Goal: Information Seeking & Learning: Find specific fact

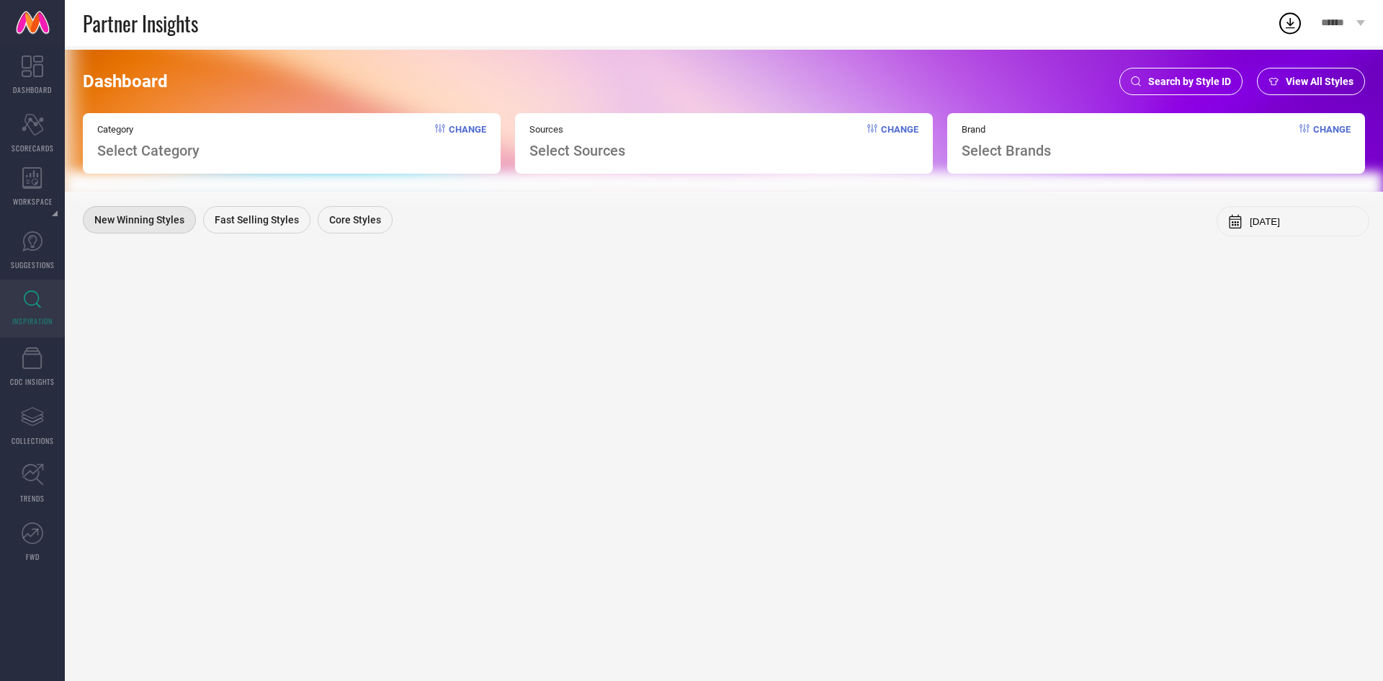
click at [1151, 76] on span "Search by Style ID" at bounding box center [1189, 82] width 83 height 12
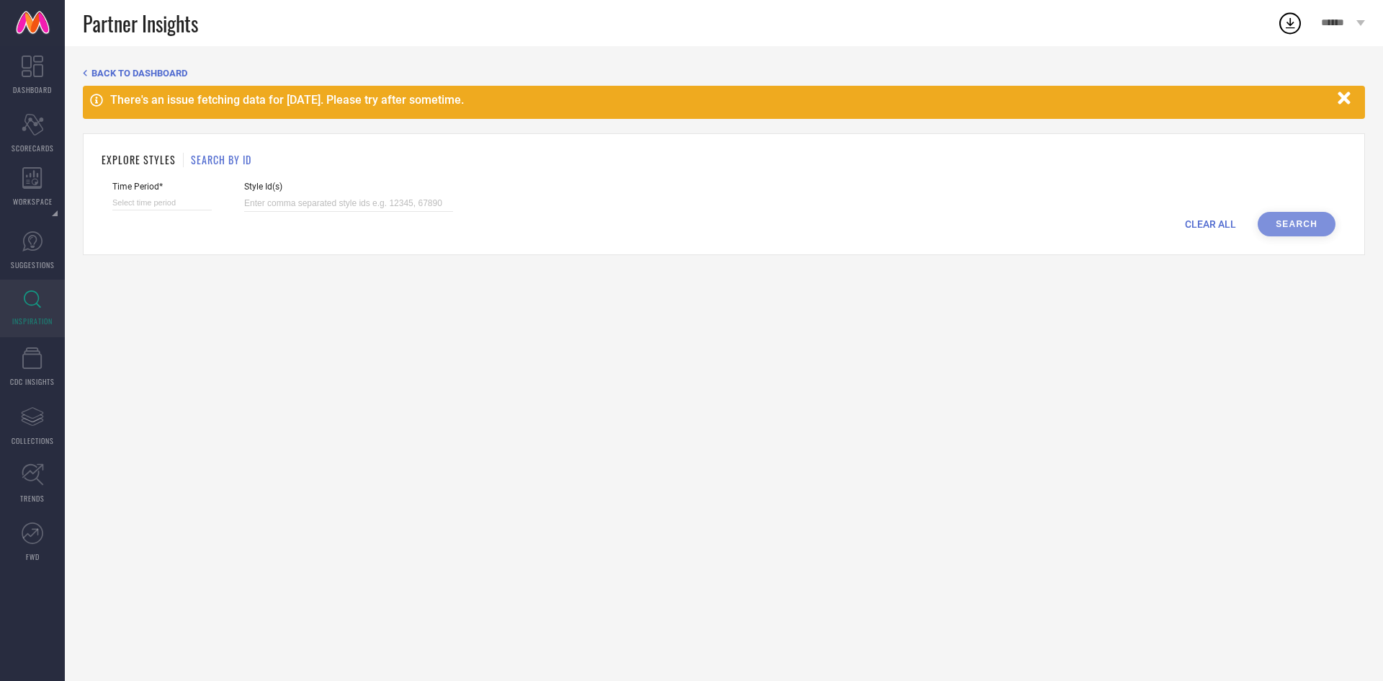
select select "7"
select select "2025"
select select "8"
select select "2025"
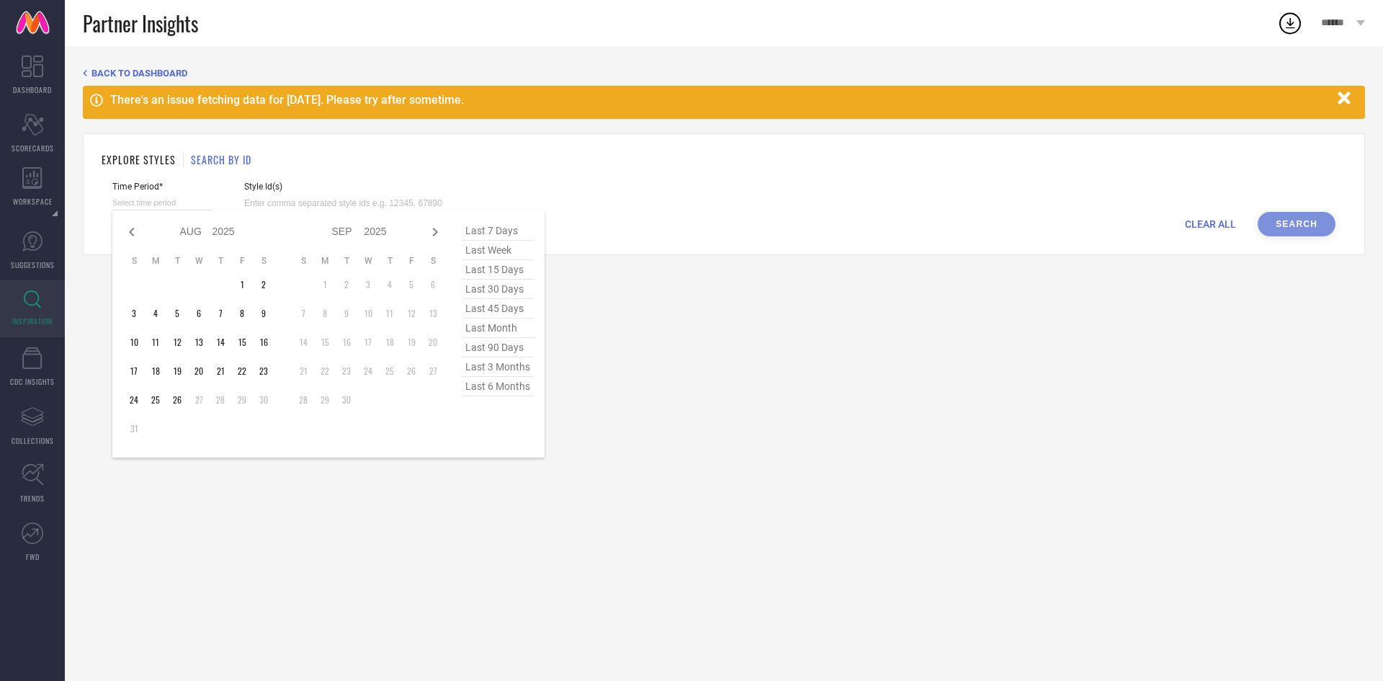
click at [163, 197] on input at bounding box center [161, 202] width 99 height 15
click at [503, 346] on span "last 90 days" at bounding box center [498, 347] width 72 height 19
type input "[DATE] to [DATE]"
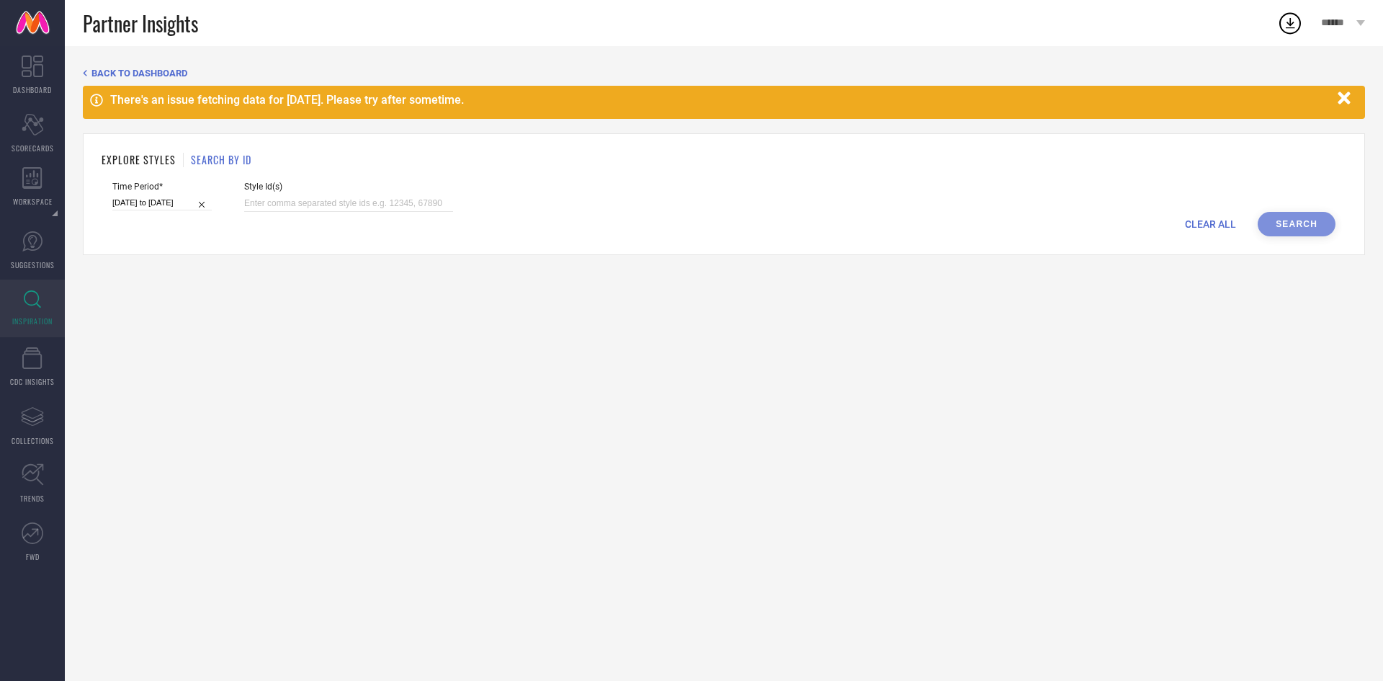
click at [302, 191] on span "Style Id(s)" at bounding box center [348, 187] width 209 height 10
click at [305, 210] on input at bounding box center [348, 203] width 209 height 17
click at [344, 196] on input at bounding box center [348, 203] width 209 height 17
paste input "32016903 32016835 32016848 32016933 32016842 32016889 32016937 32016867 3201689…"
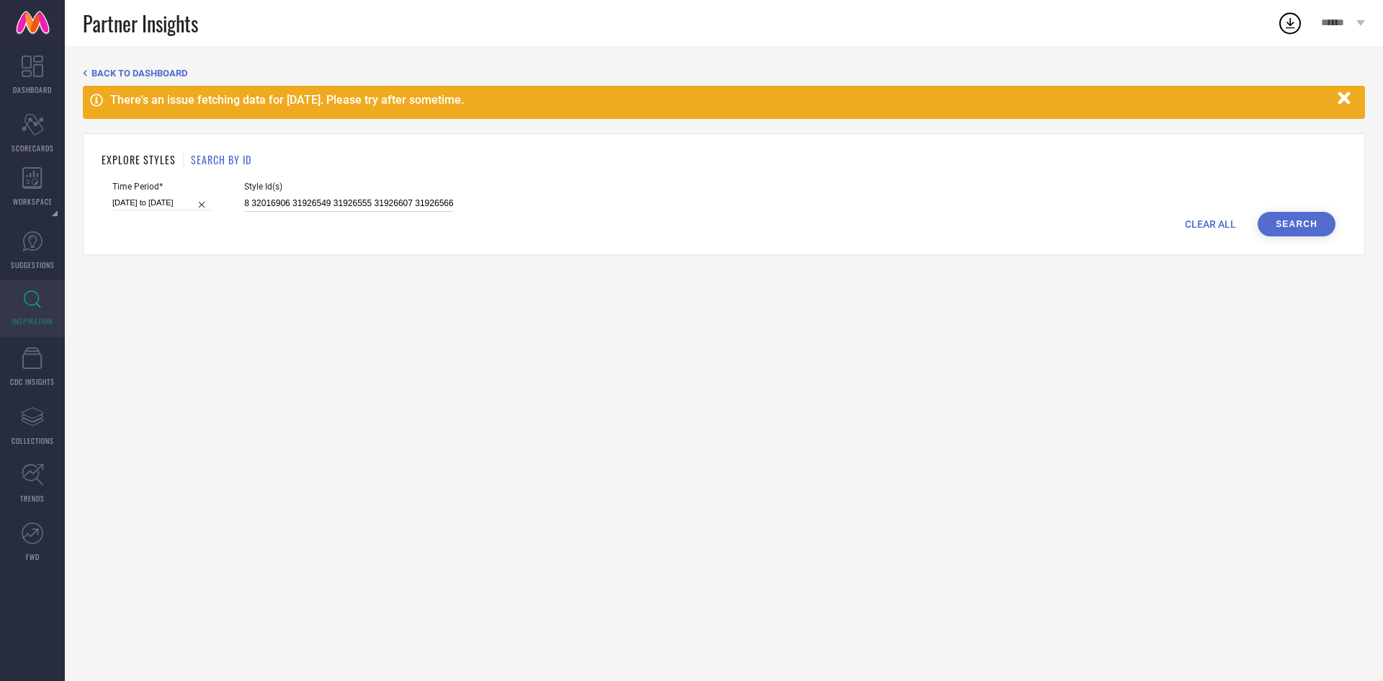
type input "32016903 32016835 32016848 32016933 32016842 32016889 32016937 32016867 3201689…"
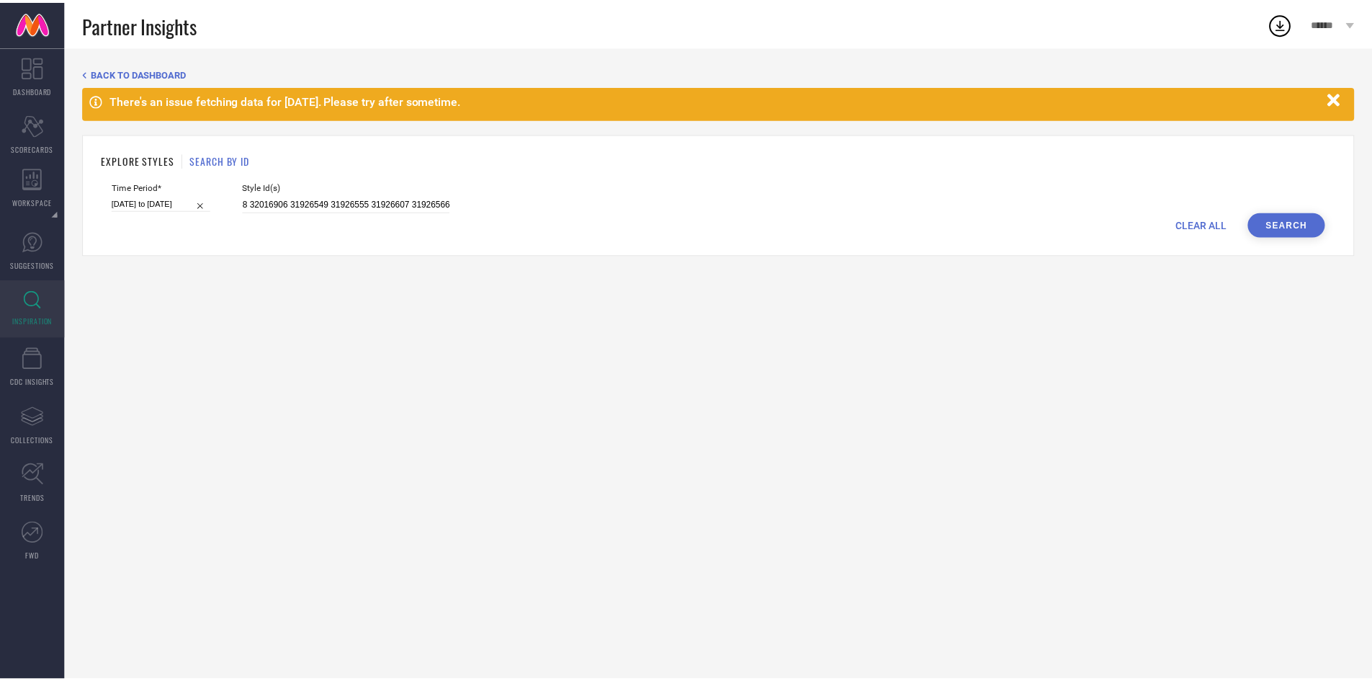
scroll to position [0, 0]
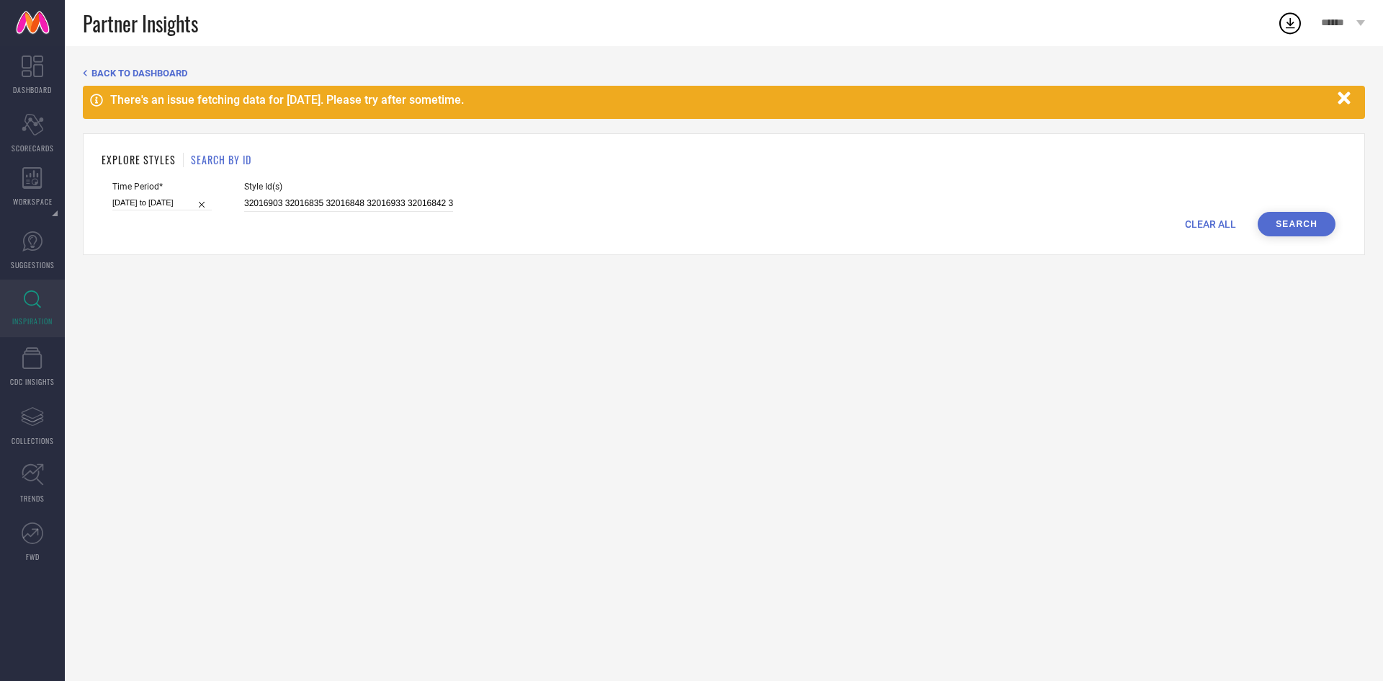
click at [1301, 230] on button "Search" at bounding box center [1297, 224] width 78 height 24
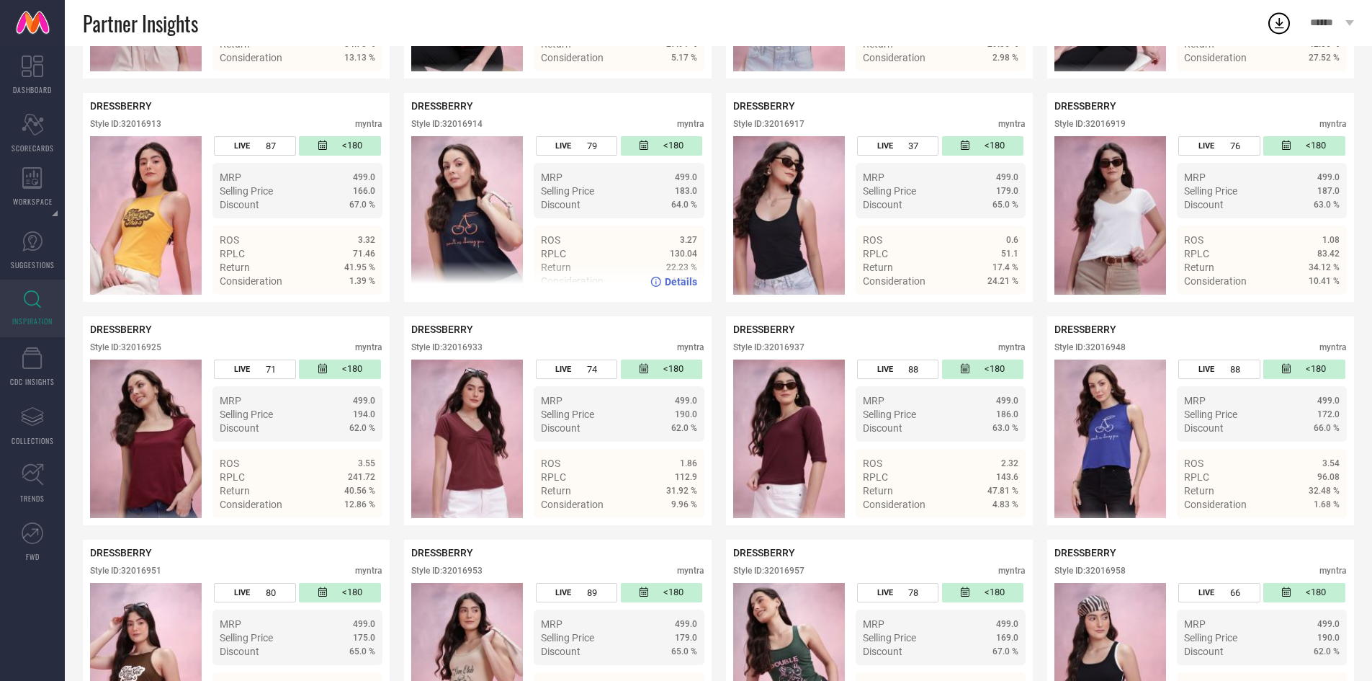
scroll to position [1895, 0]
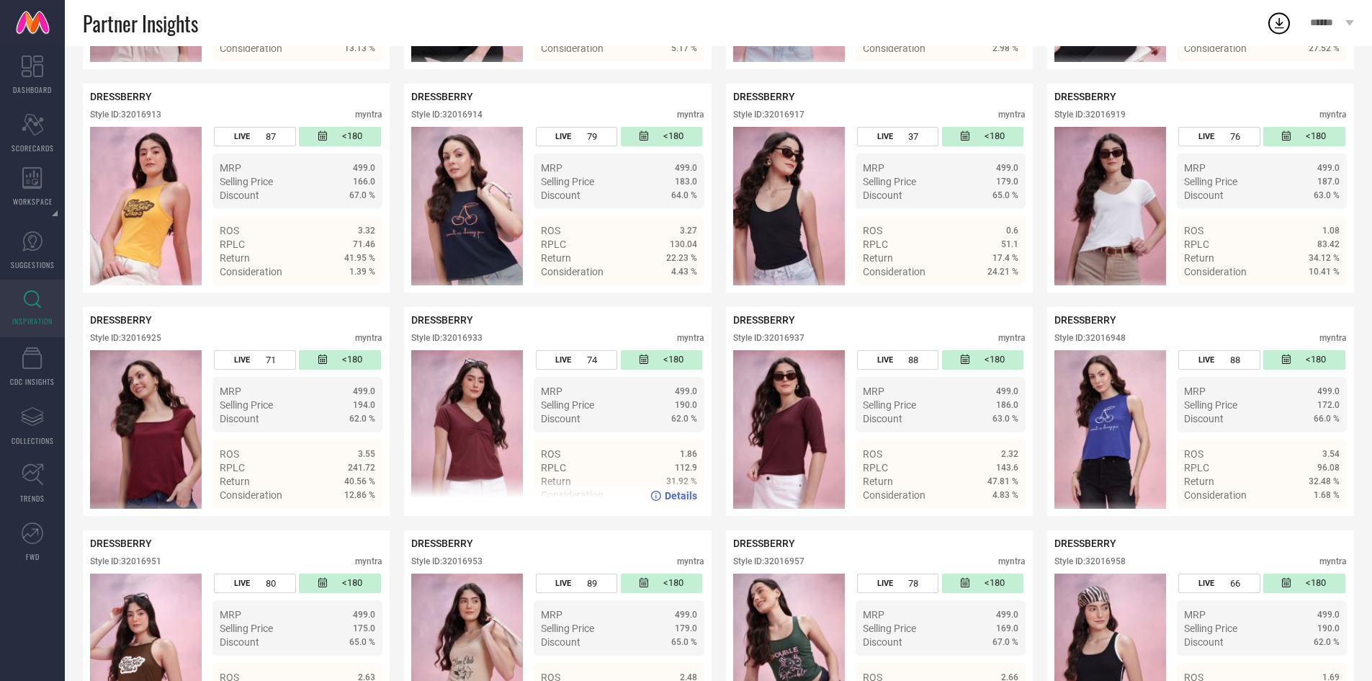
click at [469, 333] on div "Style ID: 32016933" at bounding box center [446, 338] width 71 height 10
copy div "32016933"
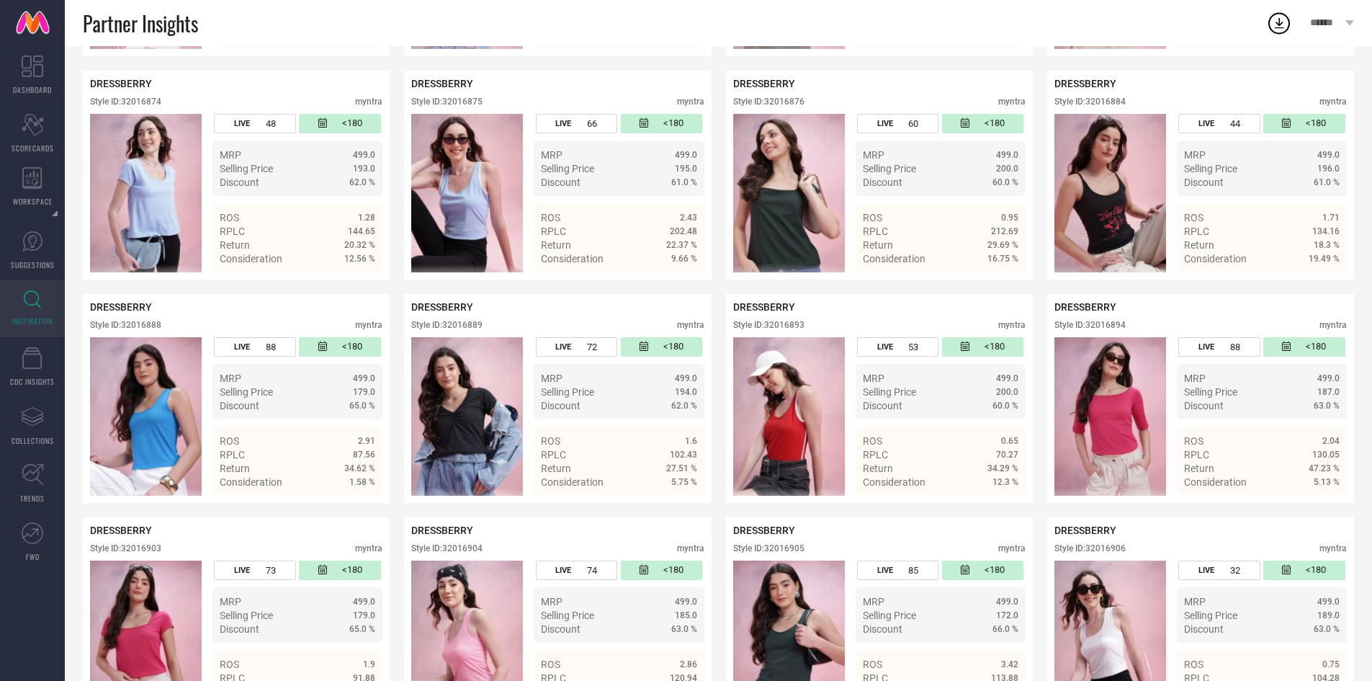
scroll to position [0, 0]
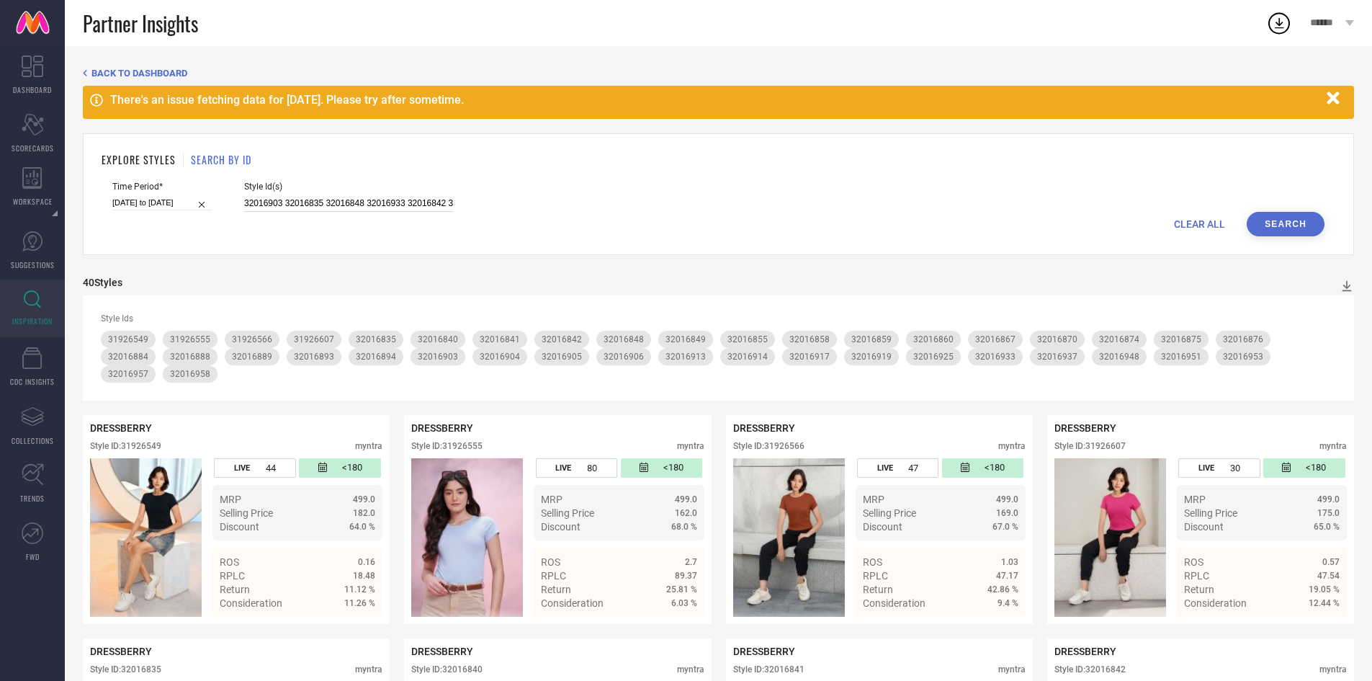
click at [329, 206] on input "32016903 32016835 32016848 32016933 32016842 32016889 32016937 32016867 3201689…" at bounding box center [348, 203] width 209 height 17
paste input "32016891 32016869 32016945 32016872 32016866 32016961 31864271 31864278 3186430…"
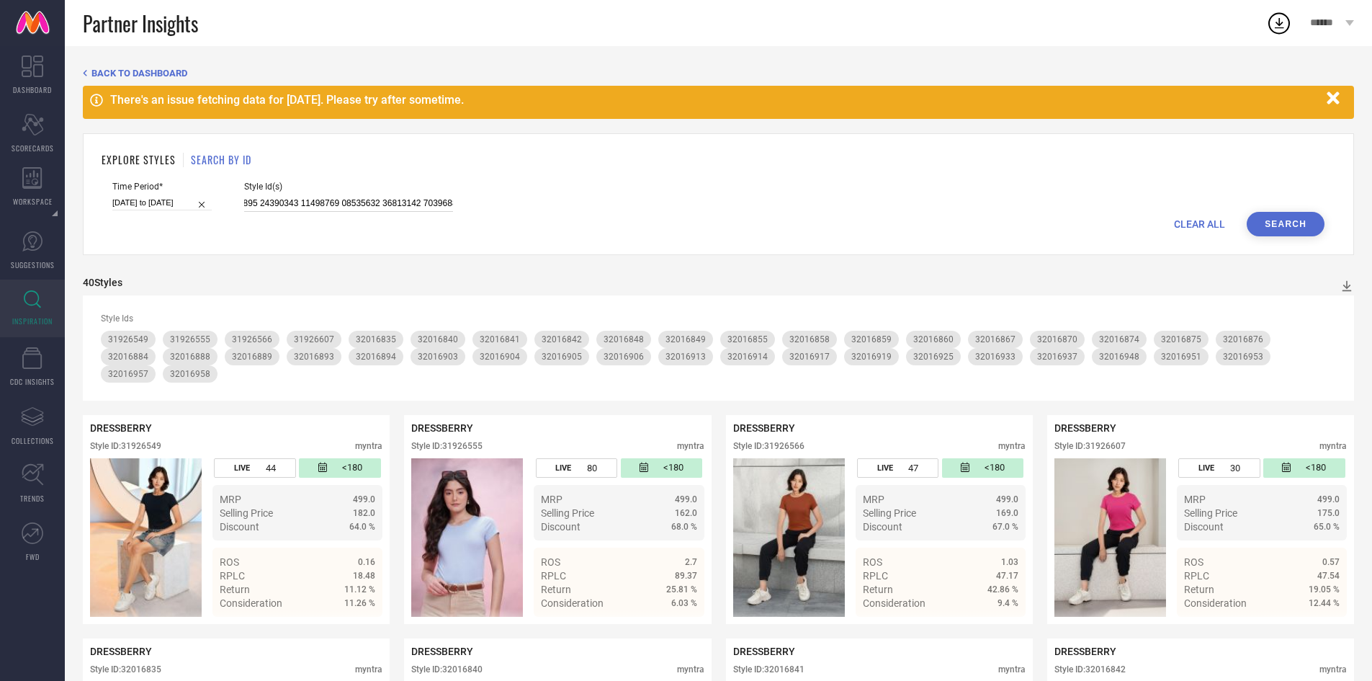
type input "32016891 32016869 32016945 32016872 32016866 32016961 31864271 31864278 3186430…"
click at [1283, 233] on button "Search" at bounding box center [1286, 224] width 78 height 24
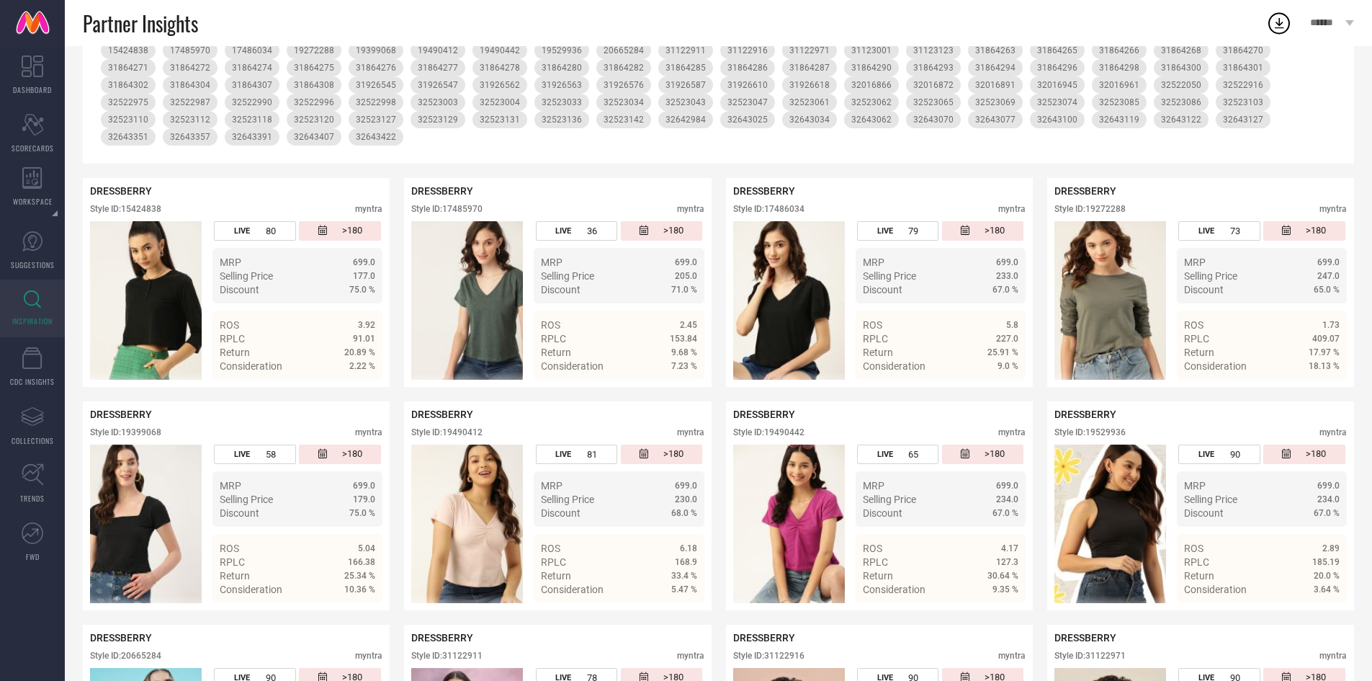
scroll to position [290, 0]
click at [859, 277] on ul "MRP 699.0 Selling Price 233.0 Discount 67.0 %" at bounding box center [941, 274] width 170 height 55
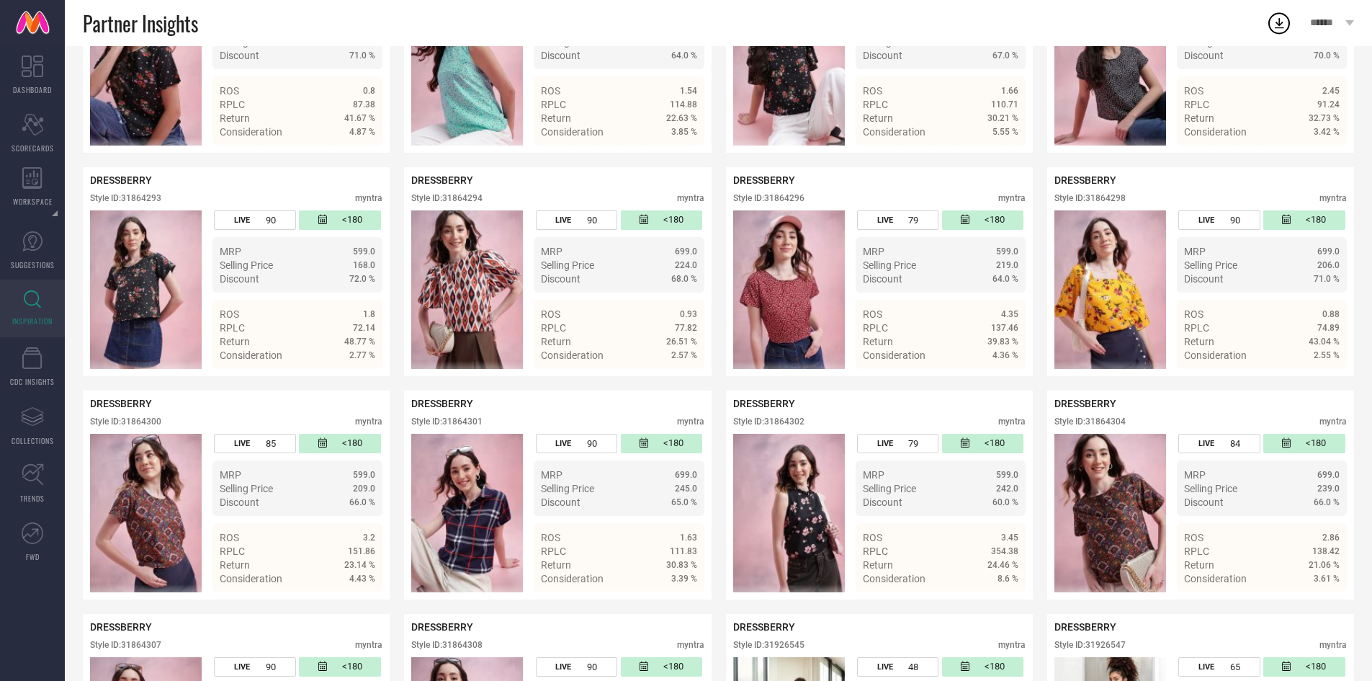
scroll to position [2087, 0]
click at [795, 416] on div "Style ID: 31864302" at bounding box center [768, 421] width 71 height 10
copy div "31864302"
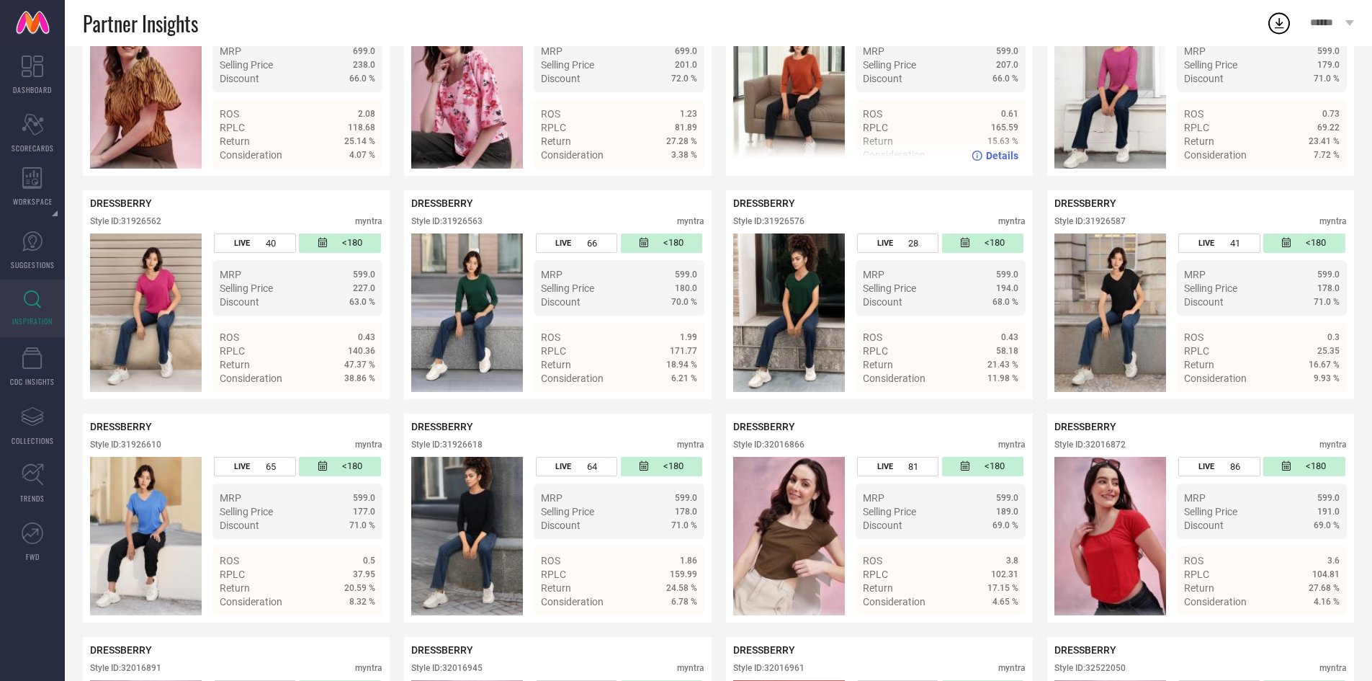
scroll to position [2734, 0]
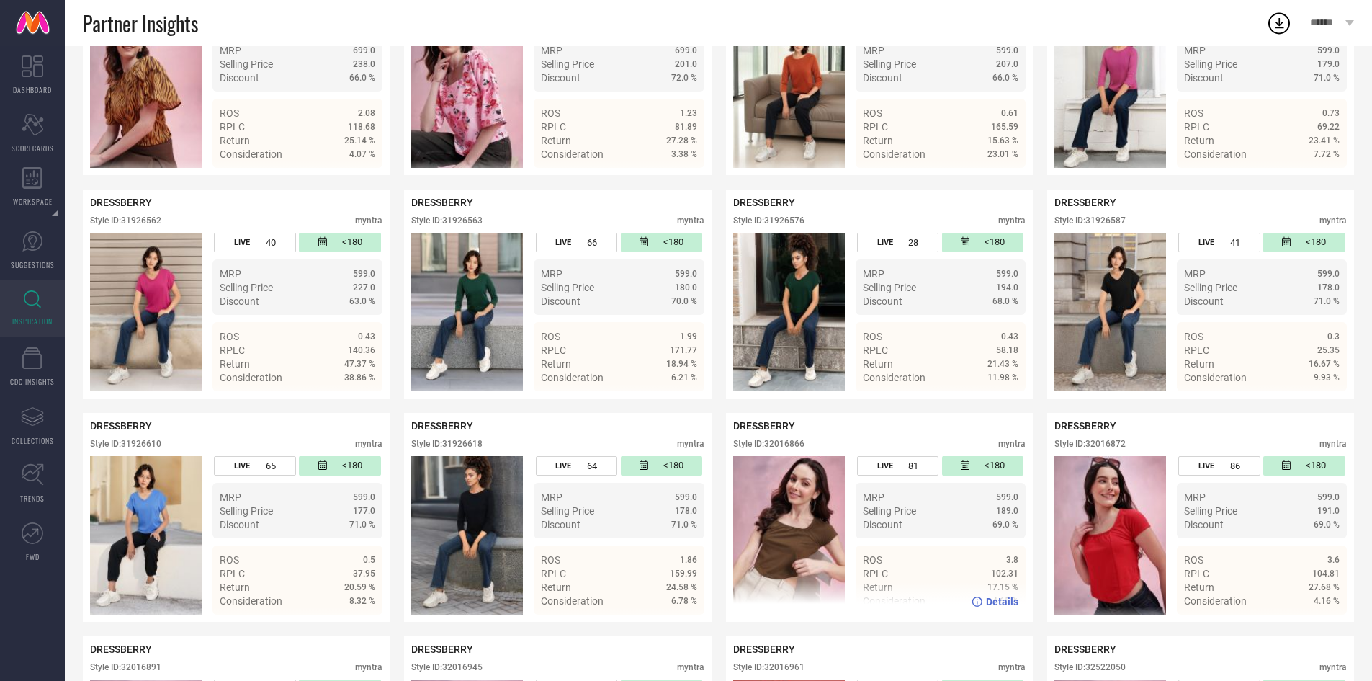
click at [769, 439] on div "Style ID: 32016866" at bounding box center [768, 444] width 71 height 10
copy div "32016866"
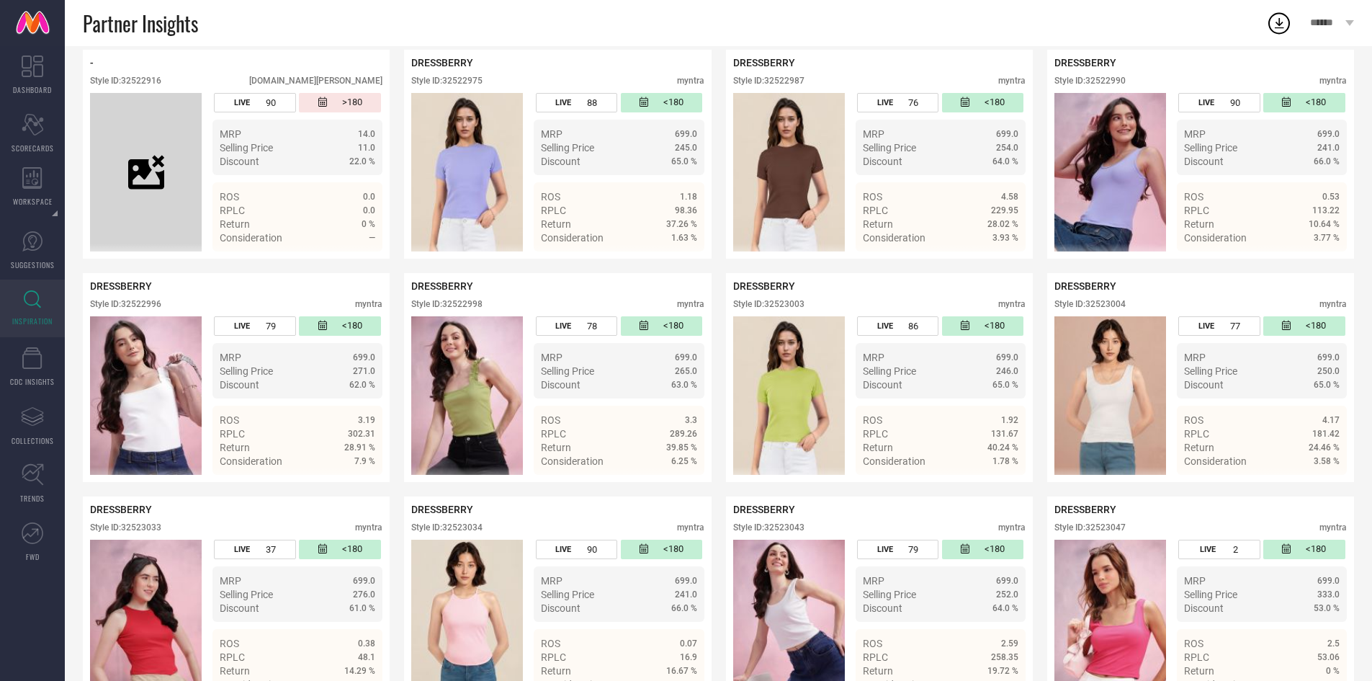
scroll to position [3545, 0]
click at [464, 299] on div "Style ID: 32522998" at bounding box center [446, 303] width 71 height 10
copy div "32522998"
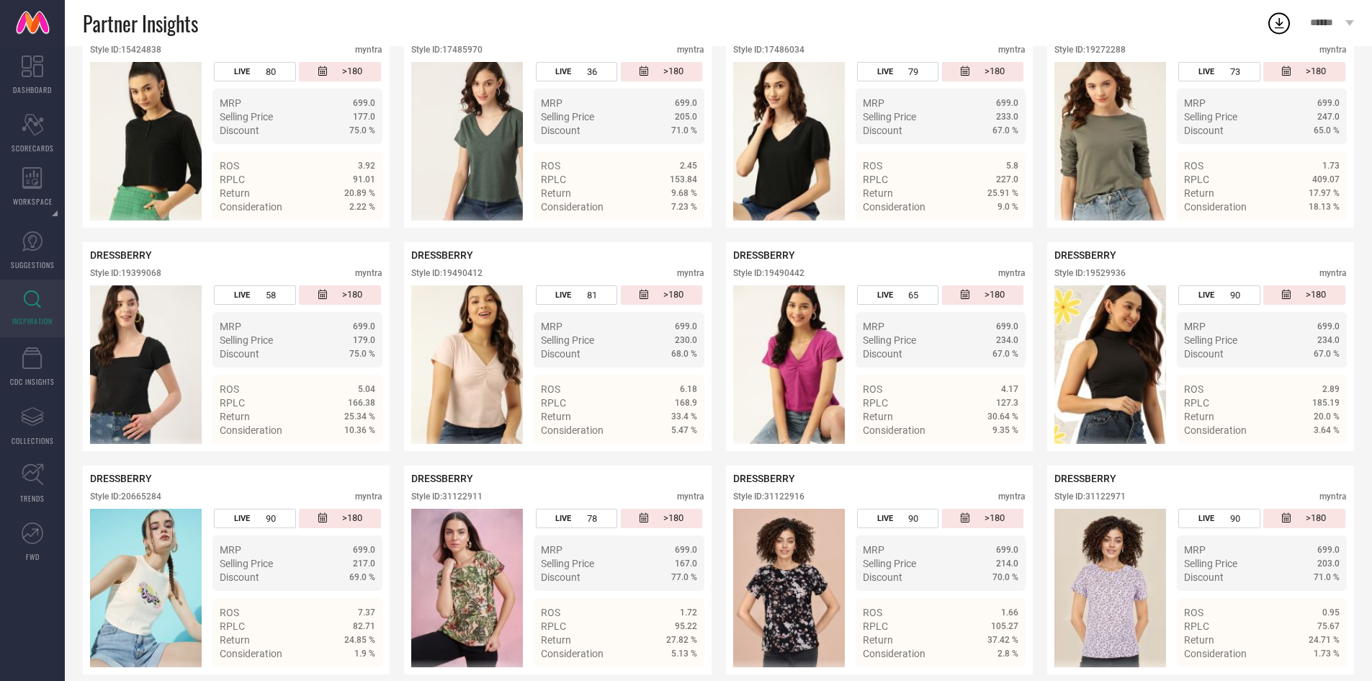
scroll to position [0, 0]
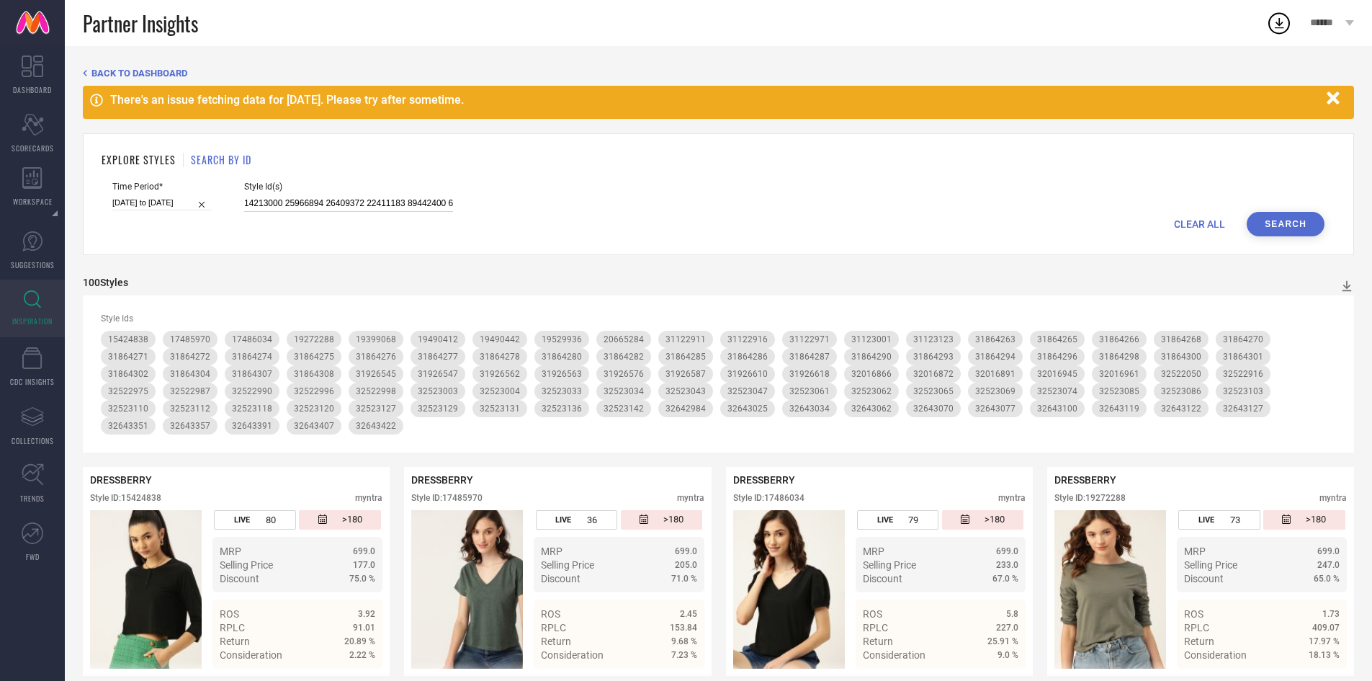
click at [324, 203] on input at bounding box center [348, 203] width 209 height 17
paste input "19018140 19017940 31864281 31864306 31864269 31864297 31684929 31123201 3112297…"
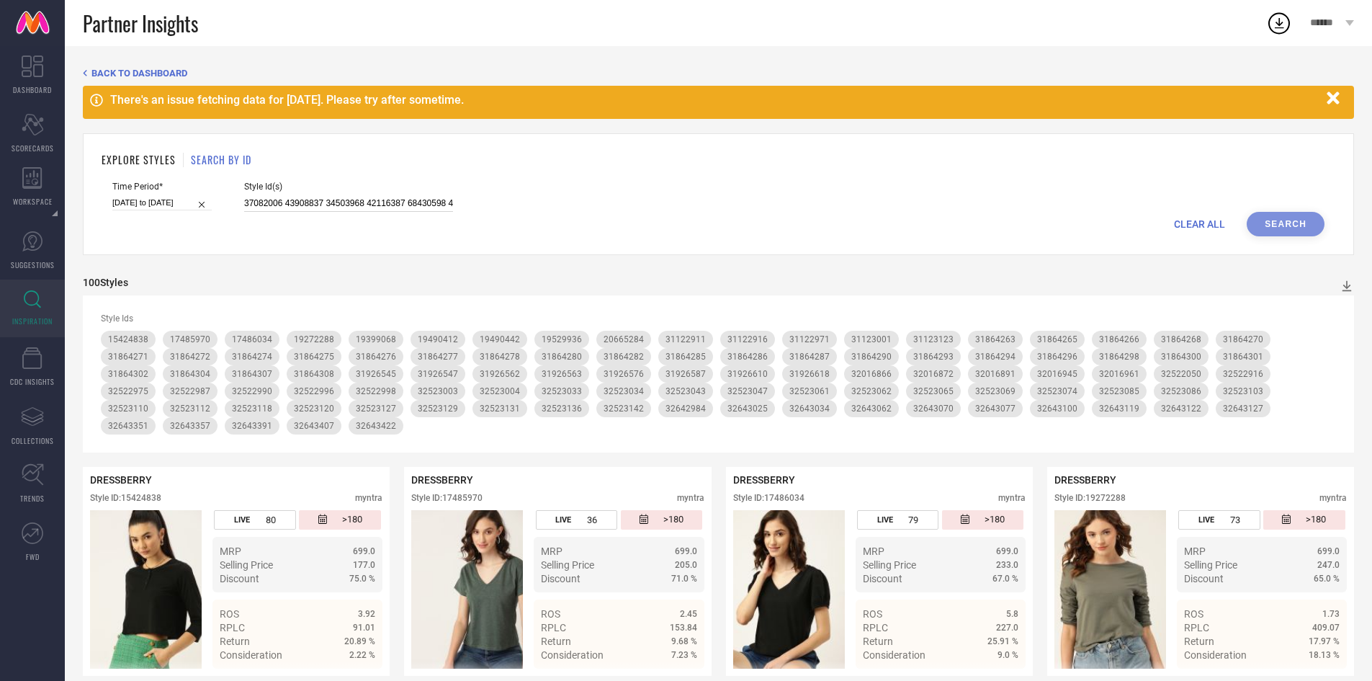
scroll to position [0, 5690]
type input "19018140 19017940 31864281 31864306 31864269 31864297 31684929 31123201 3112297…"
click at [1291, 223] on button "Search" at bounding box center [1286, 224] width 78 height 24
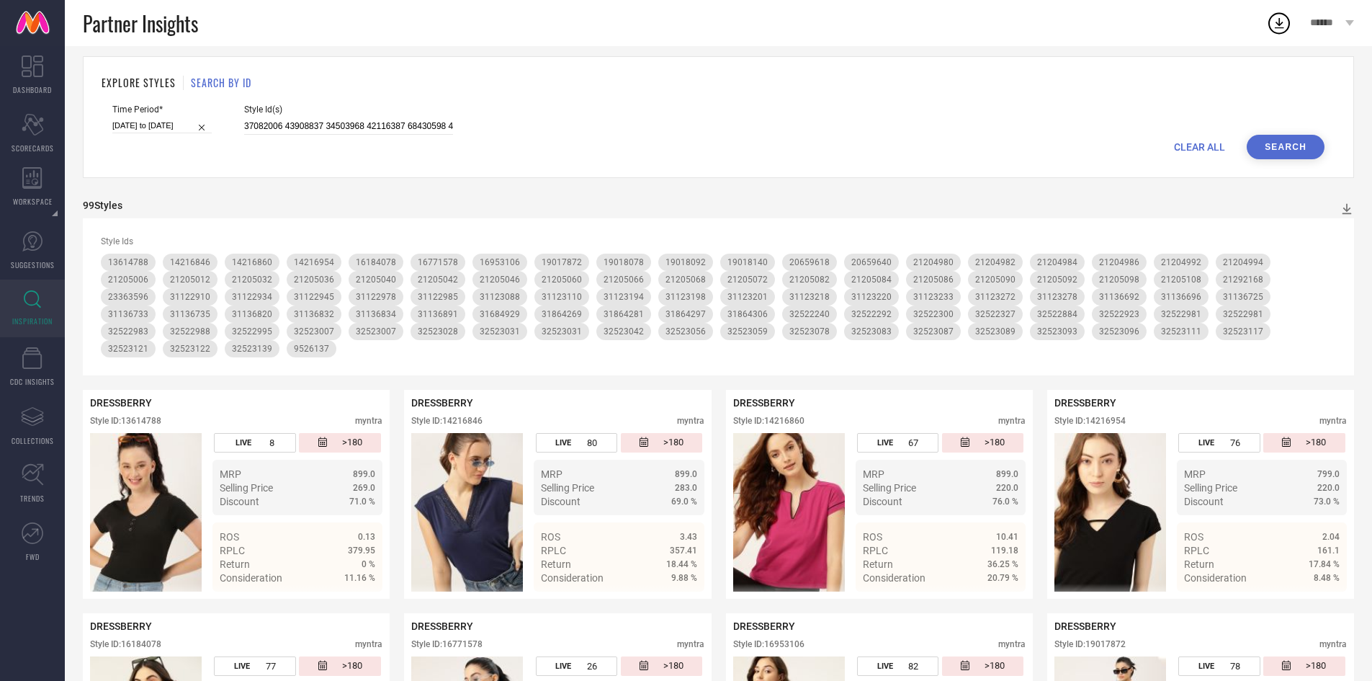
scroll to position [78, 0]
click at [305, 128] on input at bounding box center [348, 125] width 209 height 17
paste input "31864281 31864306 31864269 31864297 31684929 31123201 31122978 31123194 3112327…"
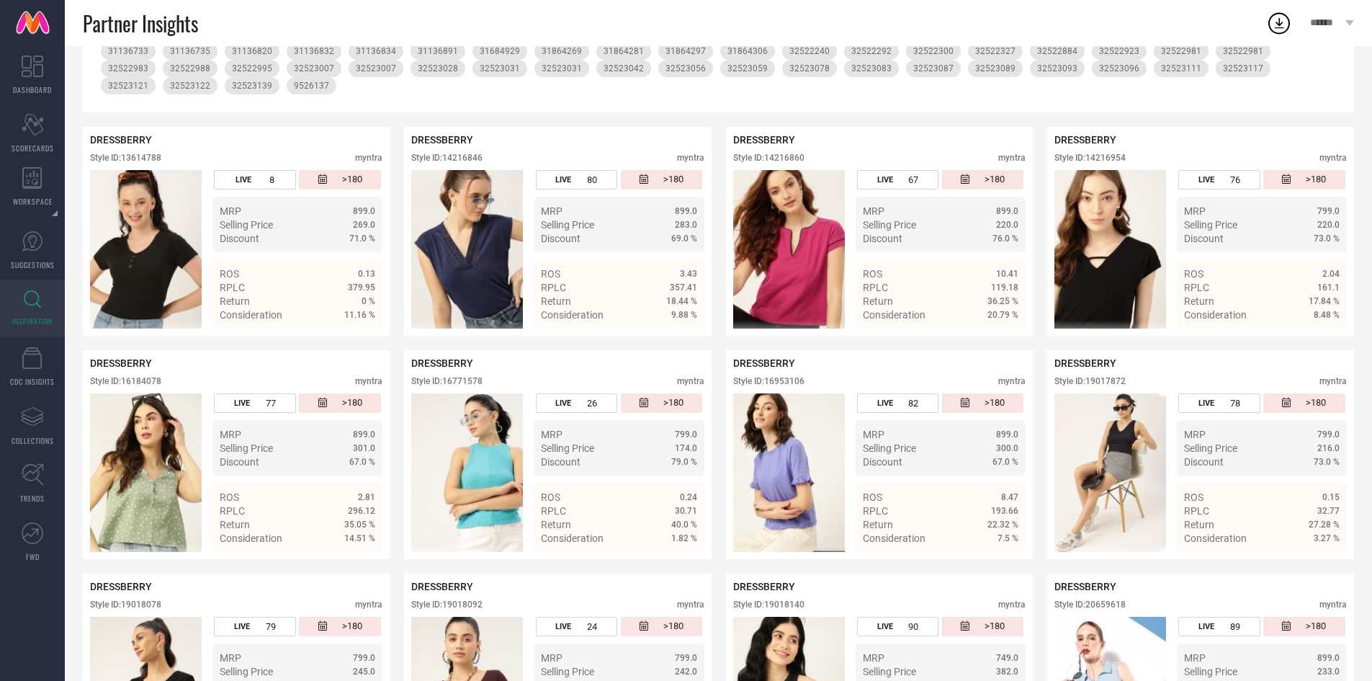
scroll to position [0, 0]
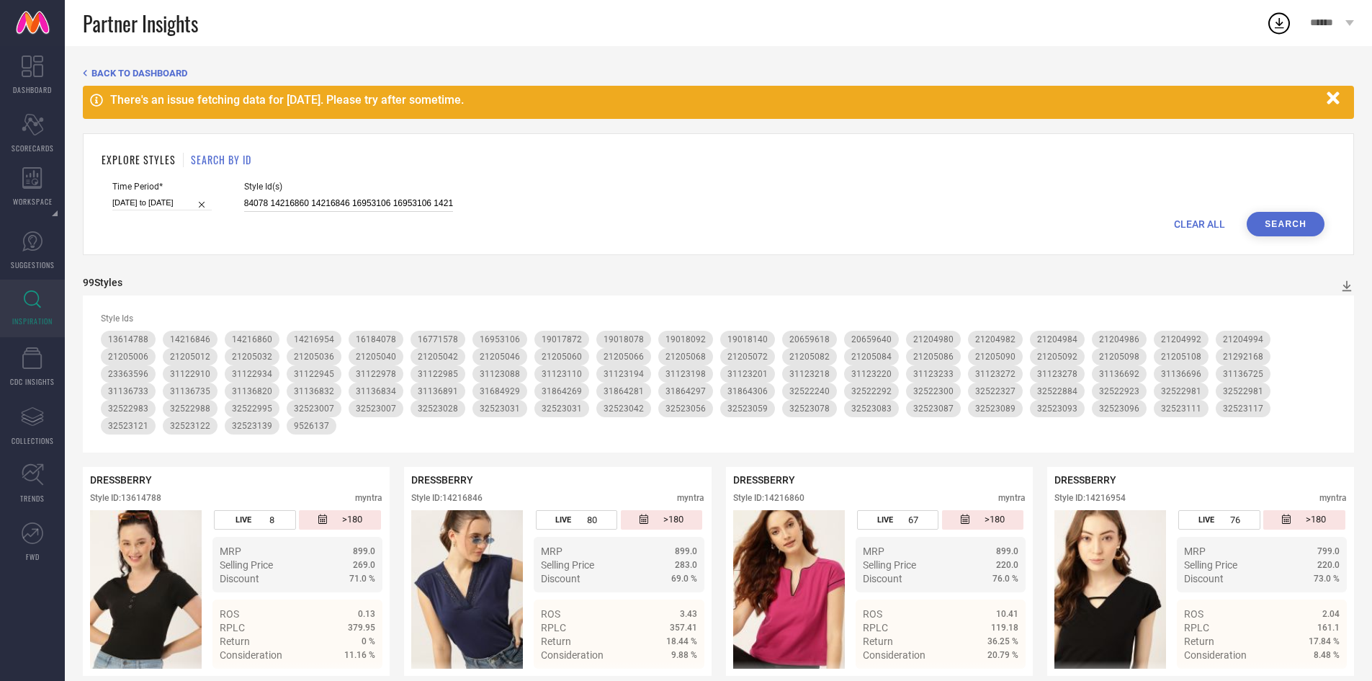
type input "31864281 31864306 31864269 31864297 31684929 31123201 31122978 31123194 3112327…"
click at [1287, 218] on button "Search" at bounding box center [1286, 224] width 78 height 24
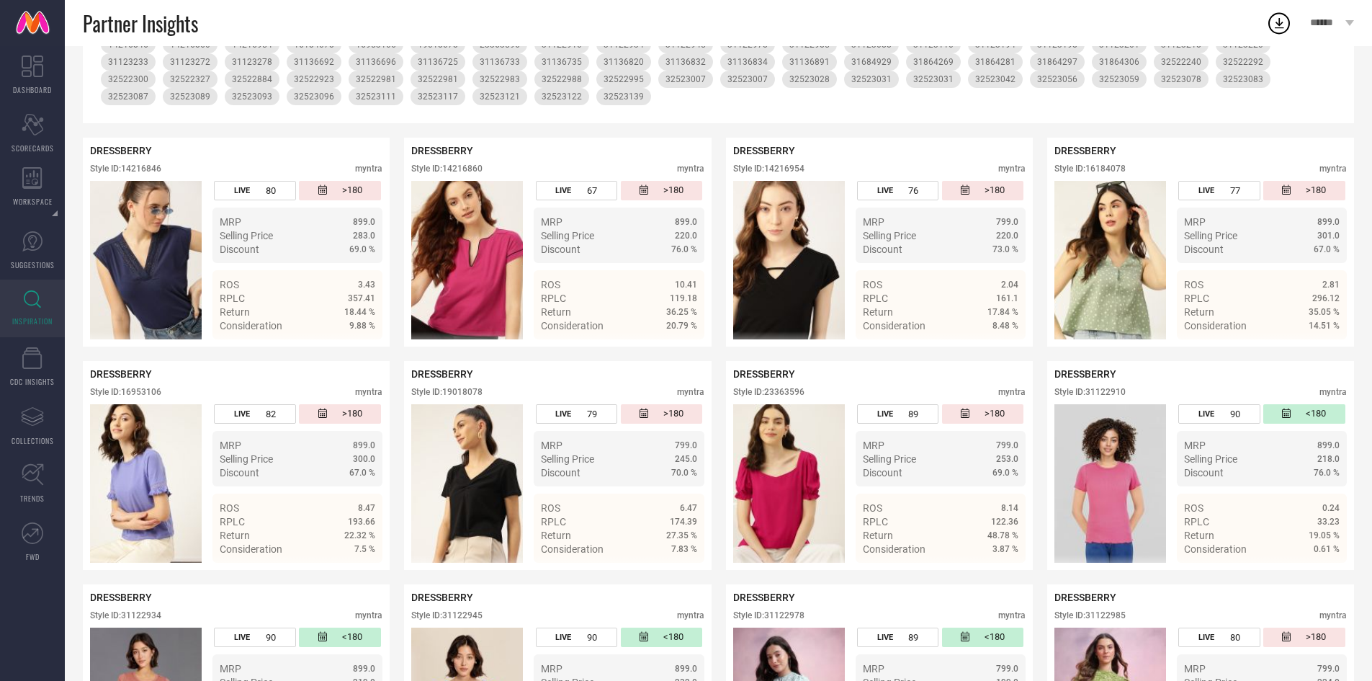
scroll to position [311, 0]
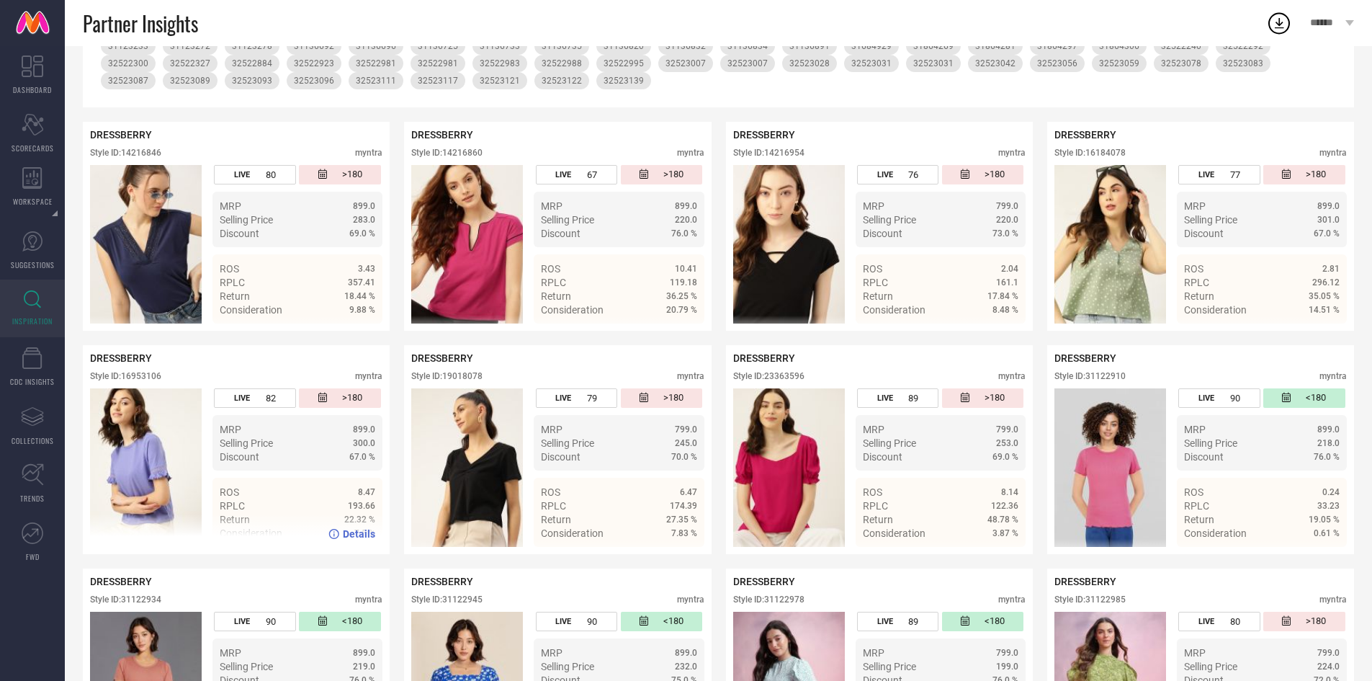
click at [141, 373] on div "Style ID: 16953106" at bounding box center [125, 376] width 71 height 10
copy div "16953106"
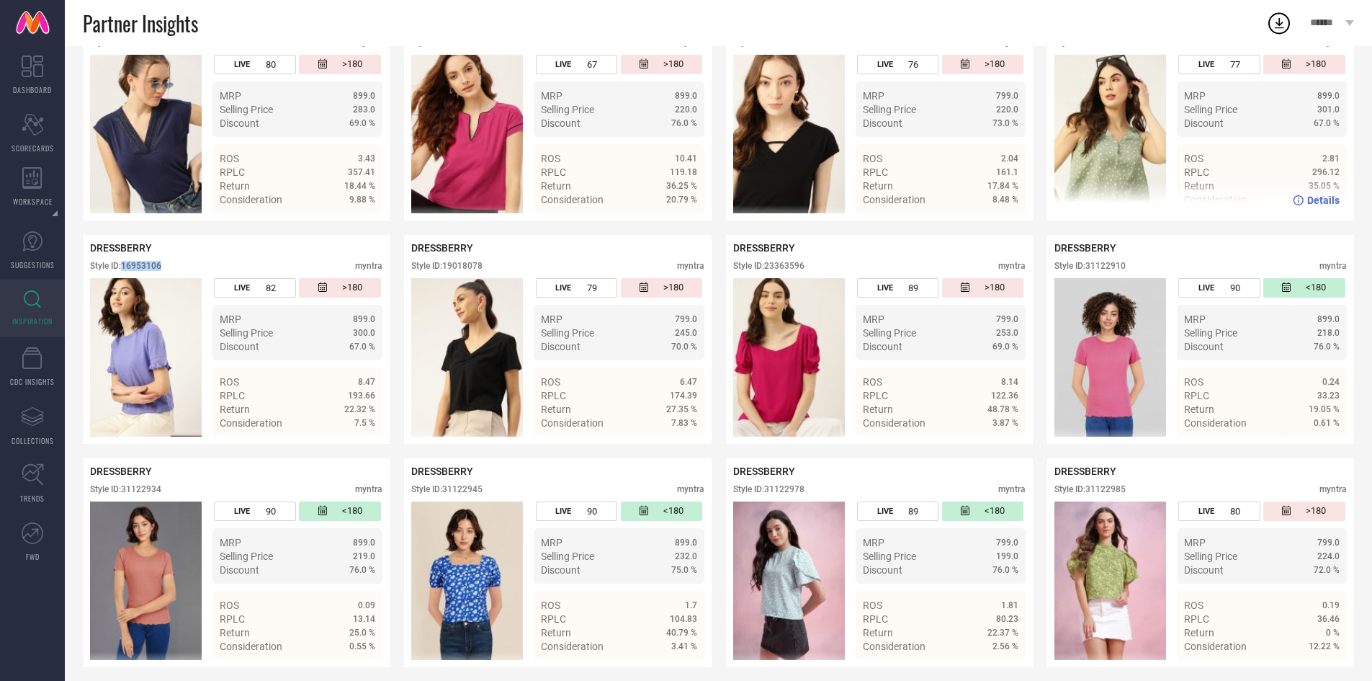
scroll to position [368, 0]
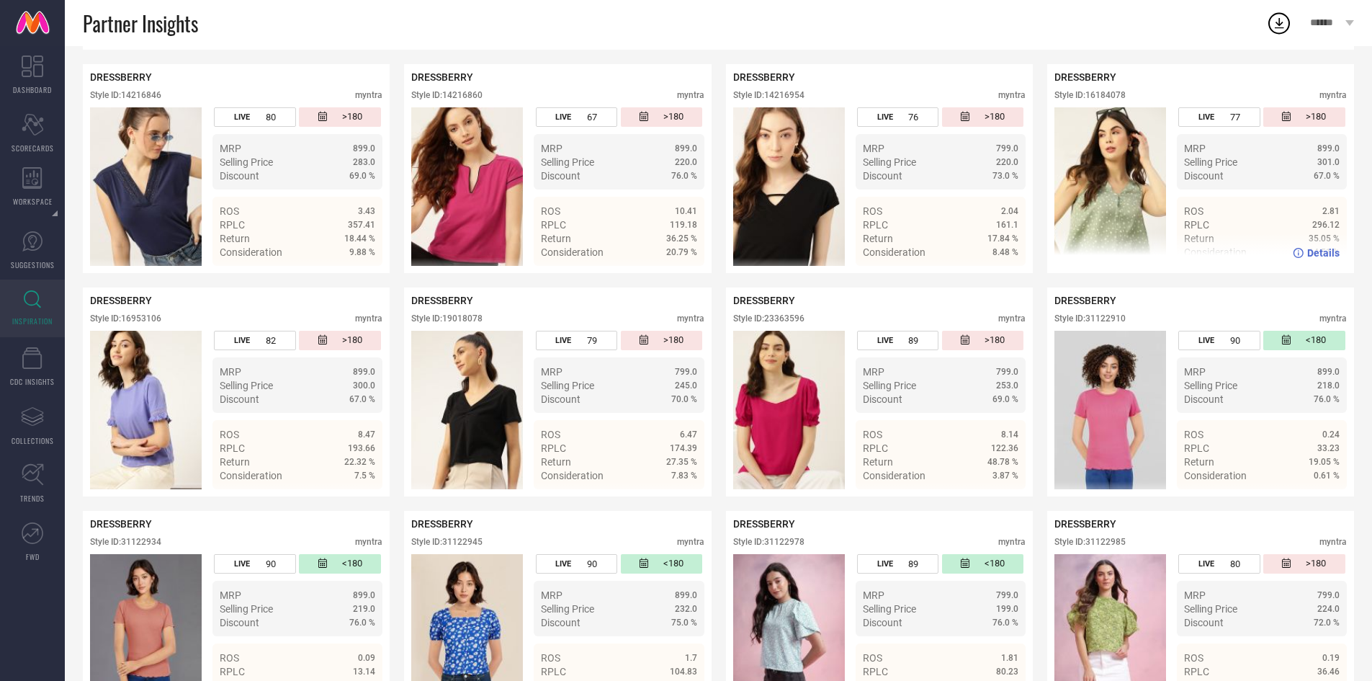
click at [1104, 94] on div "Style ID: 16184078" at bounding box center [1090, 95] width 71 height 10
copy div "16184078"
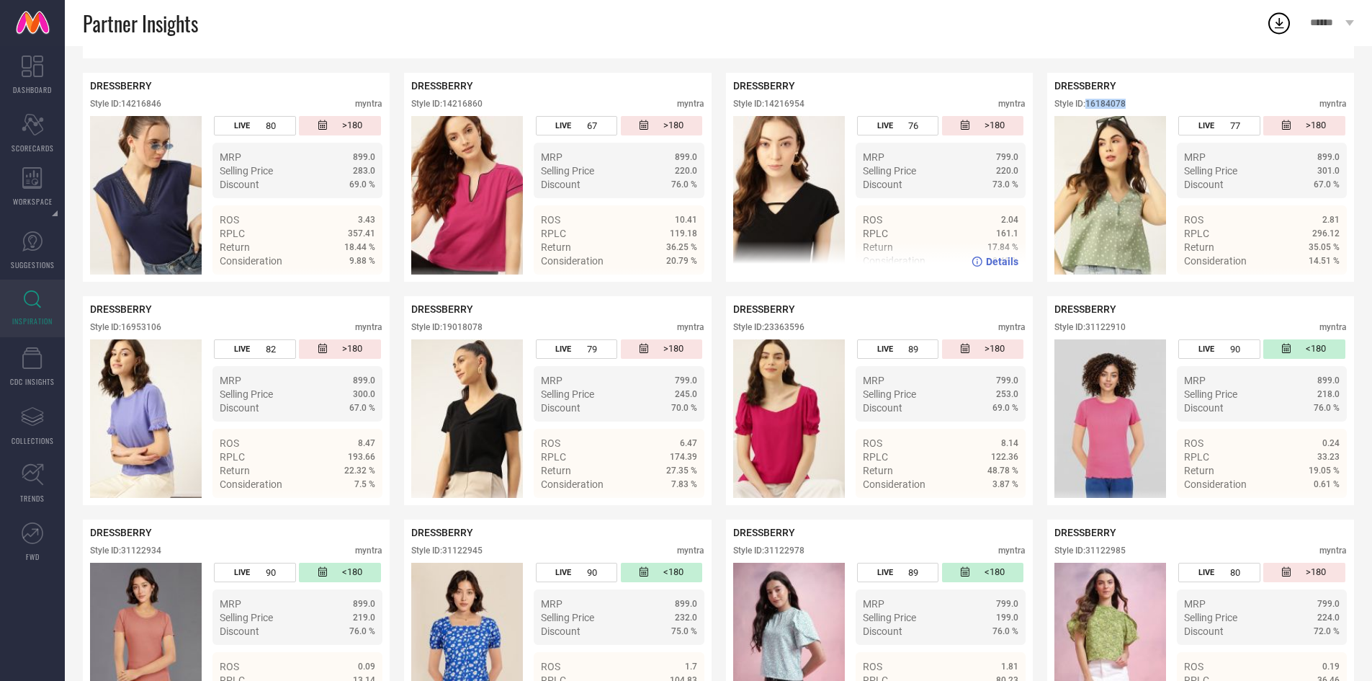
scroll to position [357, 0]
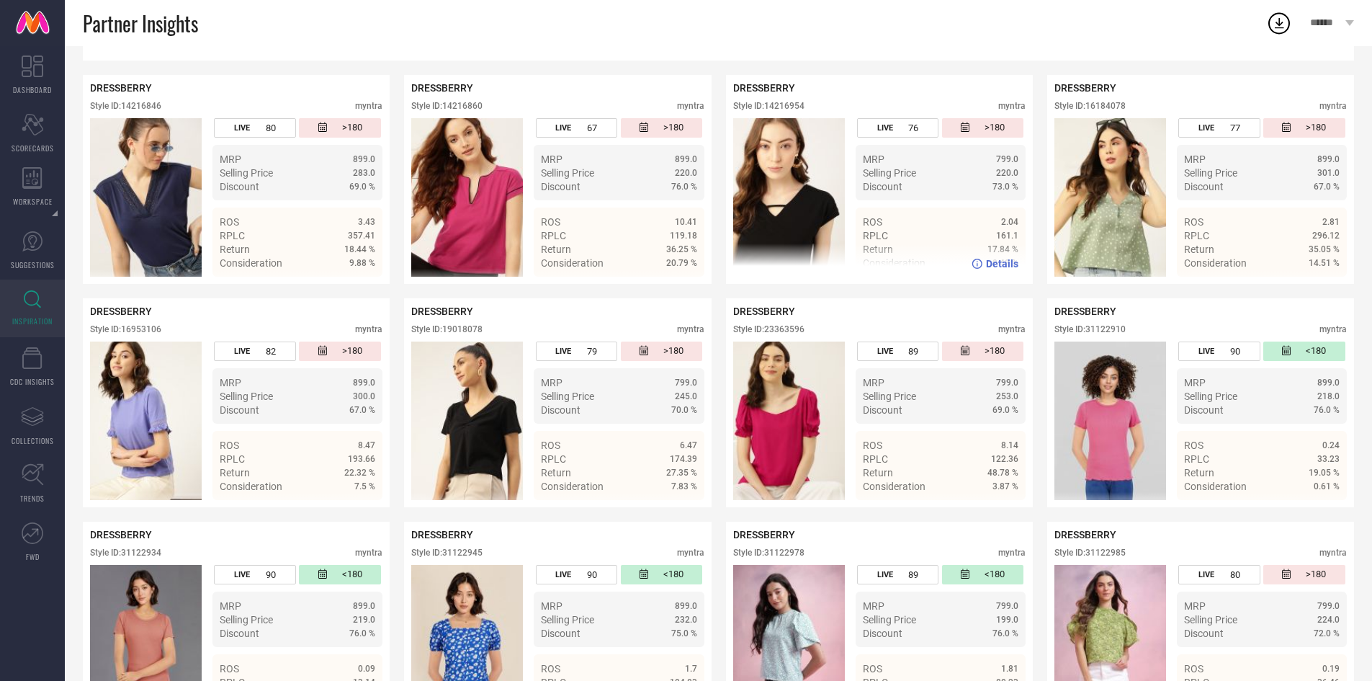
click at [792, 110] on div "Style ID: 14216954" at bounding box center [768, 106] width 71 height 10
copy div "14216954"
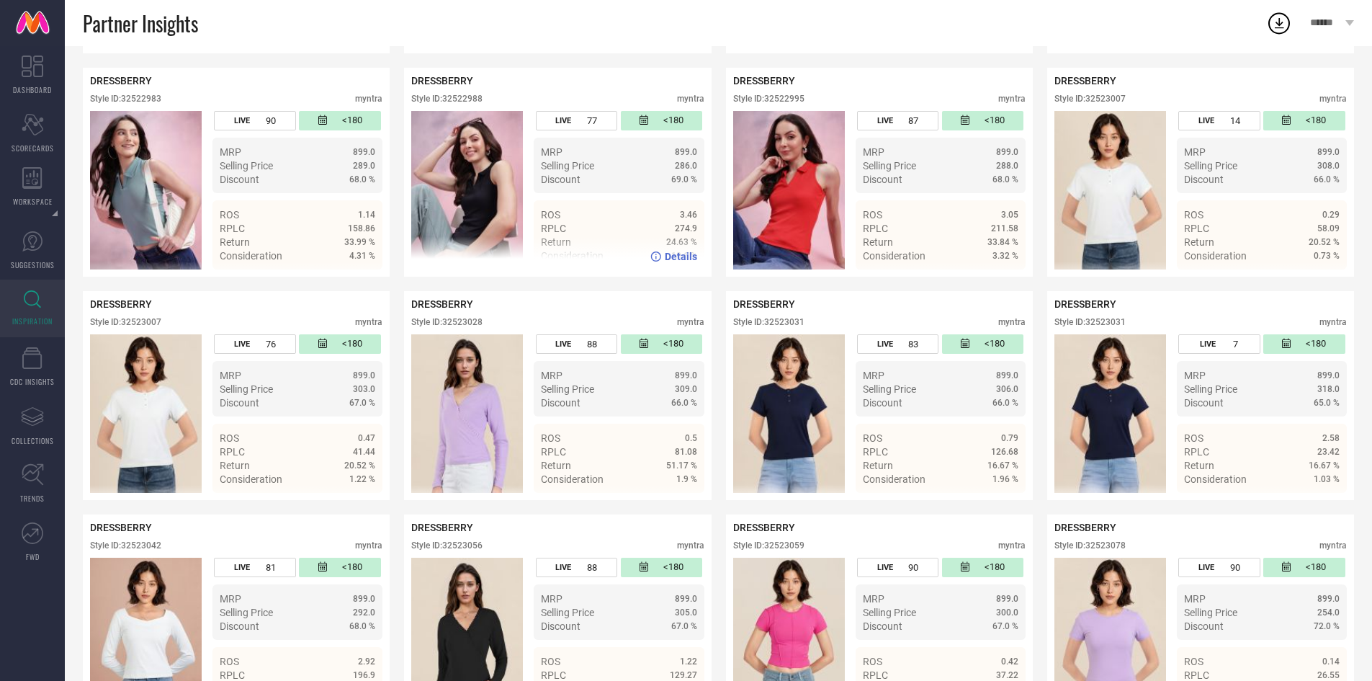
scroll to position [2822, 0]
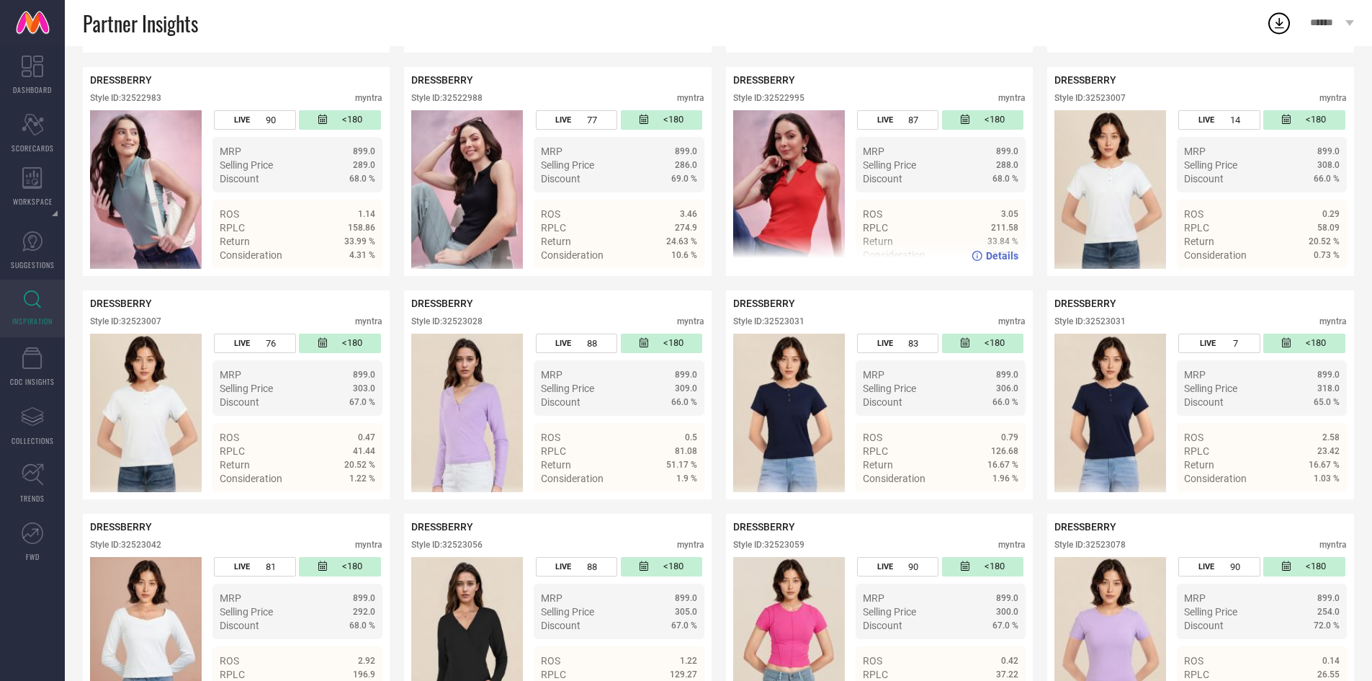
click at [790, 103] on div "Style ID: 32522995" at bounding box center [768, 98] width 71 height 10
copy div "32522995"
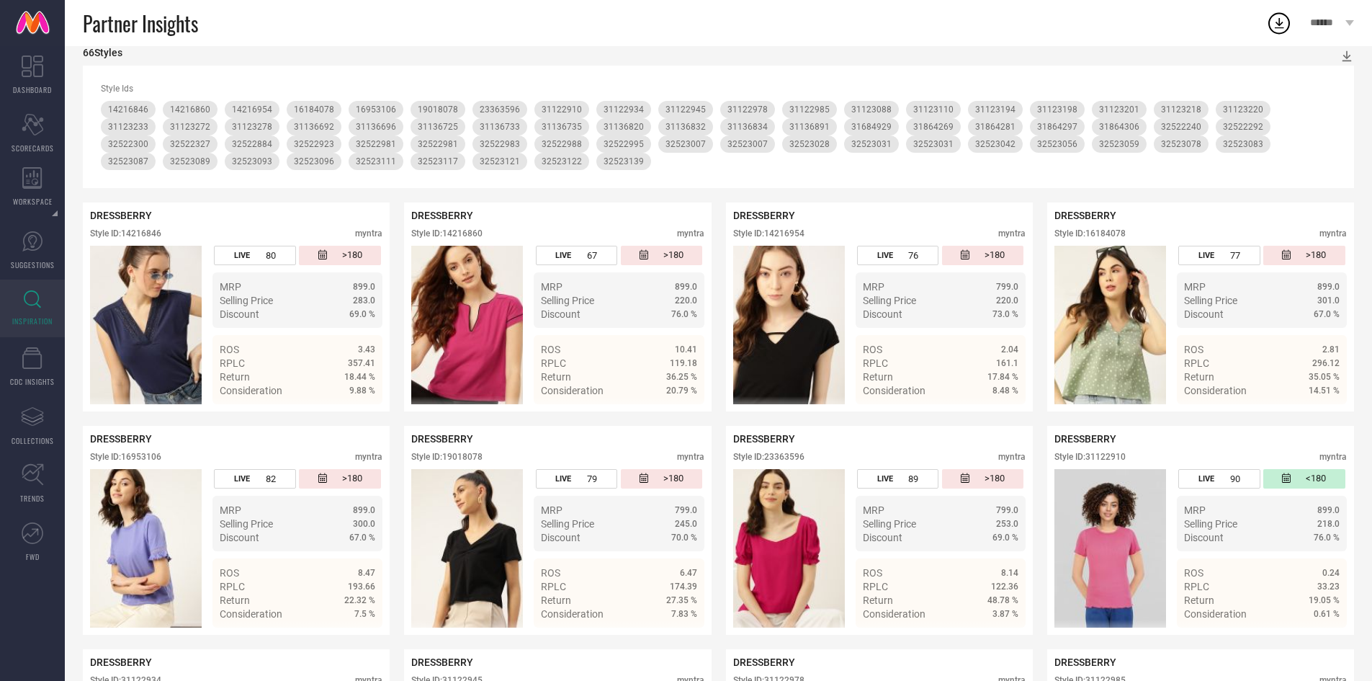
scroll to position [0, 0]
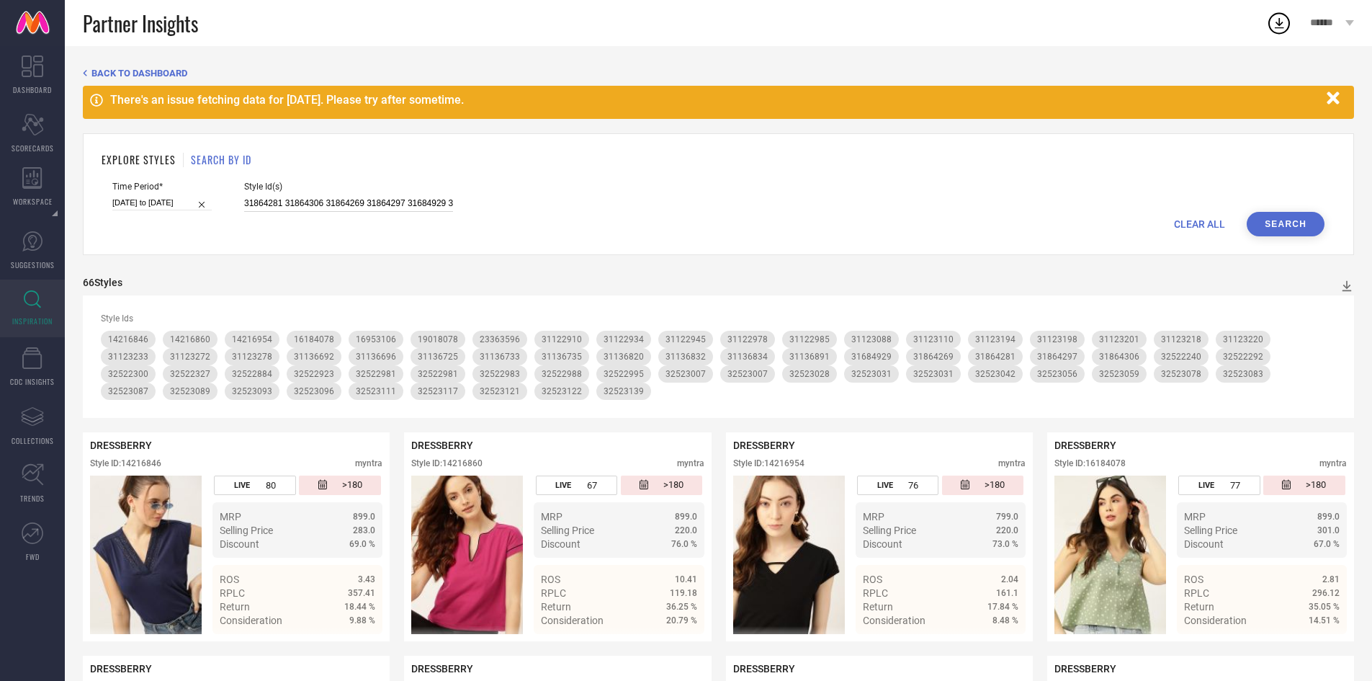
click at [363, 210] on input "31864281 31864306 31864269 31864297 31684929 31123201 31122978 31123194 3112327…" at bounding box center [348, 203] width 209 height 17
paste input "28583862 28583844 28583800 31123257 31122950 31123140 31123196 31123176 3113673…"
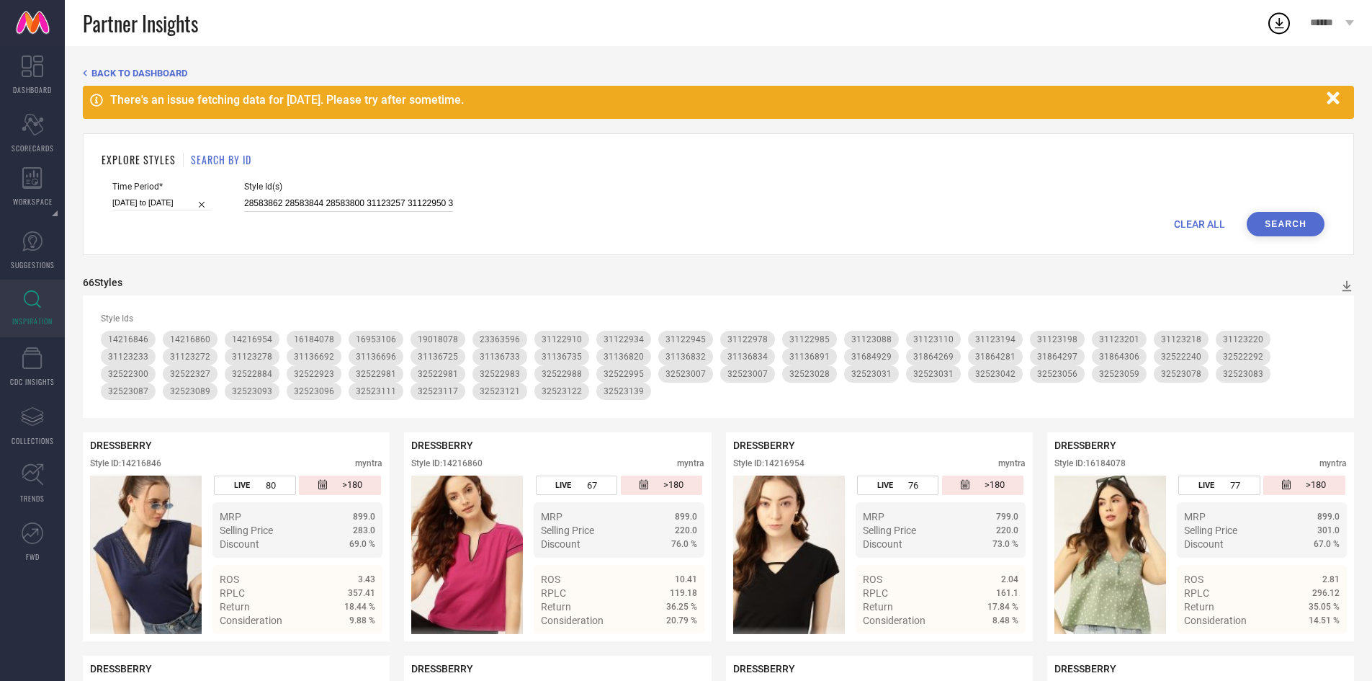
scroll to position [0, 2911]
type input "28583862 28583844 28583800 31123257 31122950 31123140 31123196 31123176 3113673…"
click at [1285, 223] on button "Search" at bounding box center [1286, 224] width 78 height 24
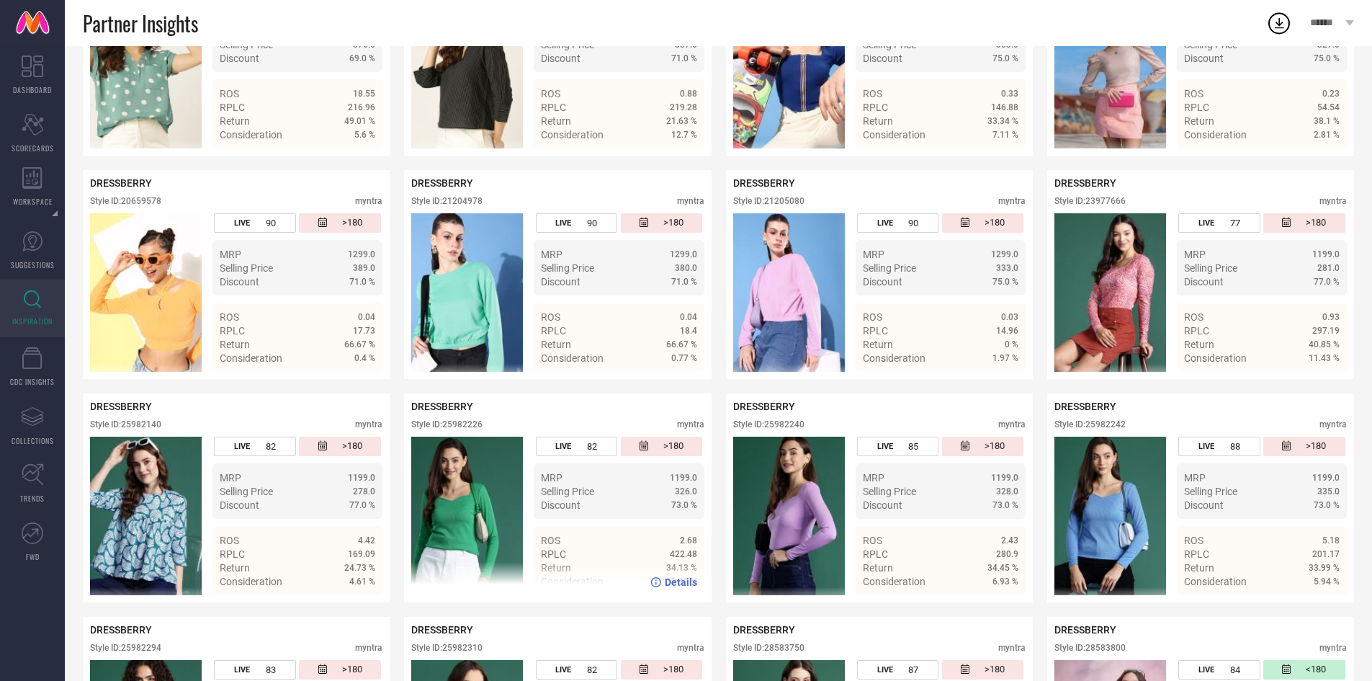
scroll to position [546, 0]
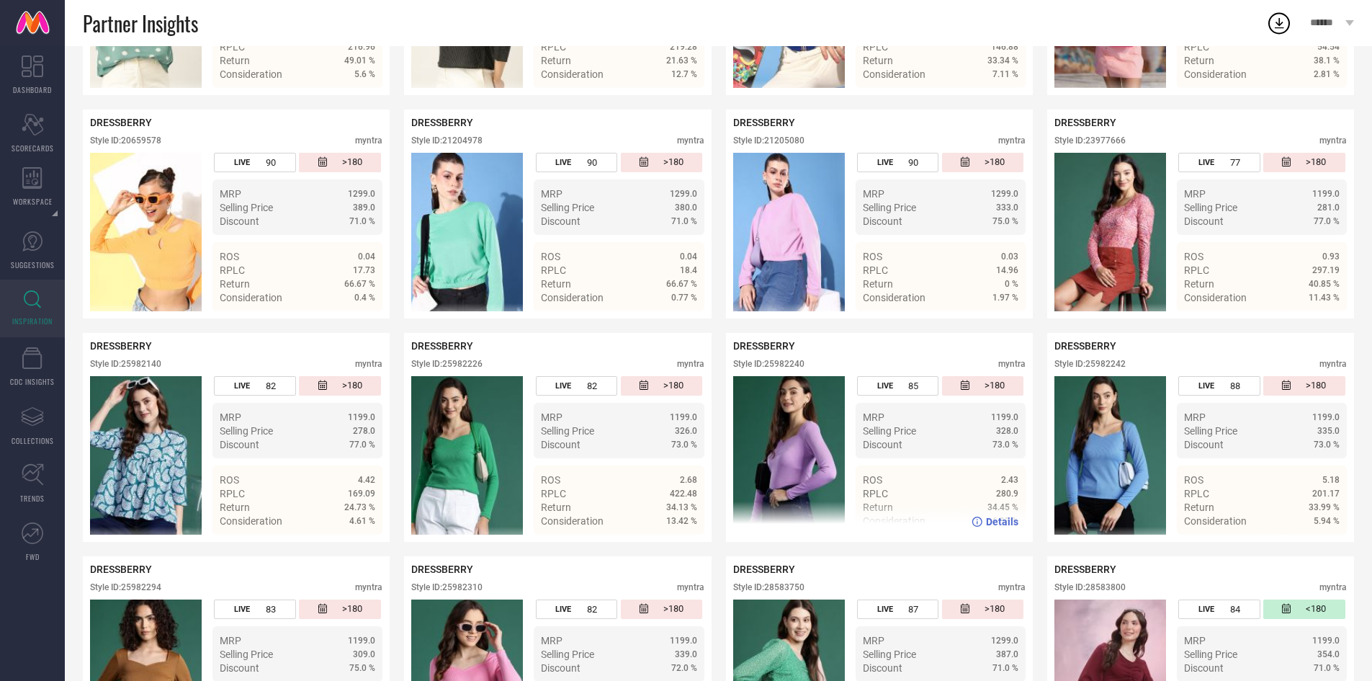
click at [793, 362] on div "Style ID: 25982240" at bounding box center [768, 364] width 71 height 10
copy div "25982240"
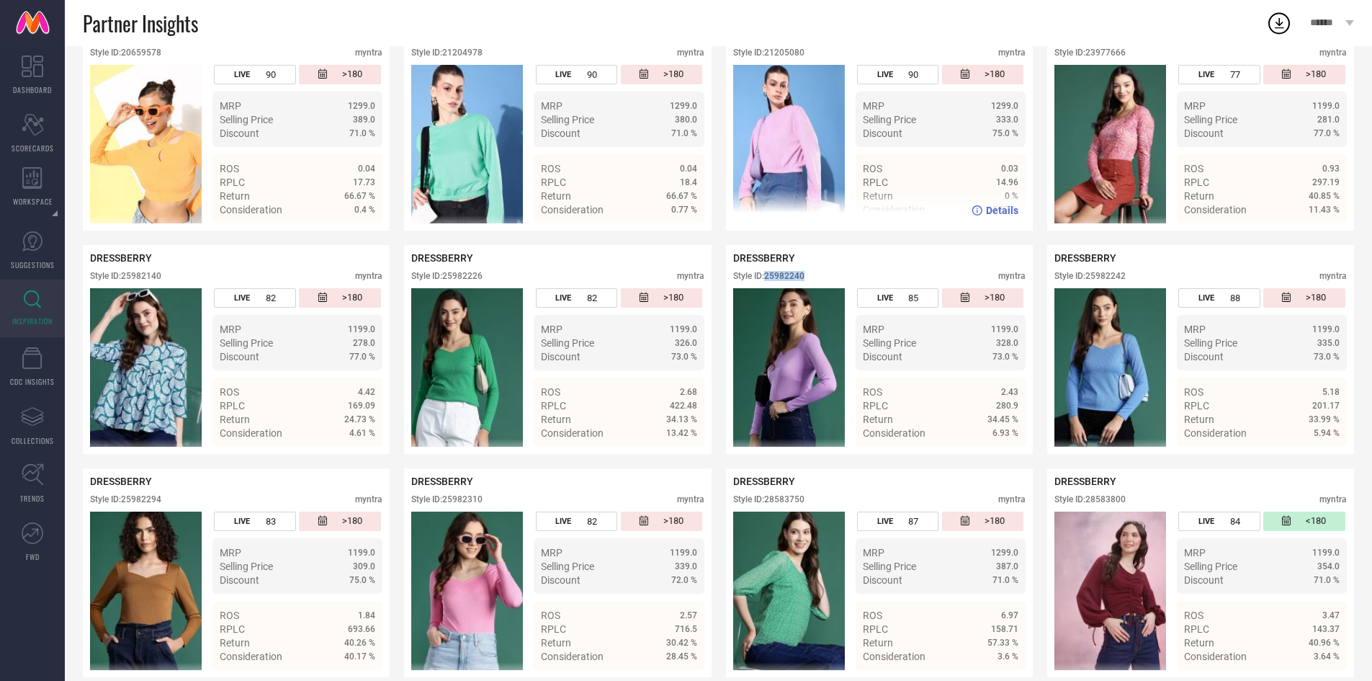
scroll to position [635, 0]
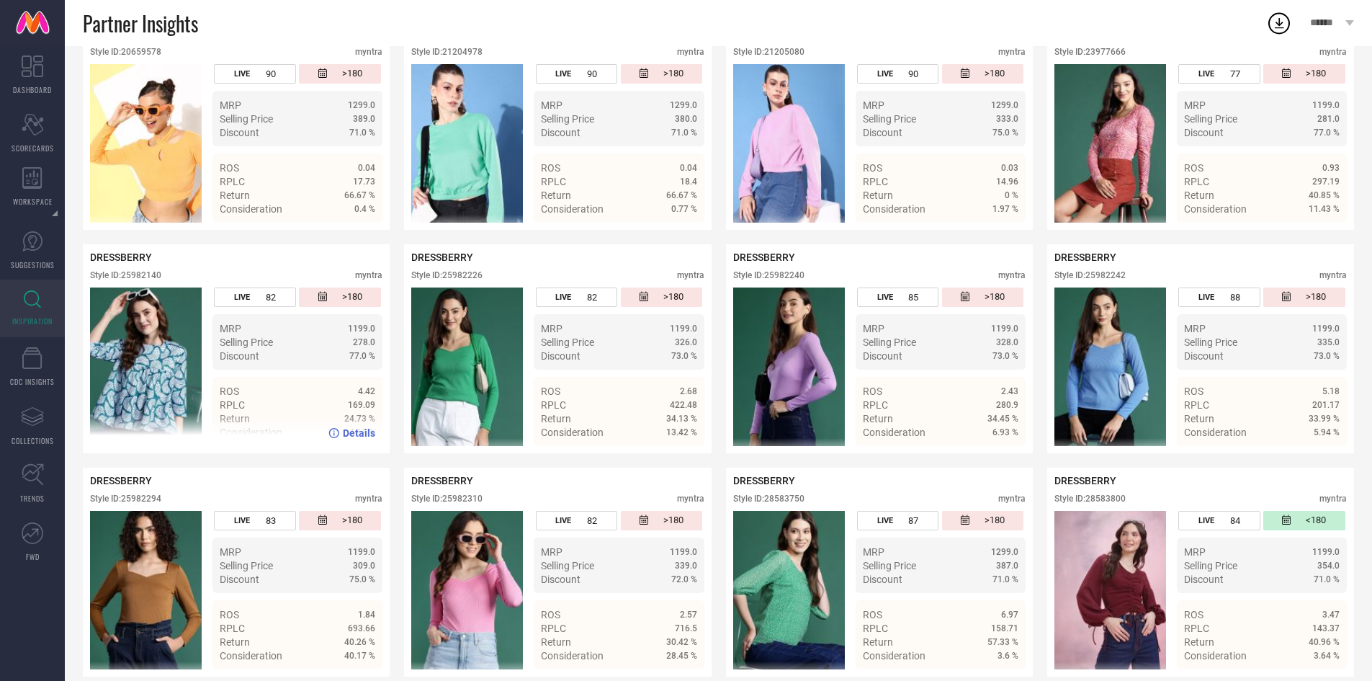
click at [140, 280] on div "Style ID: 25982140" at bounding box center [125, 275] width 71 height 10
copy div "25982140"
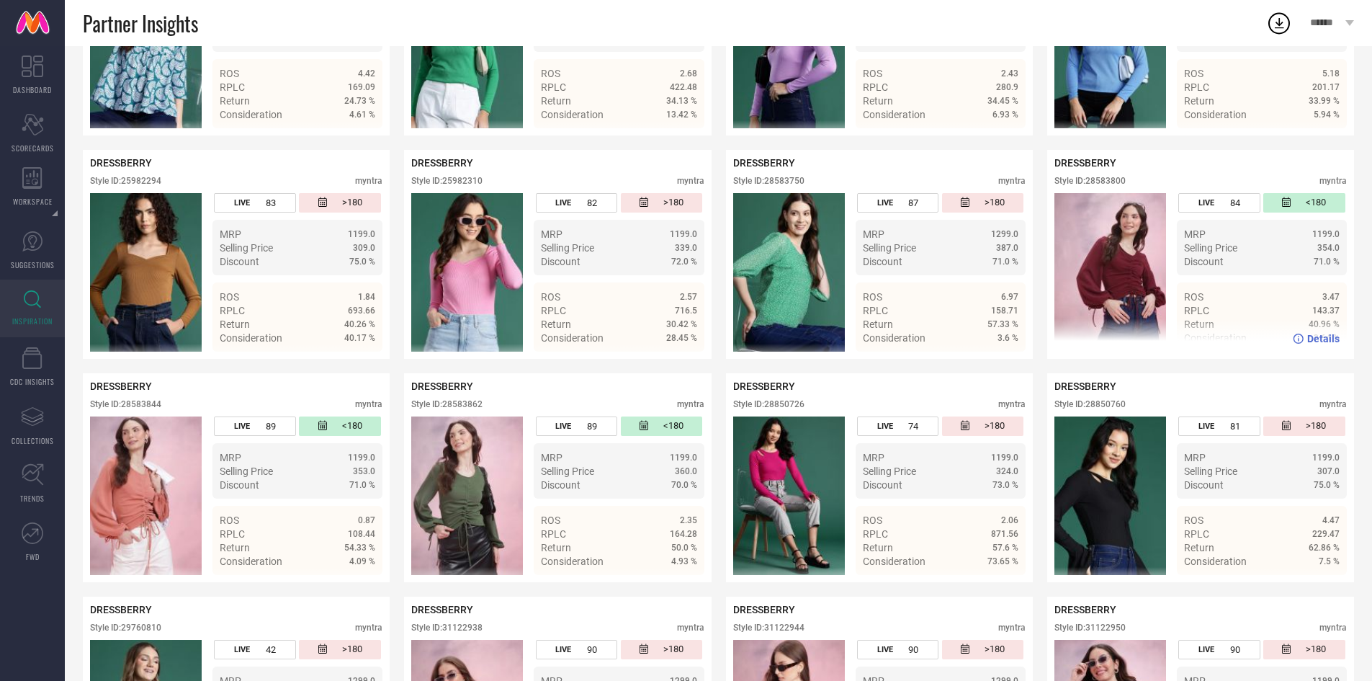
scroll to position [953, 0]
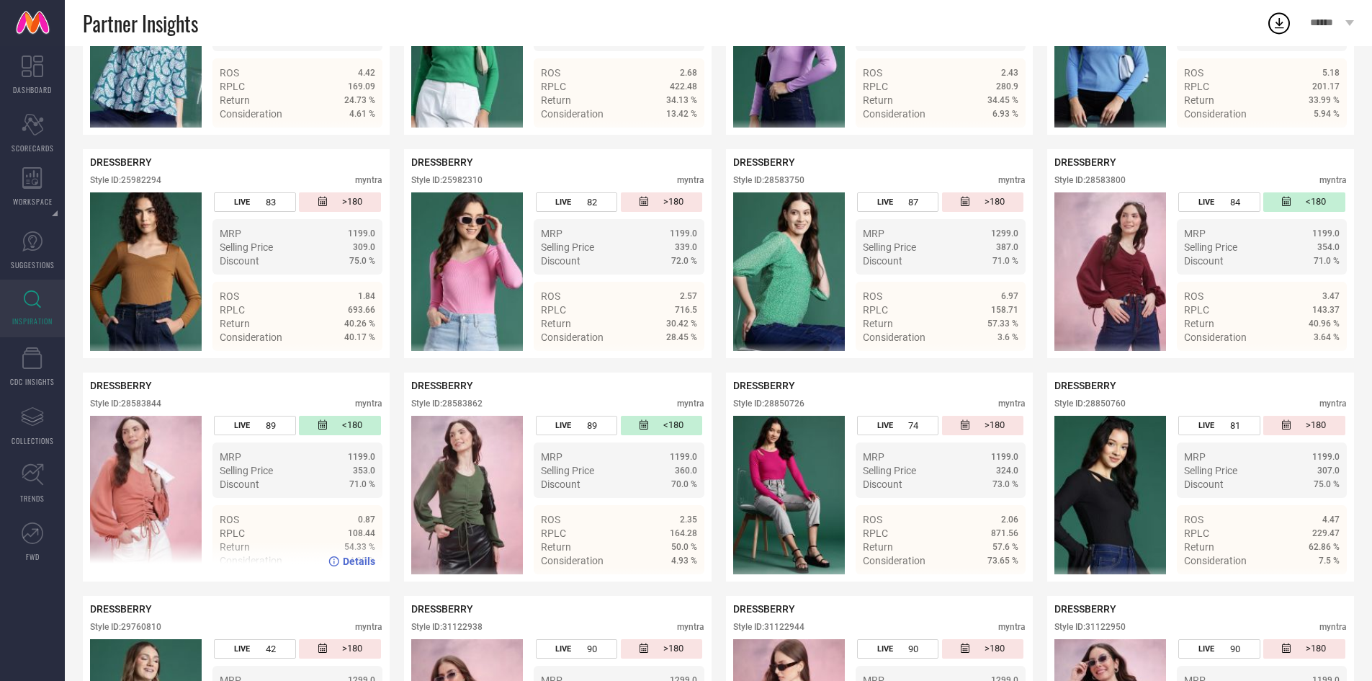
click at [135, 399] on div "DRESSBERRY Style ID: 28583844 myntra" at bounding box center [236, 398] width 292 height 36
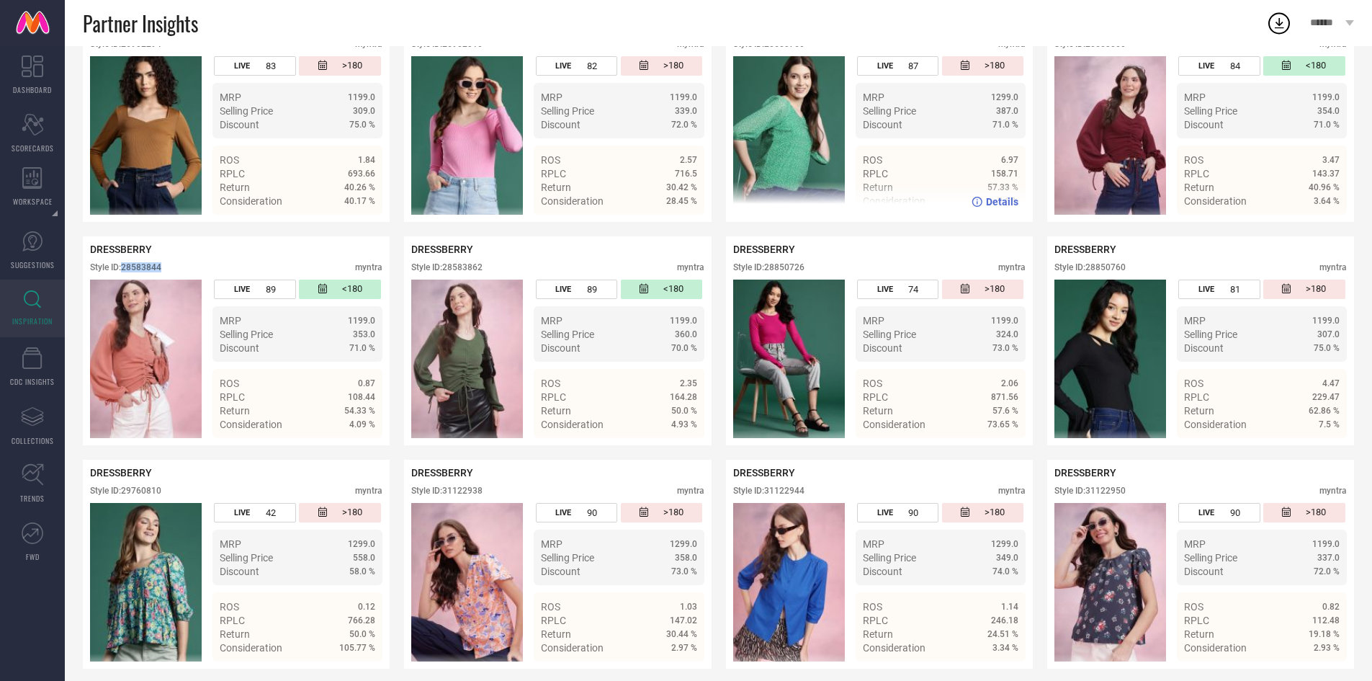
scroll to position [1091, 0]
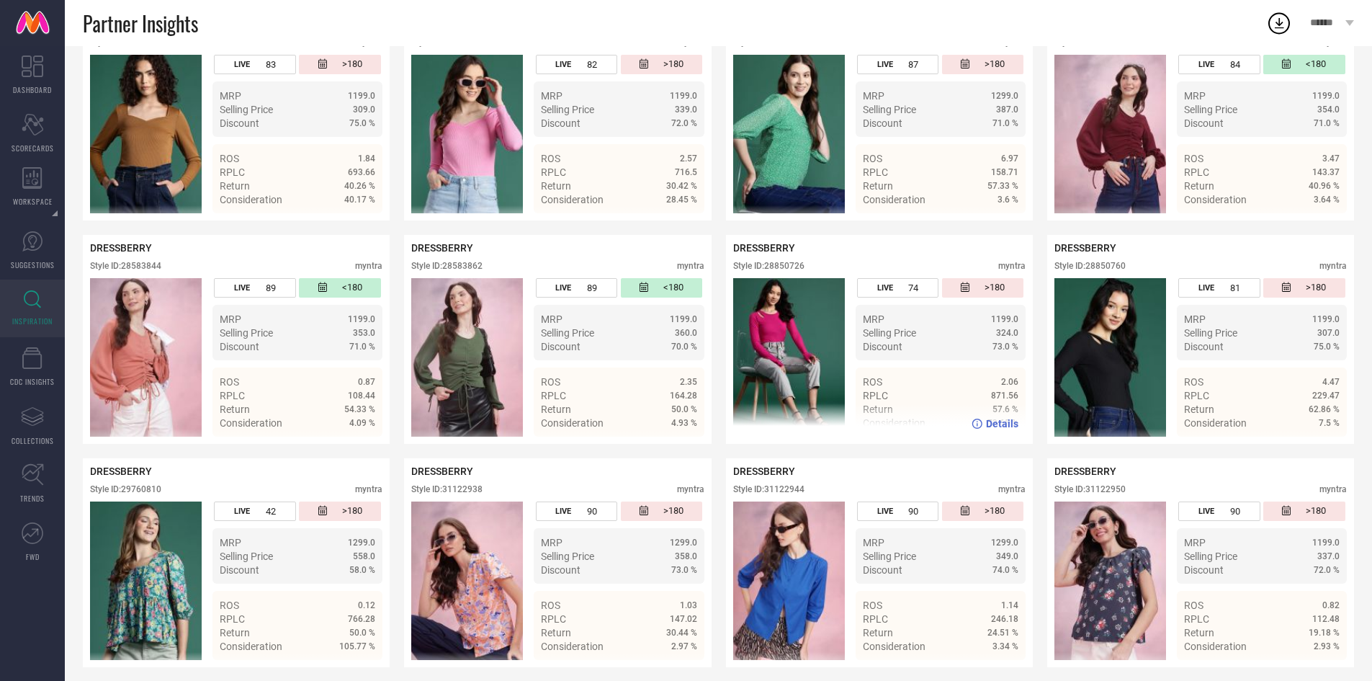
click at [788, 263] on div "DRESSBERRY Style ID: 28850726 myntra" at bounding box center [879, 260] width 292 height 36
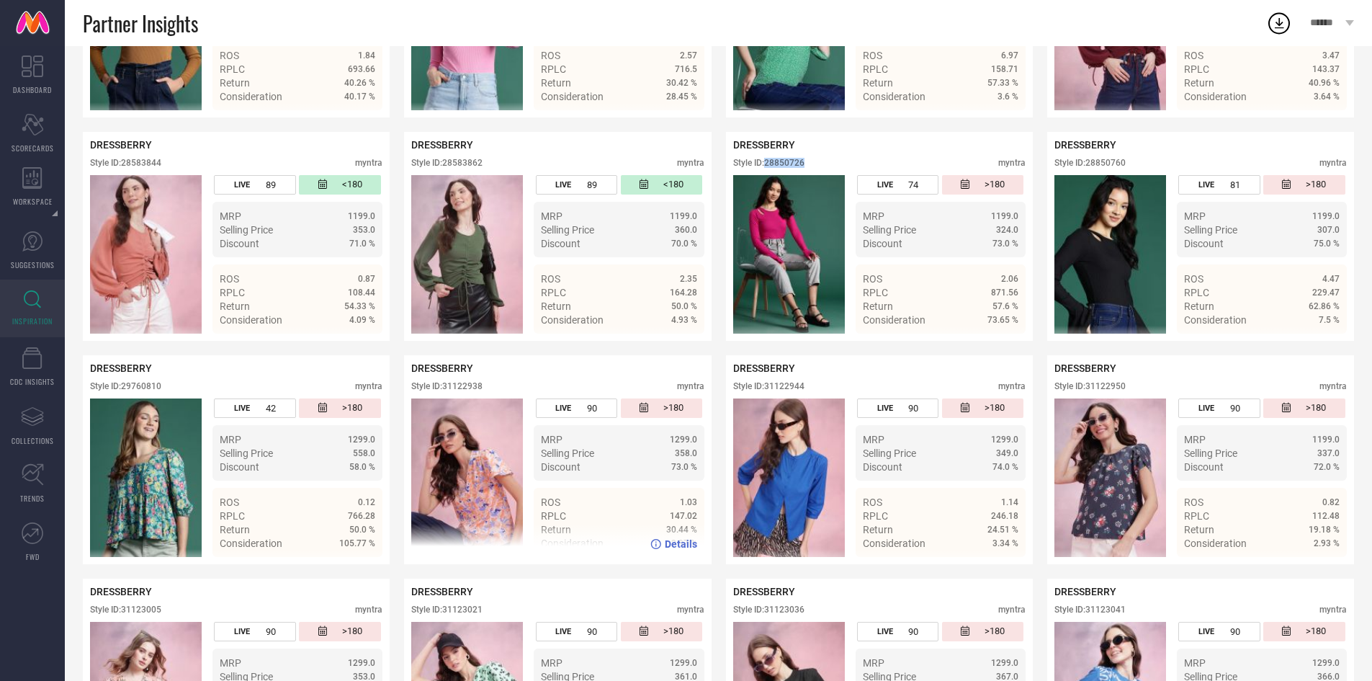
scroll to position [1228, 0]
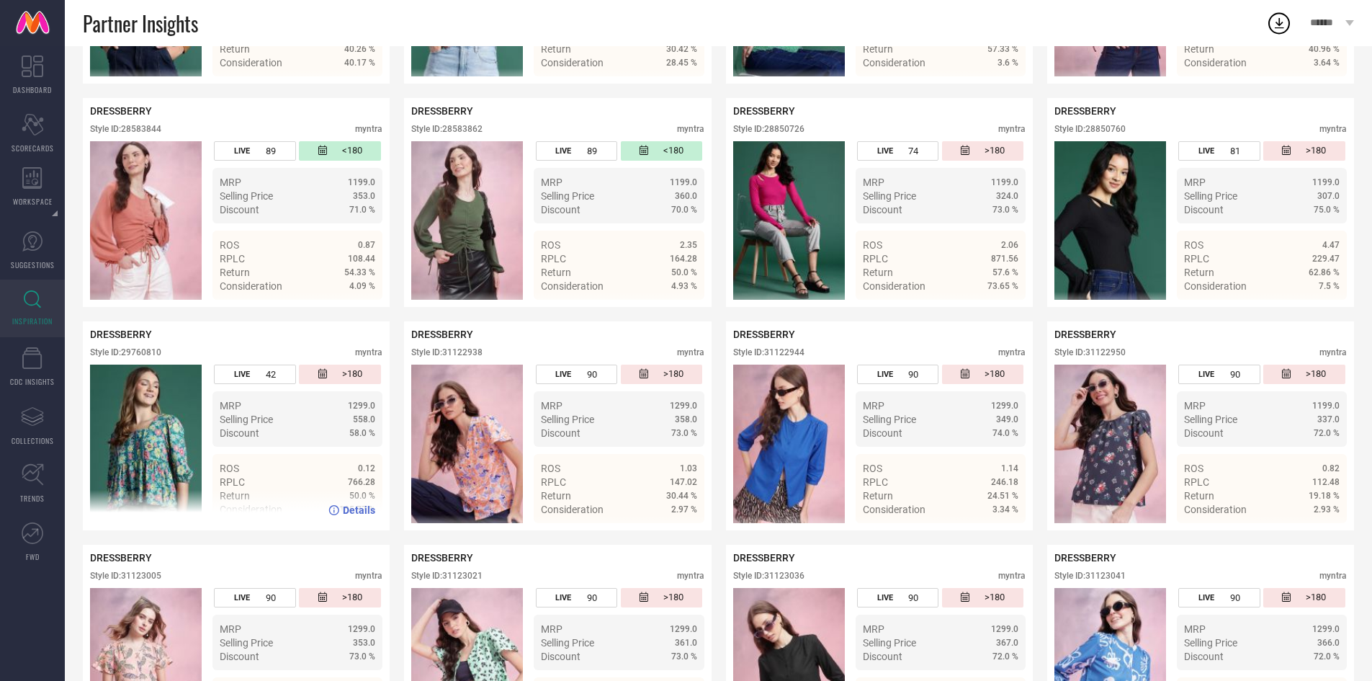
click at [142, 357] on div "Style ID: 29760810" at bounding box center [125, 352] width 71 height 10
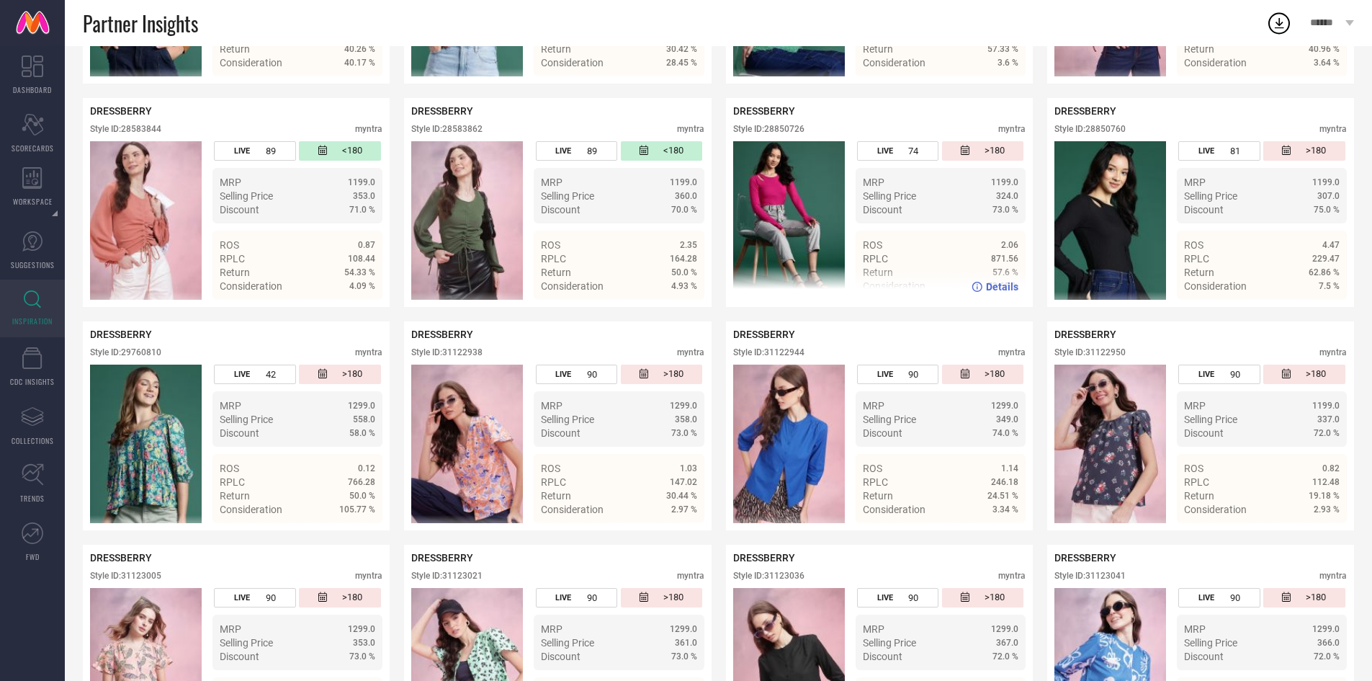
click at [789, 129] on div "Style ID: 28850726" at bounding box center [768, 129] width 71 height 10
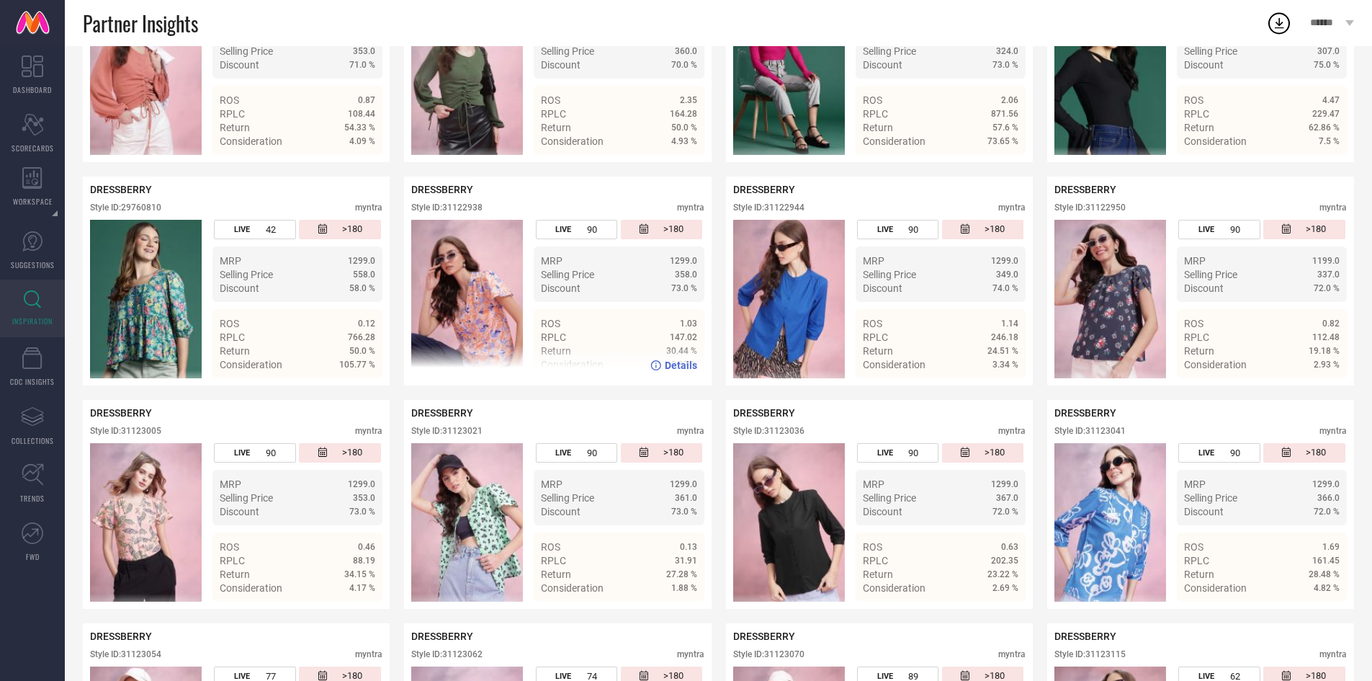
scroll to position [1382, 0]
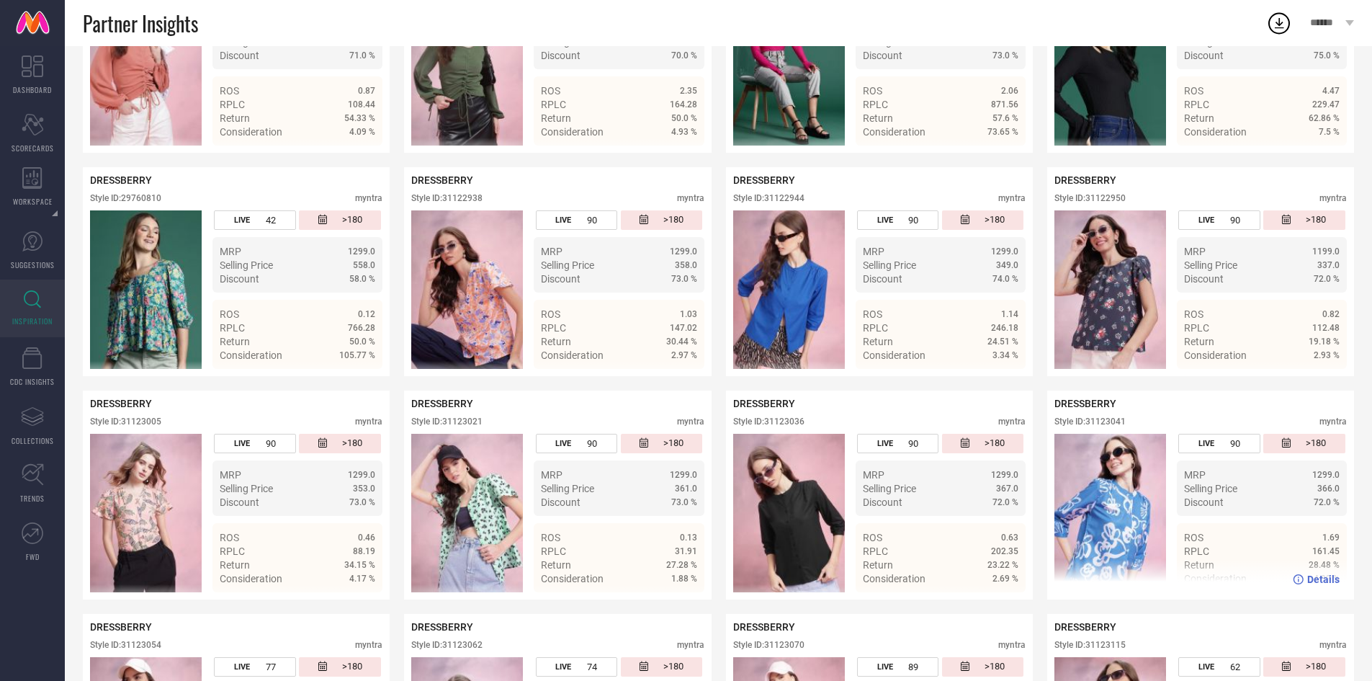
click at [1102, 426] on div "Style ID: 31123041" at bounding box center [1090, 421] width 71 height 10
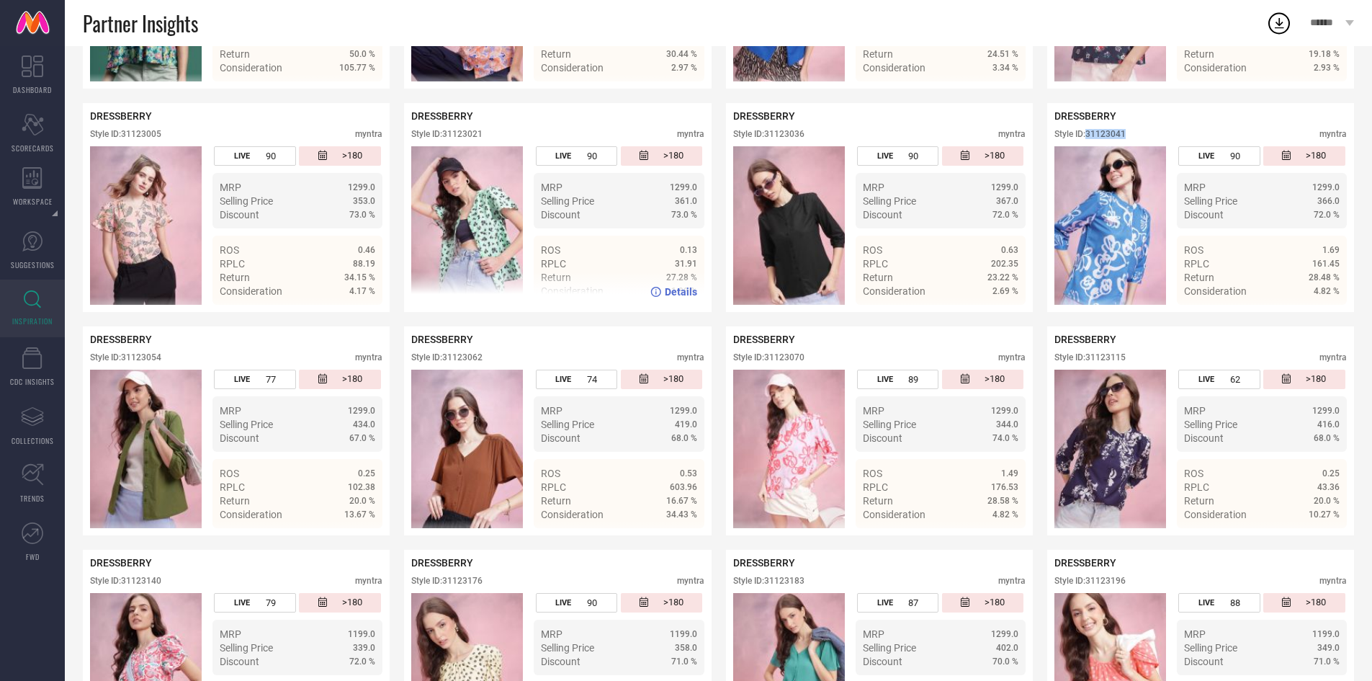
scroll to position [1670, 0]
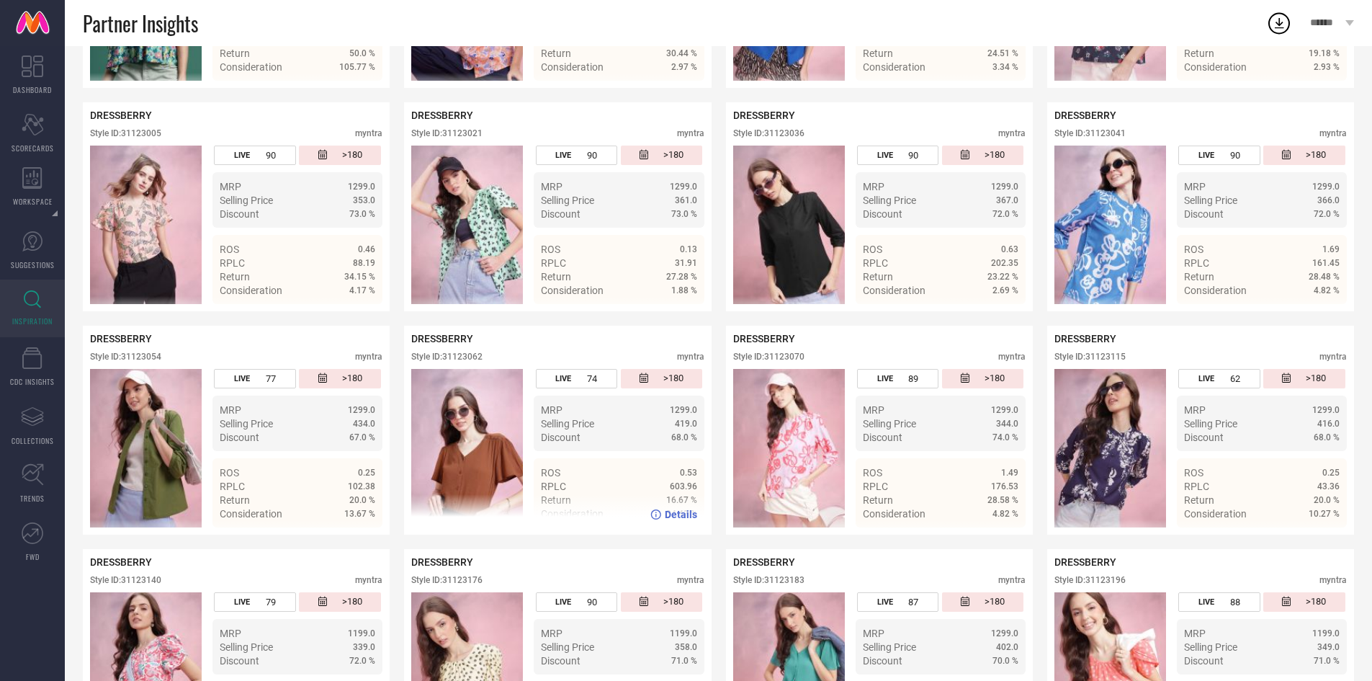
click at [470, 362] on div "Style ID: 31123062" at bounding box center [446, 357] width 71 height 10
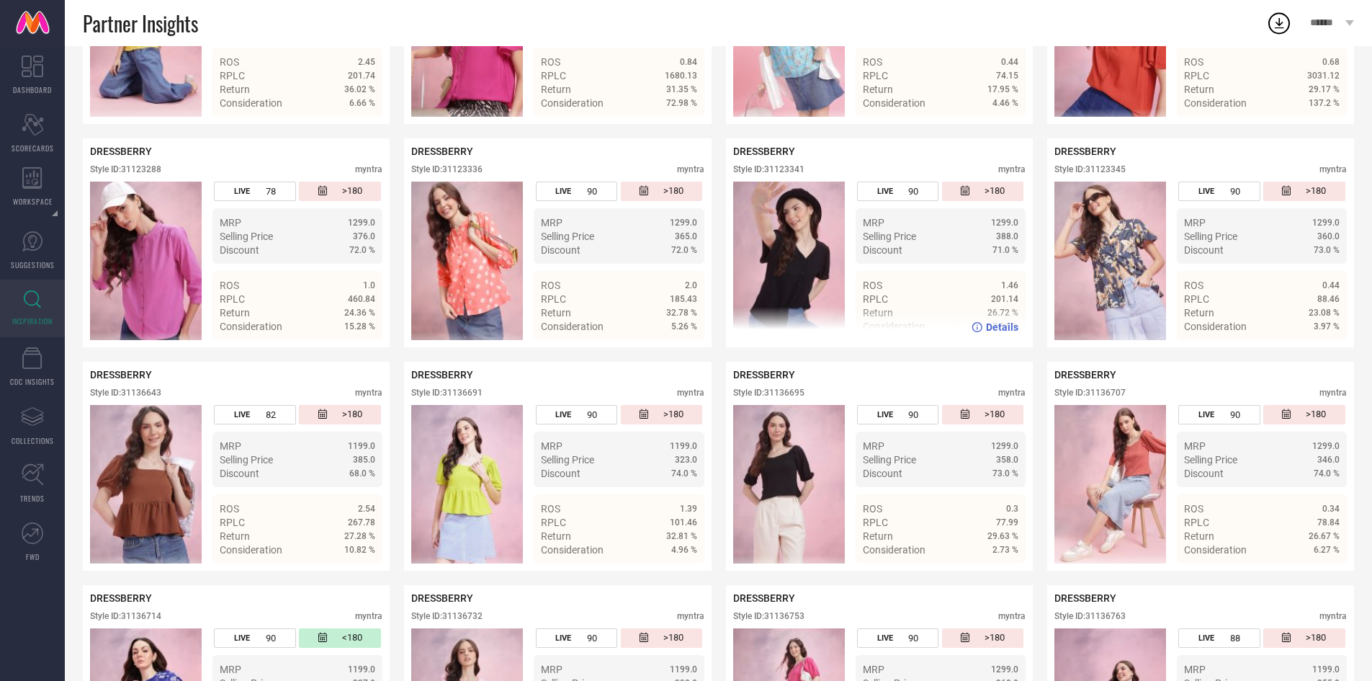
scroll to position [2529, 0]
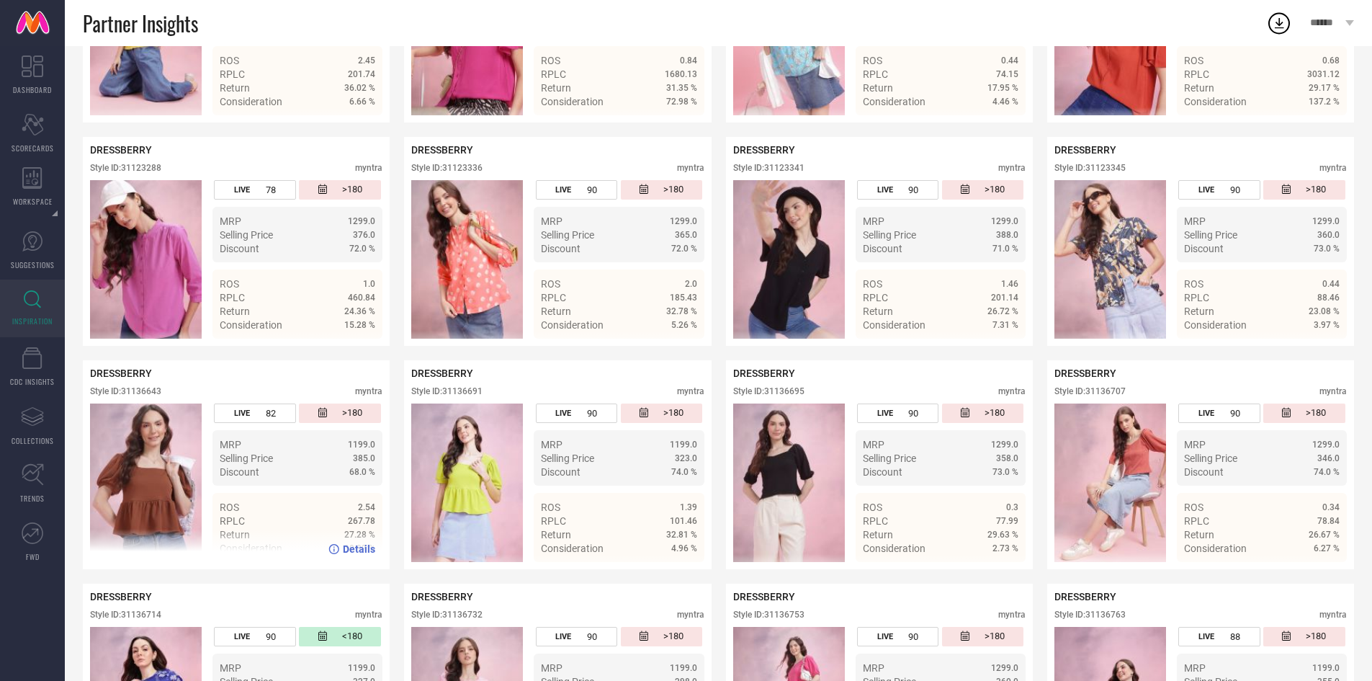
click at [141, 396] on div "Style ID: 31136643" at bounding box center [125, 391] width 71 height 10
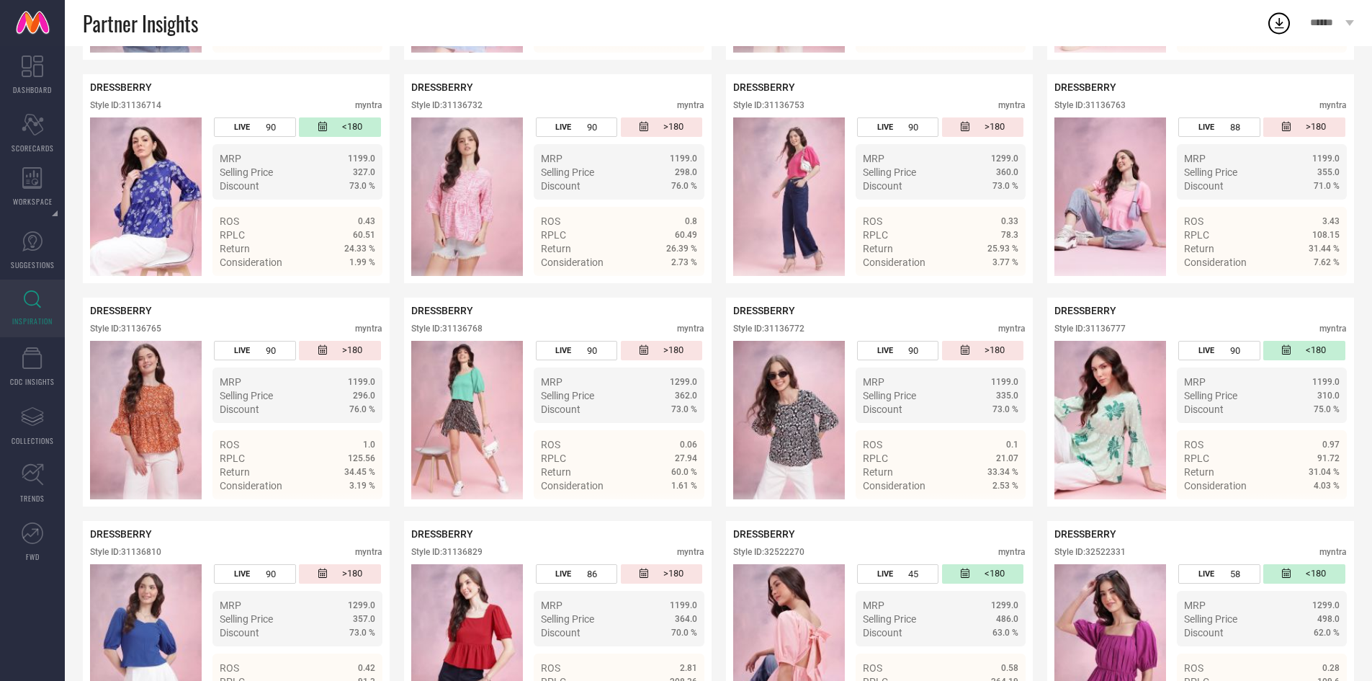
scroll to position [3039, 0]
click at [136, 333] on div "Style ID: 31136765" at bounding box center [125, 328] width 71 height 10
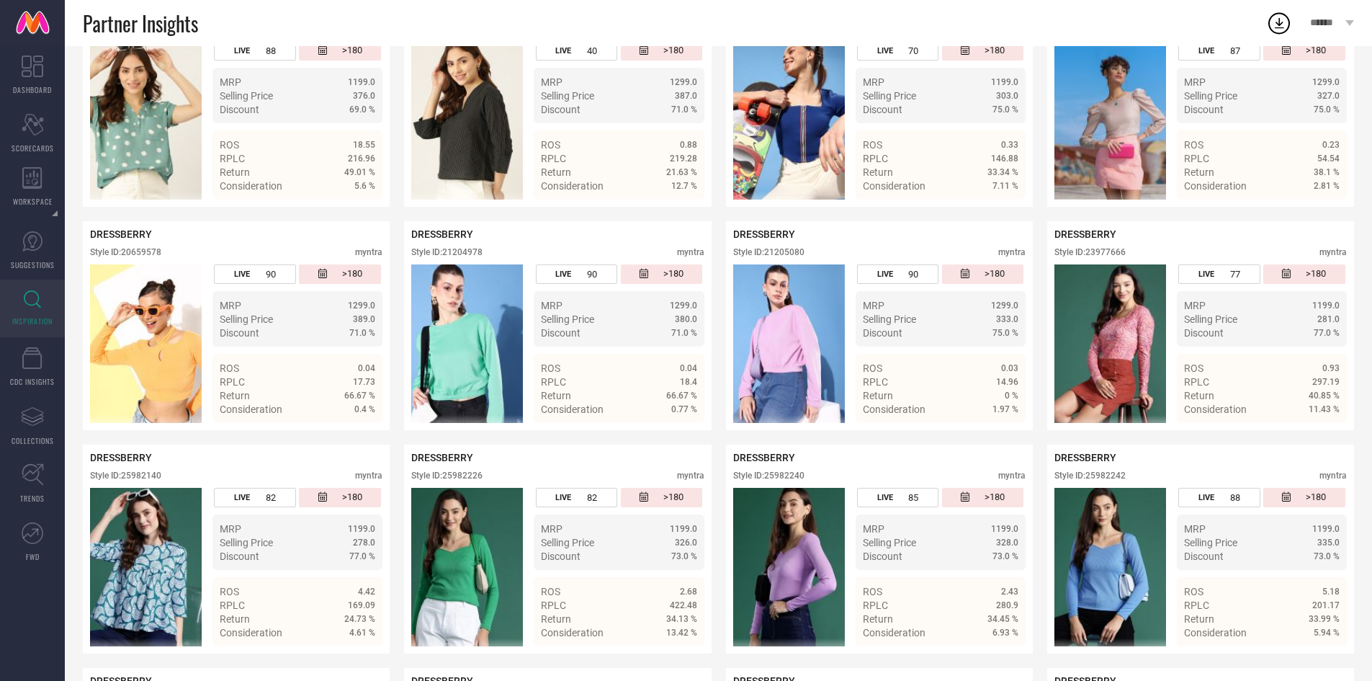
scroll to position [0, 0]
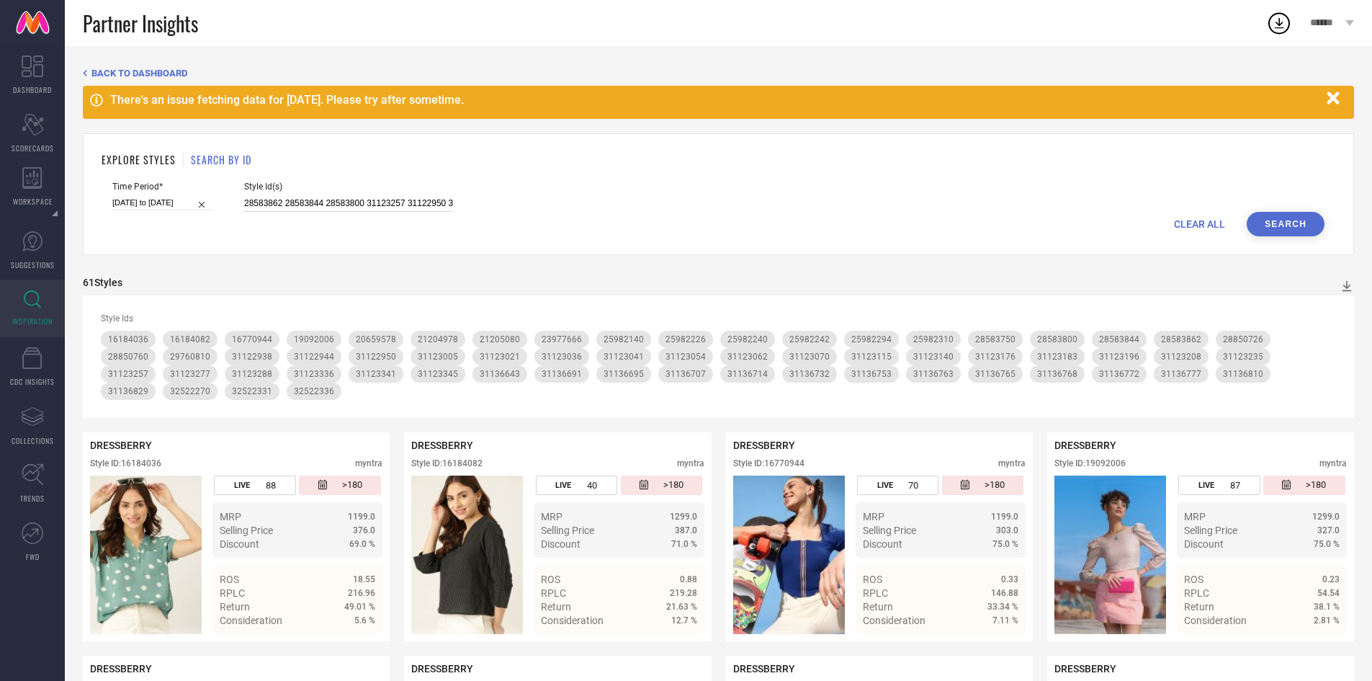
click at [373, 202] on input "28583862 28583844 28583800 31123257 31122950 31123140 31123196 31123176 3113673…" at bounding box center [348, 203] width 209 height 17
paste input "27978094 27977982 27978000 27978128 28583880 28583824 28583834 31136704 3113663…"
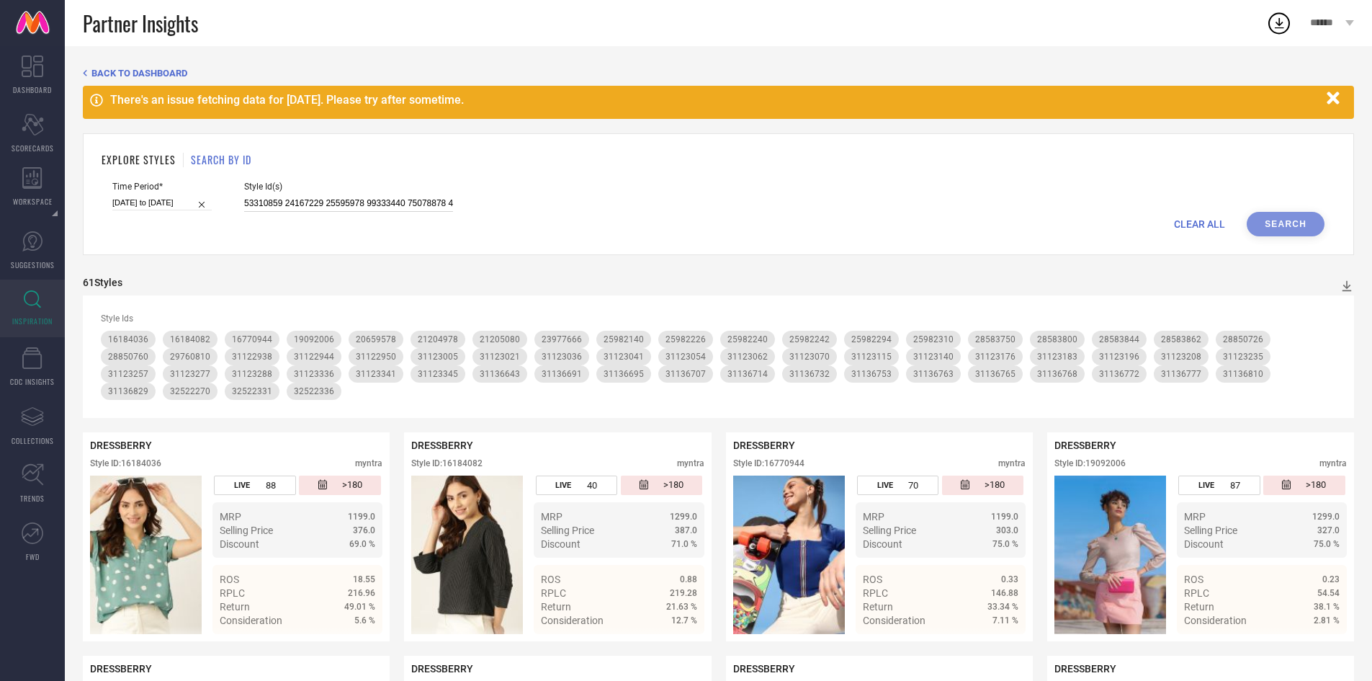
scroll to position [0, 7520]
type input "27978094 27977982 27978000 27978128 28583880 28583824 28583834 31136704 3113663…"
click at [1291, 222] on button "Search" at bounding box center [1286, 224] width 78 height 24
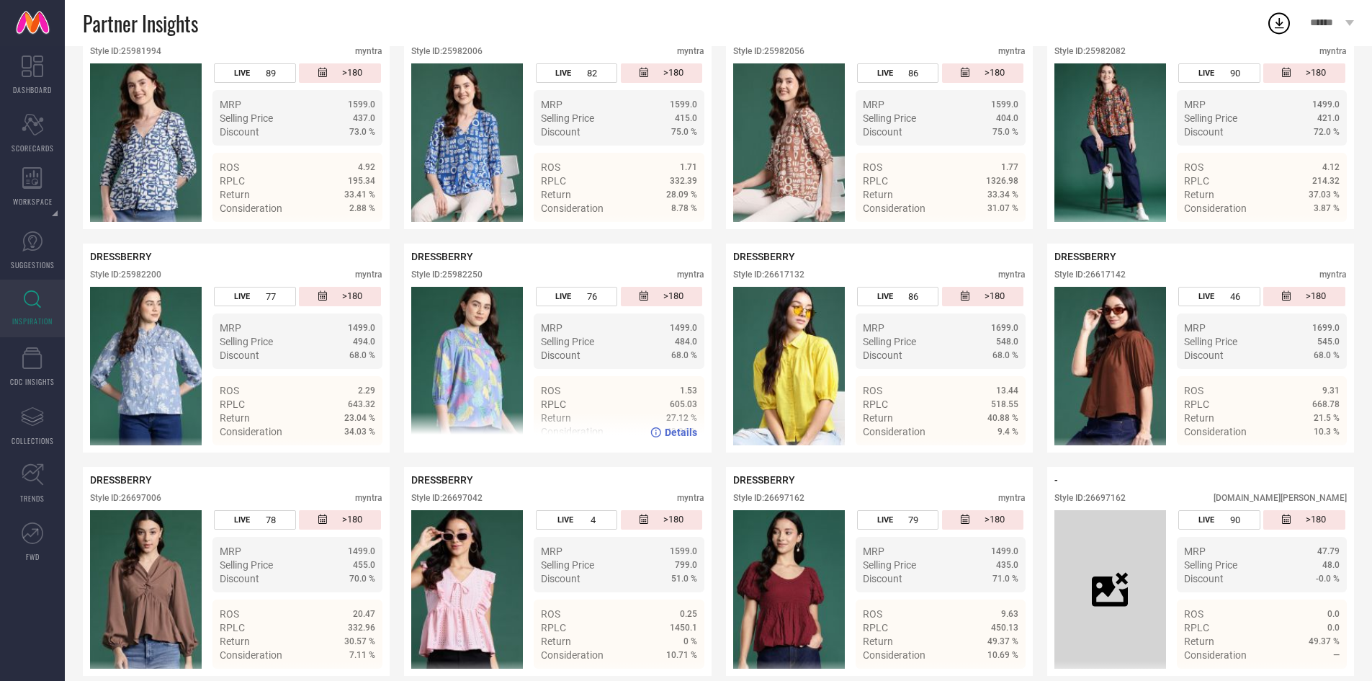
scroll to position [1339, 0]
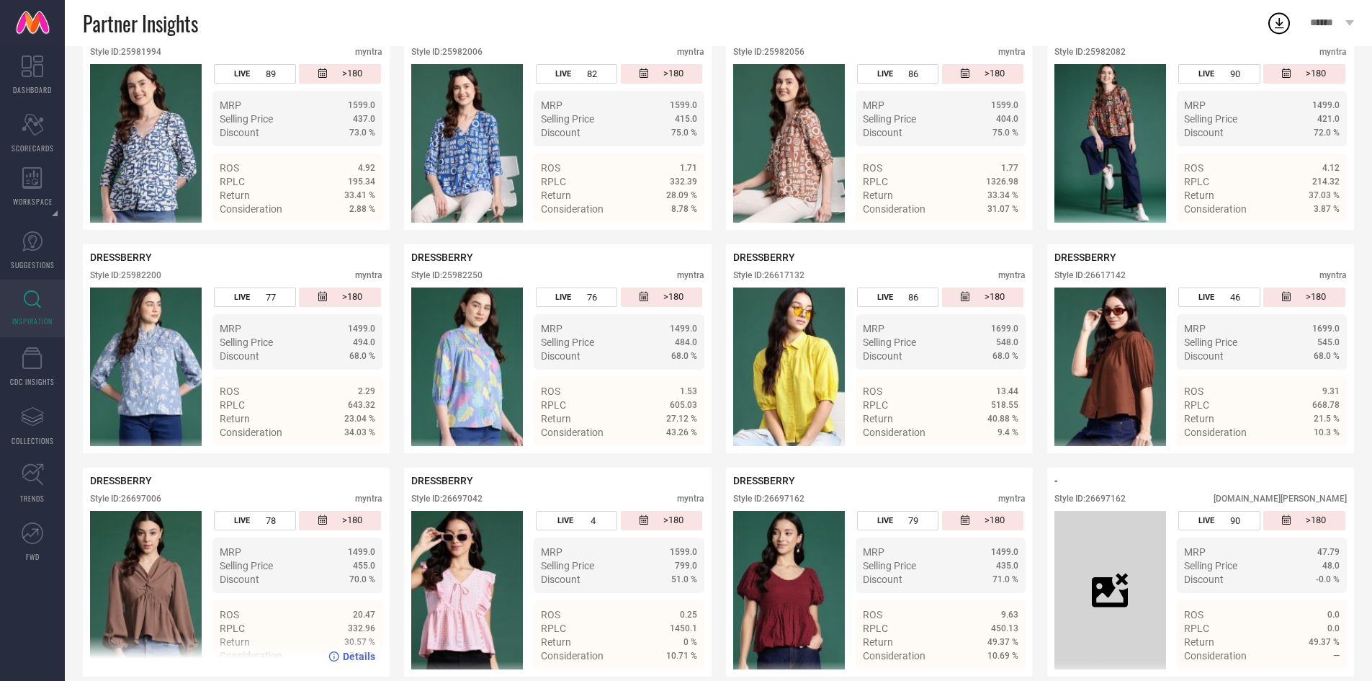
click at [140, 493] on div "Style ID: 26697006" at bounding box center [125, 498] width 71 height 10
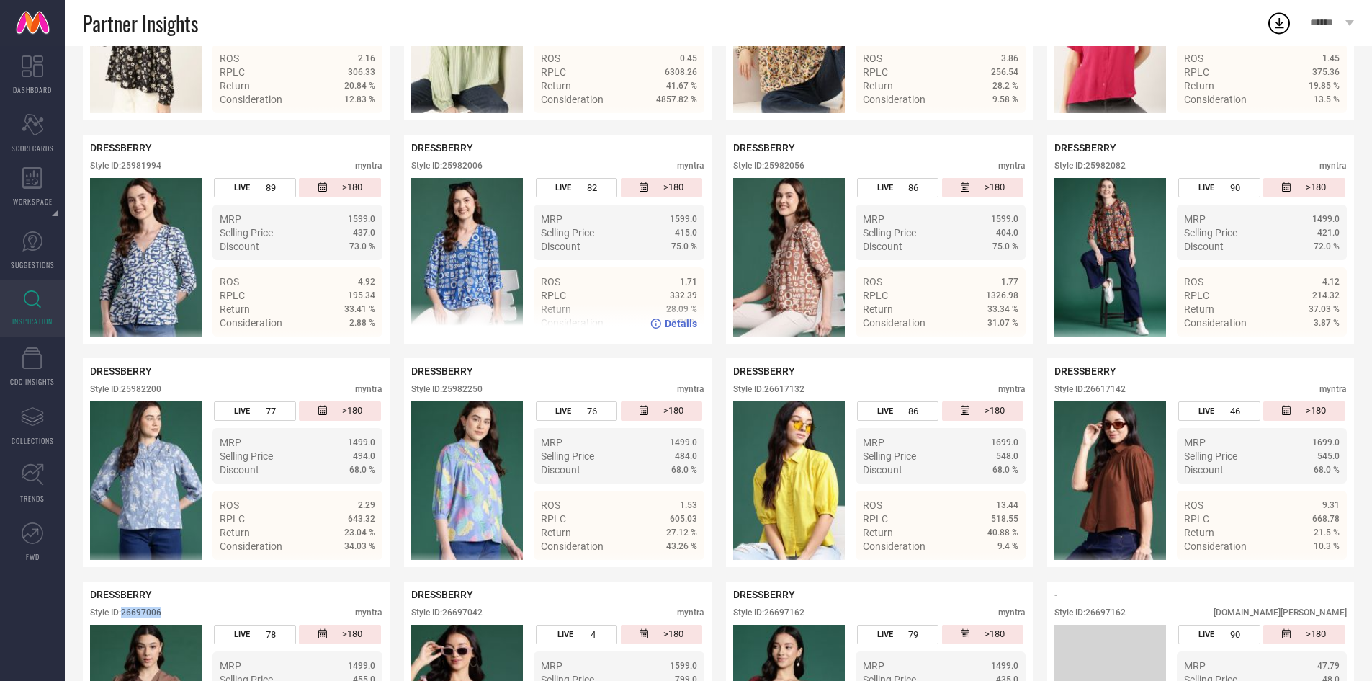
scroll to position [1212, 0]
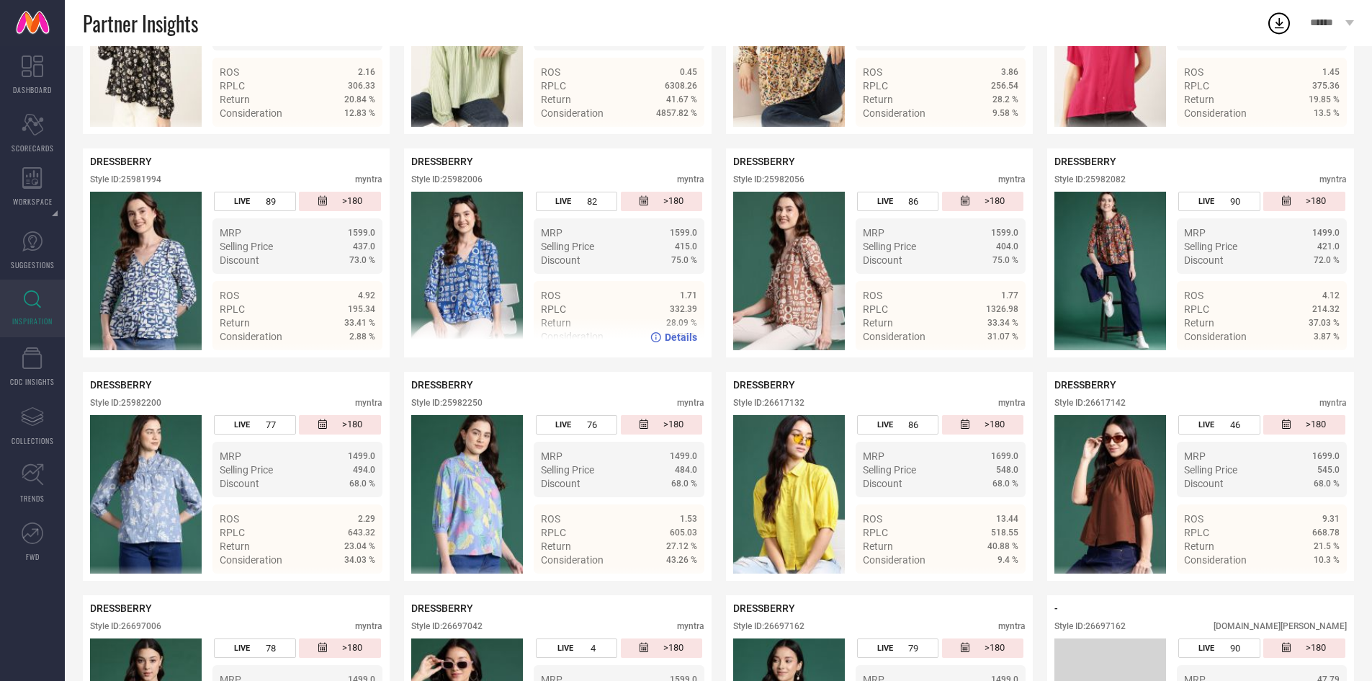
click at [478, 174] on div "Style ID: 25982006" at bounding box center [446, 179] width 71 height 10
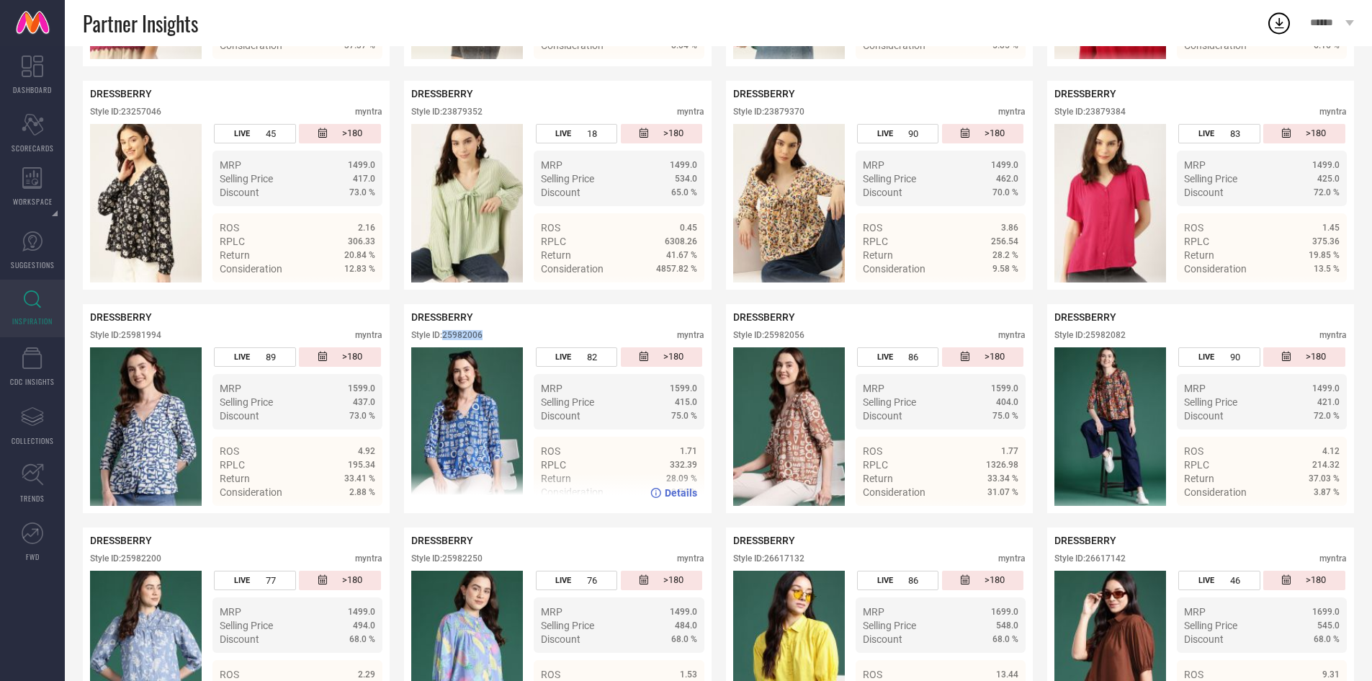
scroll to position [1055, 0]
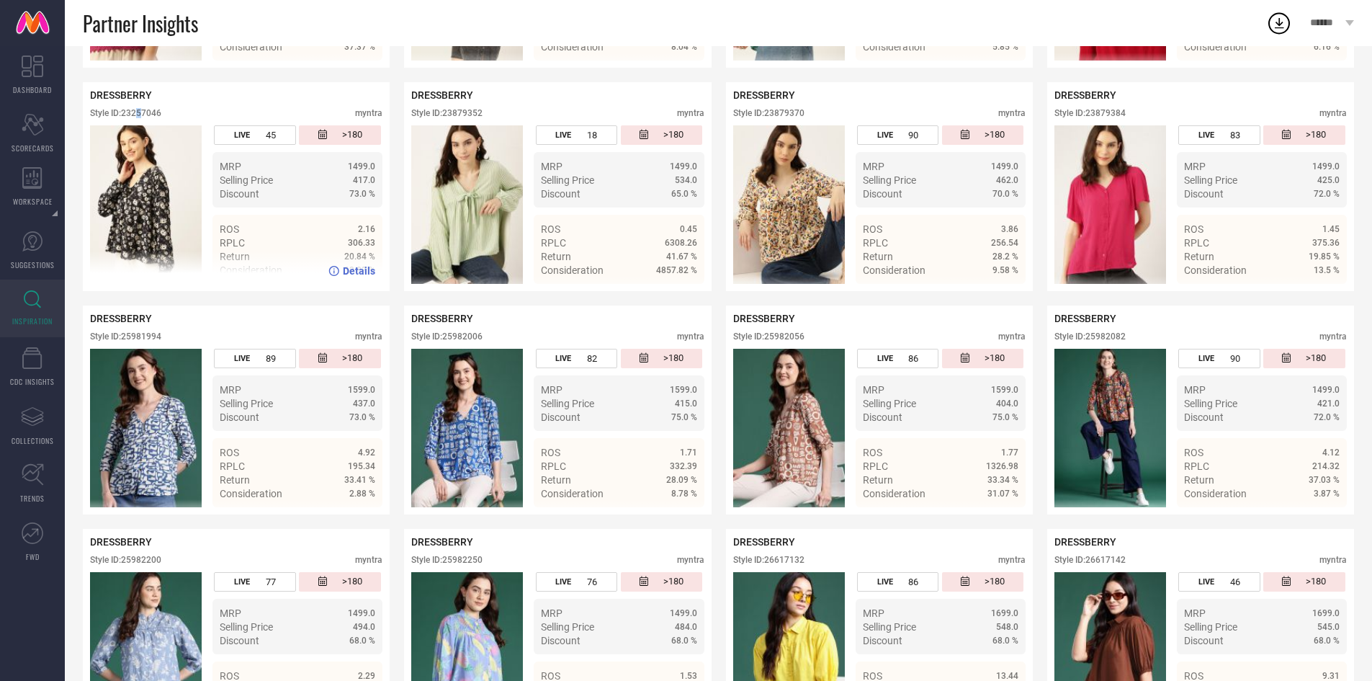
drag, startPoint x: 139, startPoint y: 93, endPoint x: 144, endPoint y: 106, distance: 13.9
click at [144, 106] on div "DRESSBERRY Style ID: 23257046 myntra" at bounding box center [236, 107] width 292 height 36
click at [144, 108] on div "Style ID: 23257046 myntra" at bounding box center [236, 116] width 292 height 17
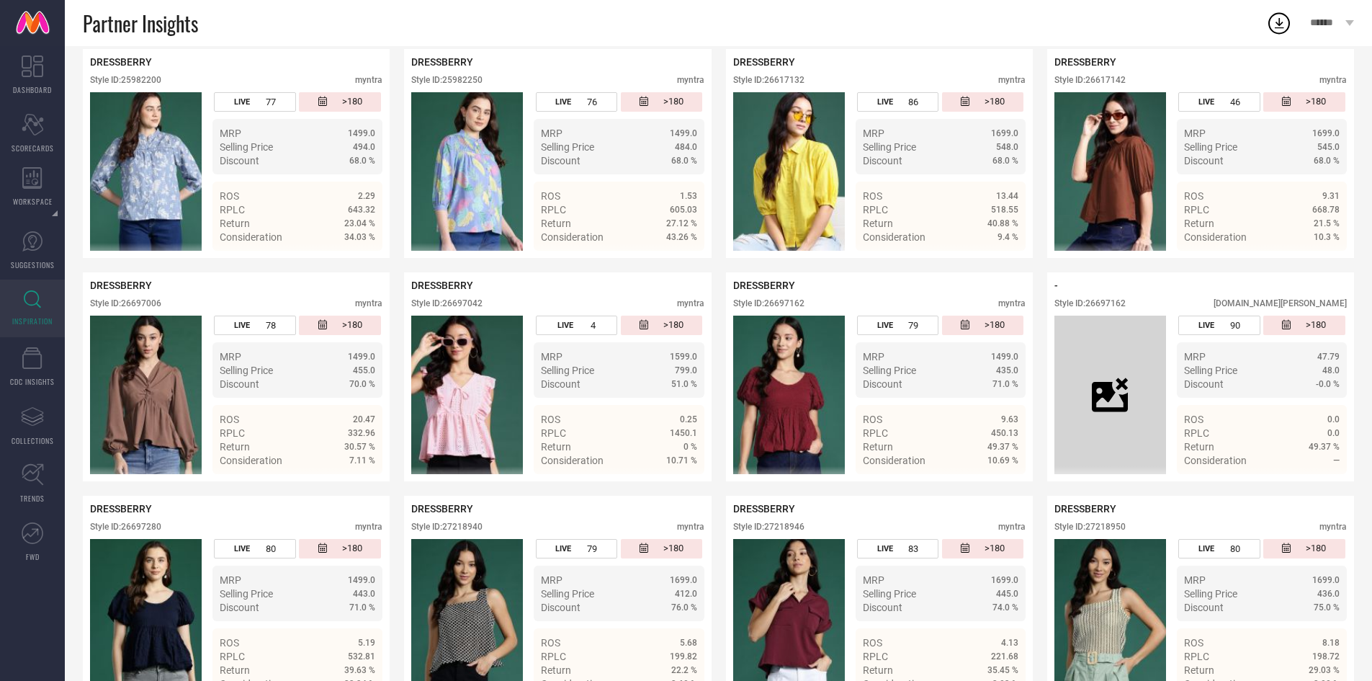
scroll to position [1537, 0]
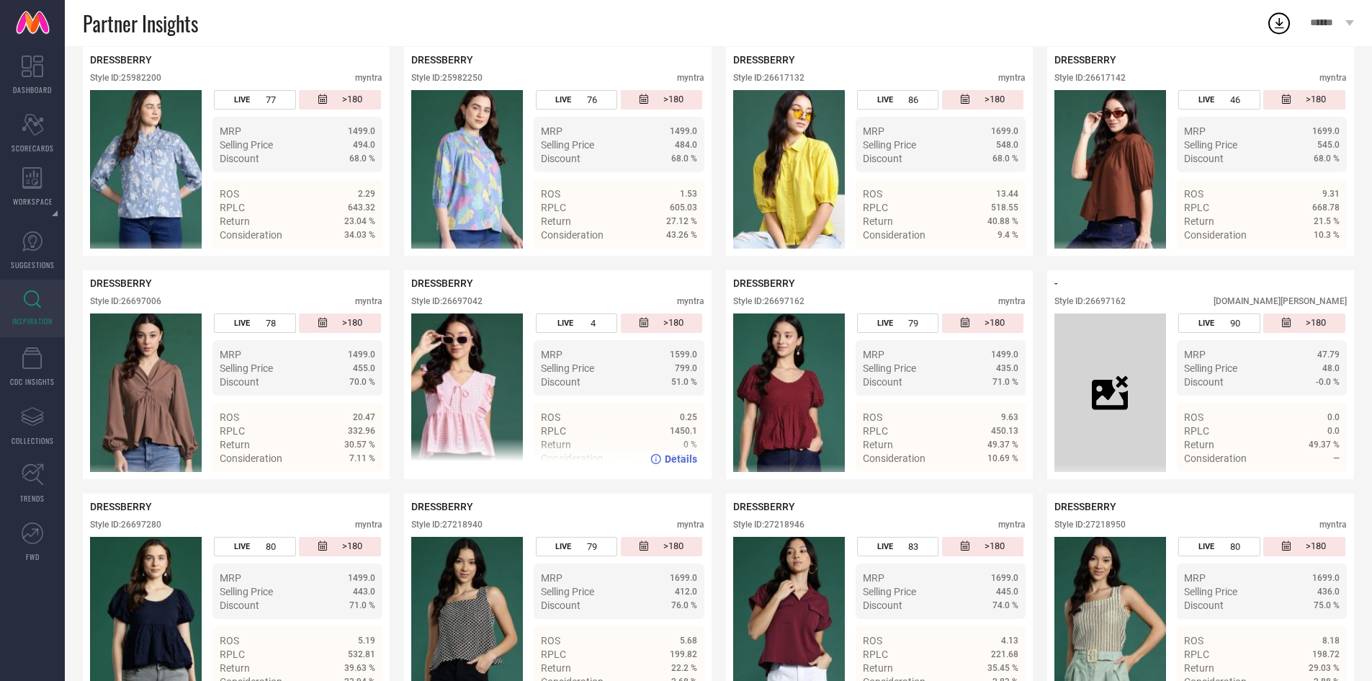
click at [461, 296] on div "Style ID: 26697042" at bounding box center [446, 301] width 71 height 10
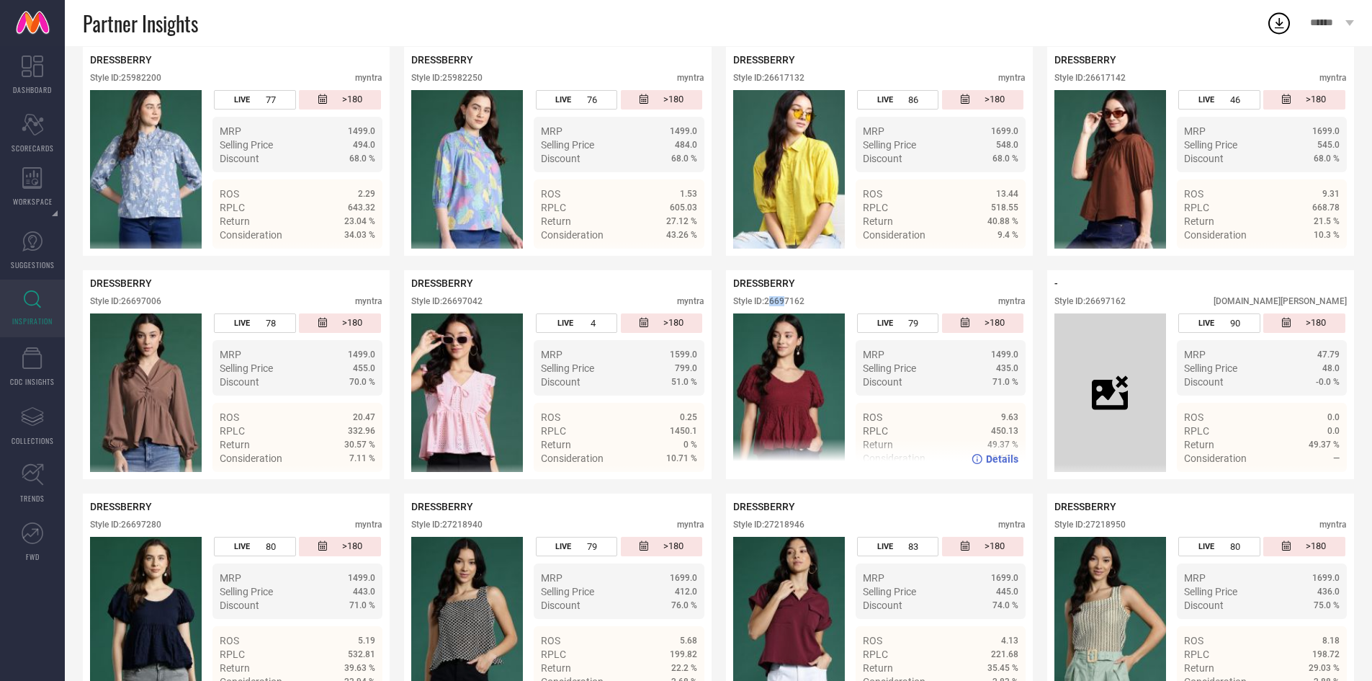
drag, startPoint x: 769, startPoint y: 282, endPoint x: 787, endPoint y: 289, distance: 19.1
click at [787, 289] on div "DRESSBERRY Style ID: 26697162 myntra" at bounding box center [879, 295] width 292 height 36
click at [787, 296] on div "Style ID: 26697162" at bounding box center [768, 301] width 71 height 10
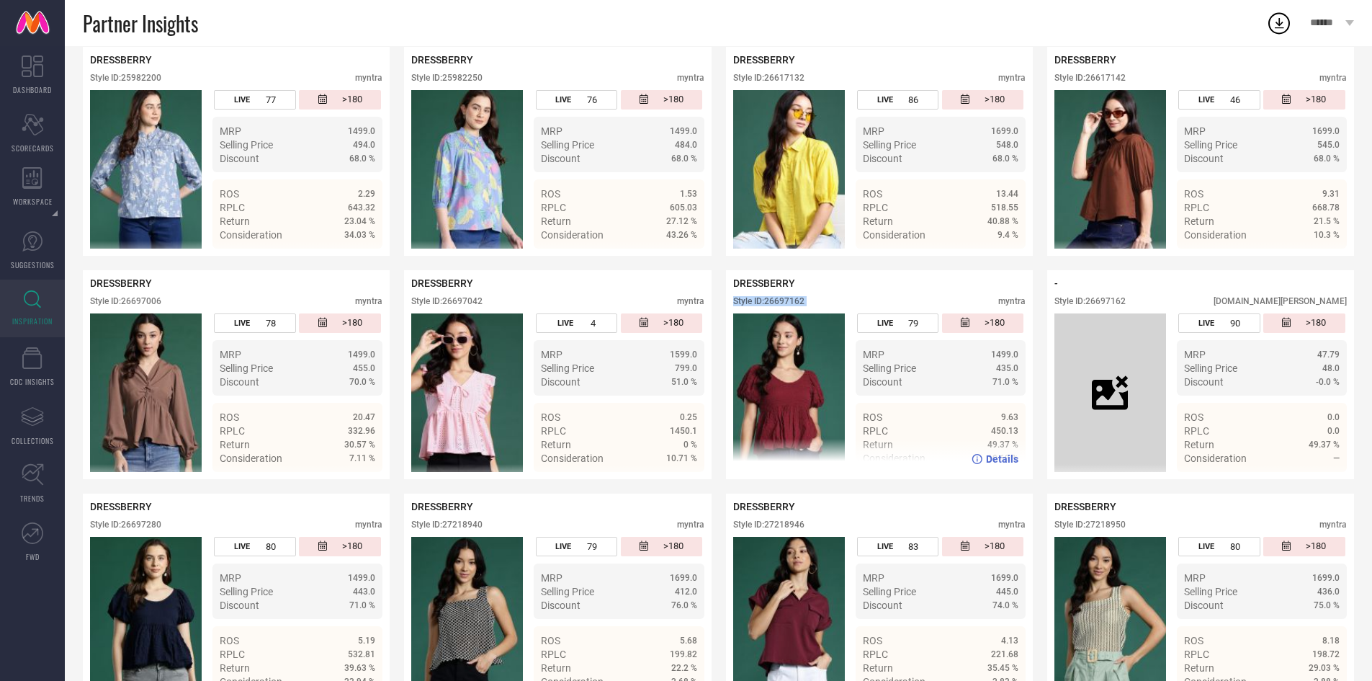
click at [787, 296] on div "Style ID: 26697162" at bounding box center [768, 301] width 71 height 10
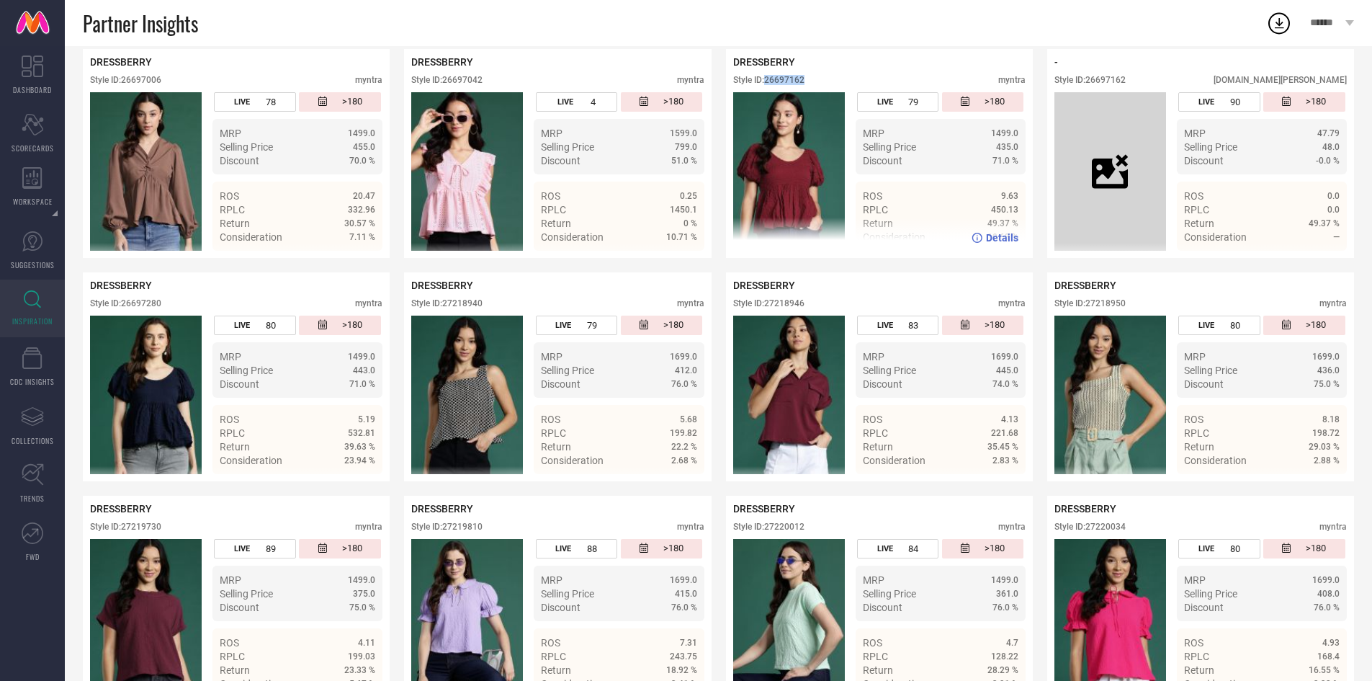
scroll to position [1760, 0]
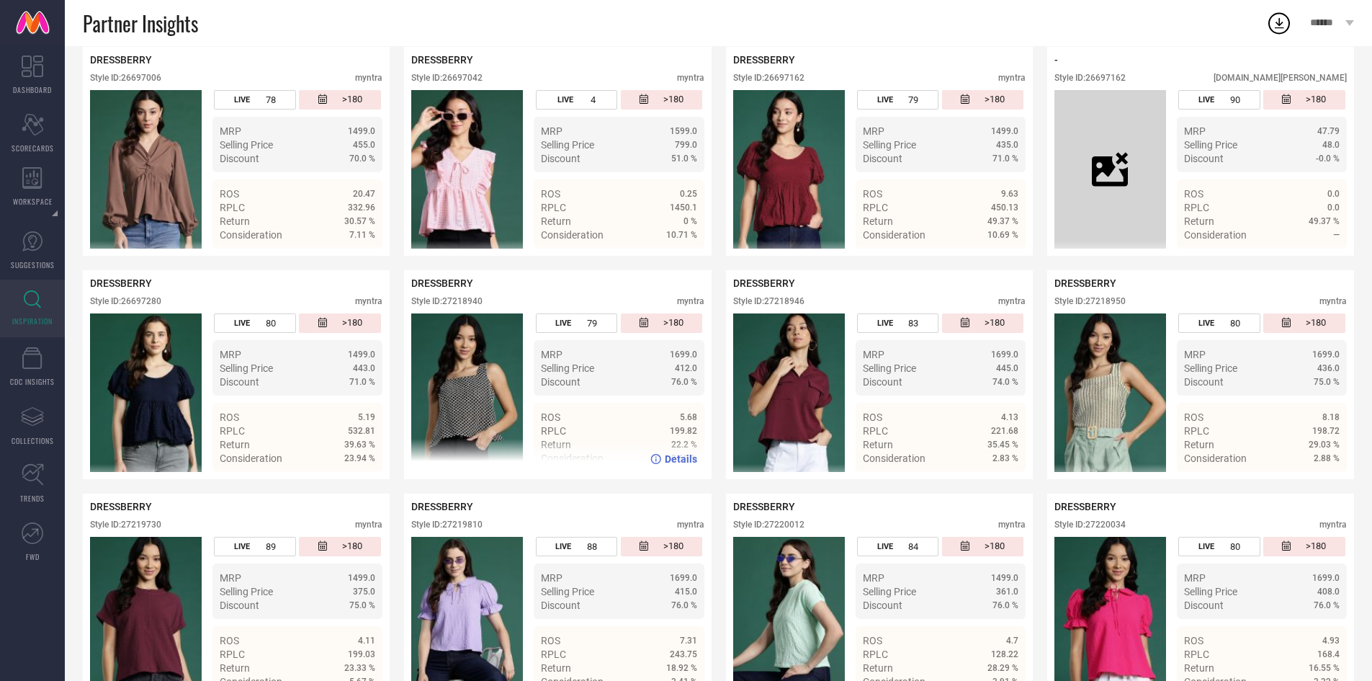
click at [458, 296] on div "Style ID: 27218940" at bounding box center [446, 301] width 71 height 10
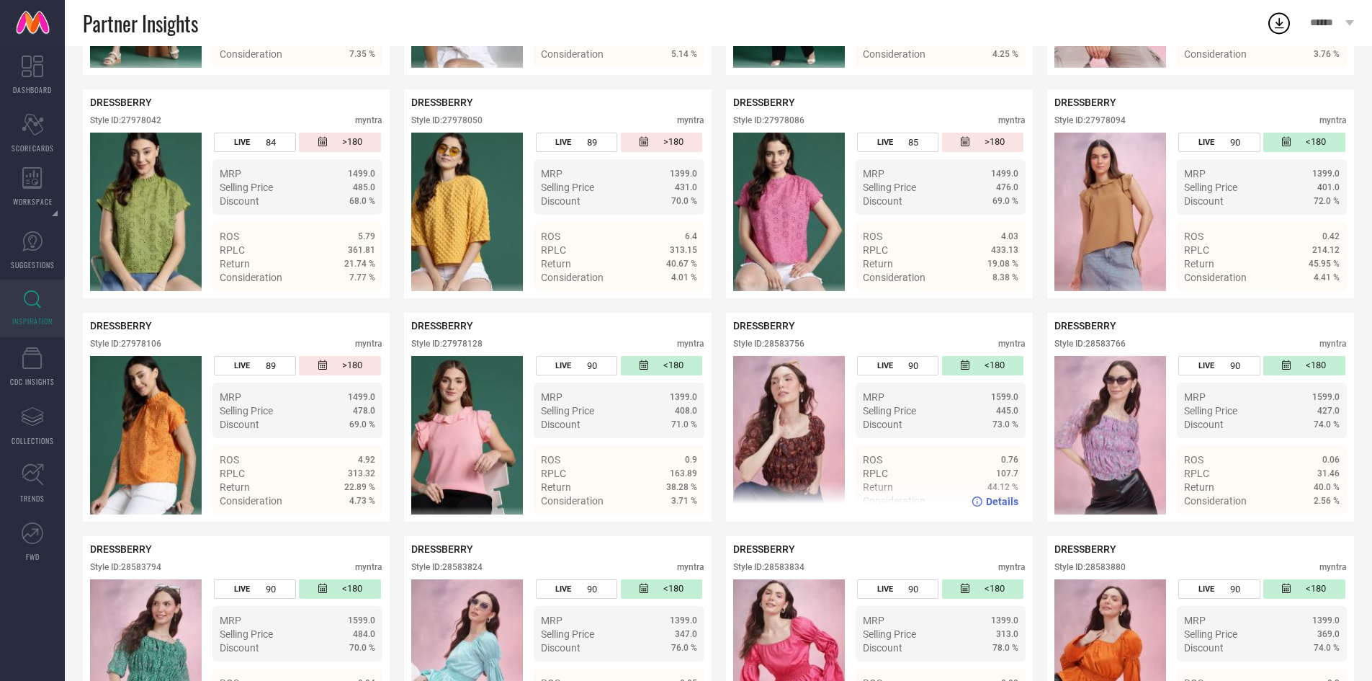
scroll to position [2609, 0]
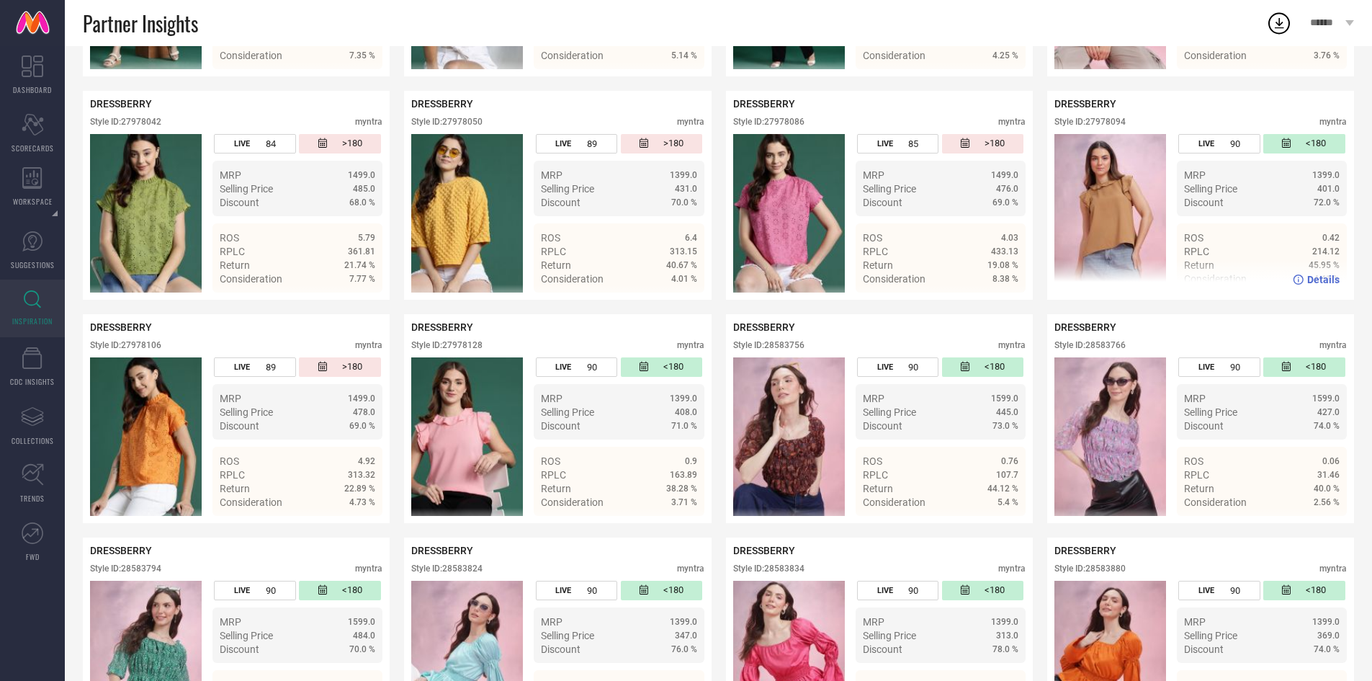
click at [1099, 117] on div "Style ID: 27978094" at bounding box center [1090, 122] width 71 height 10
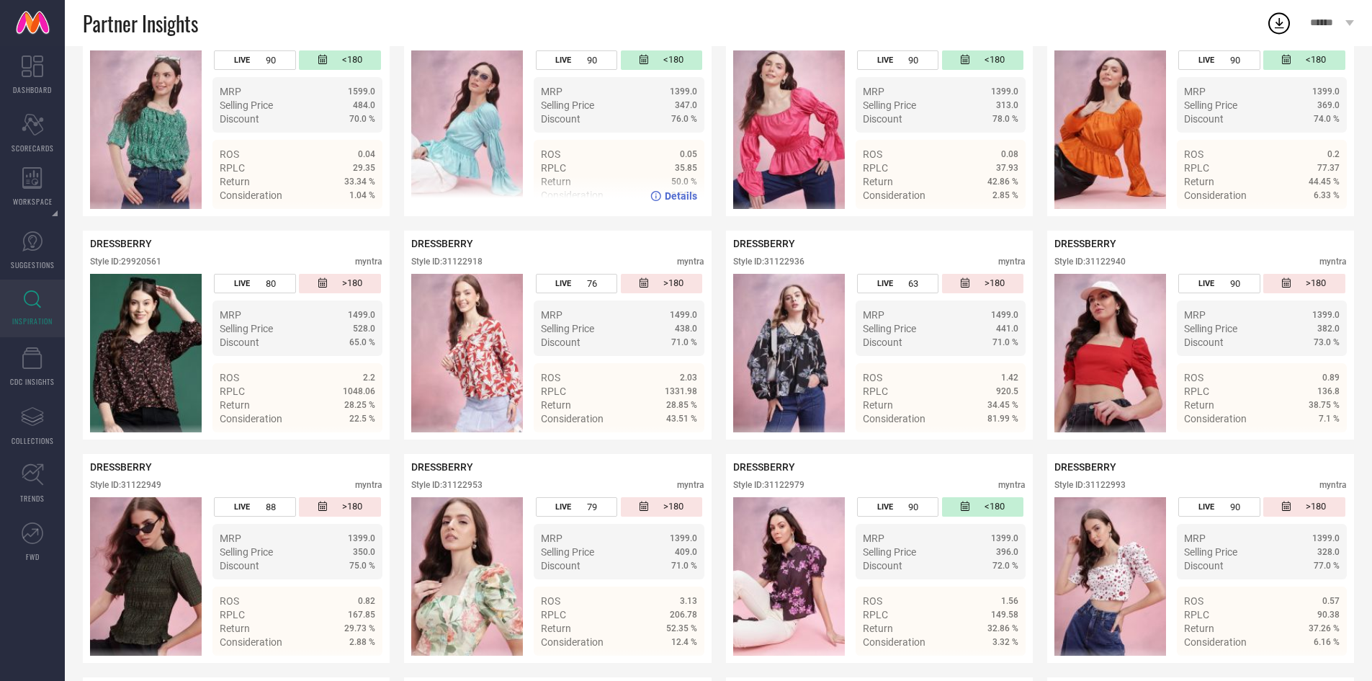
scroll to position [3146, 0]
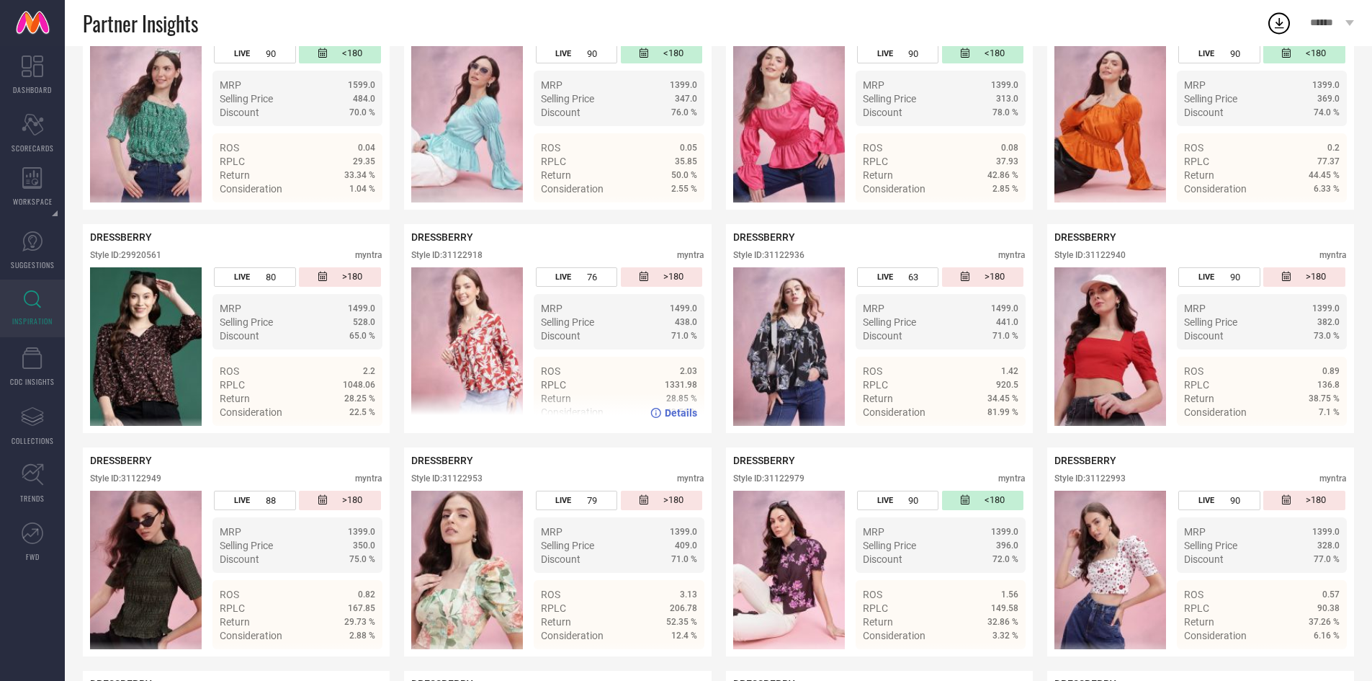
click at [470, 250] on div "Style ID: 31122918" at bounding box center [446, 255] width 71 height 10
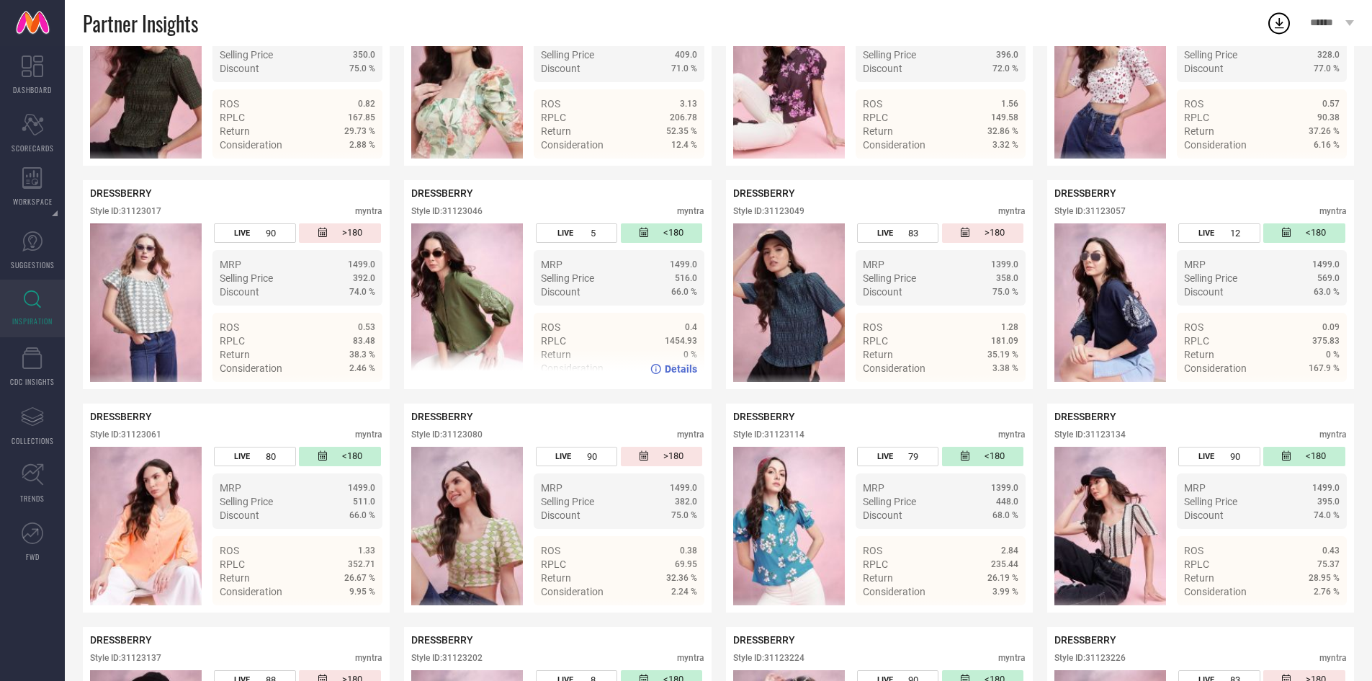
scroll to position [3637, 0]
click at [465, 205] on div "Style ID: 31123046" at bounding box center [446, 210] width 71 height 10
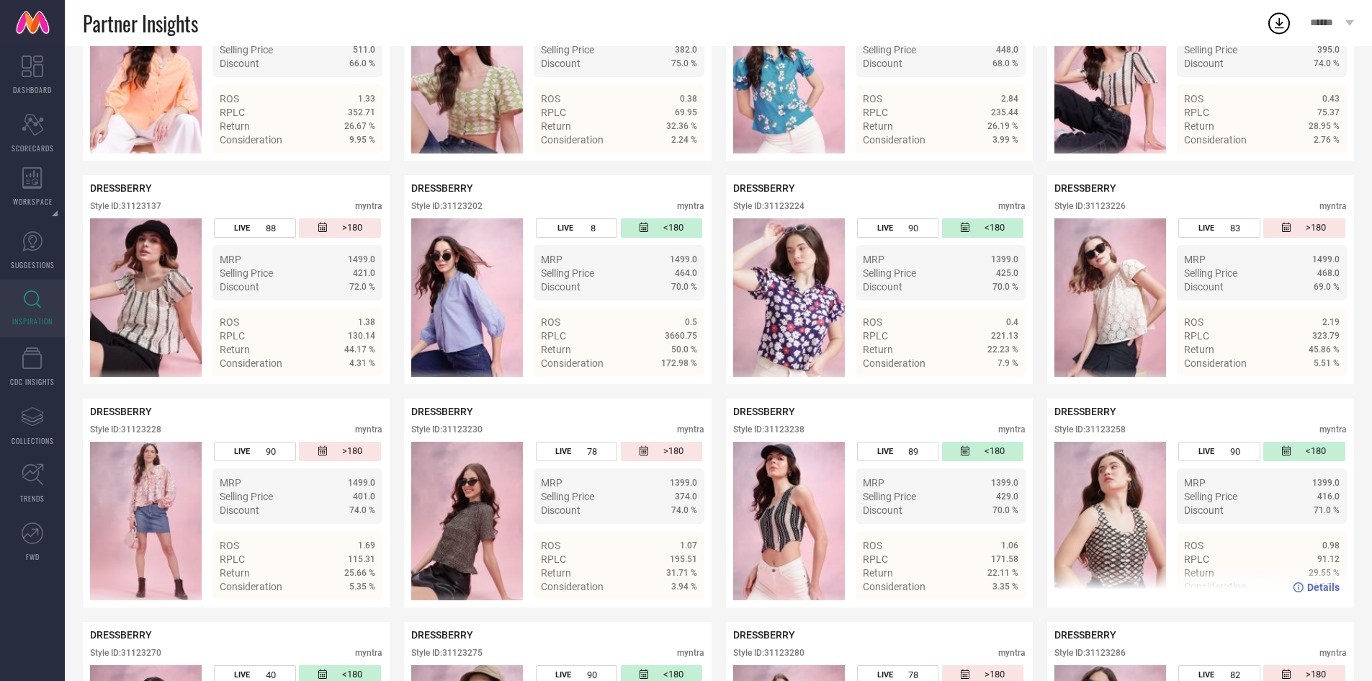
scroll to position [4093, 0]
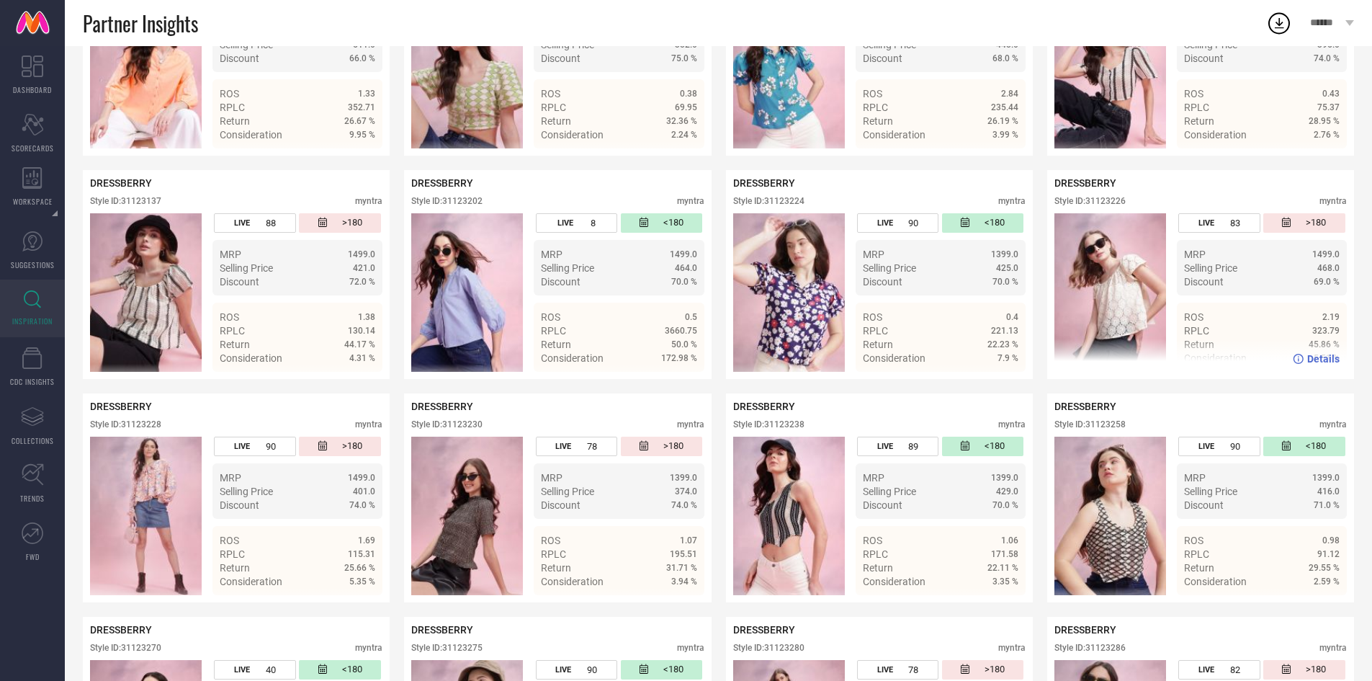
click at [1100, 198] on div "Style ID: 31123226" at bounding box center [1090, 201] width 71 height 10
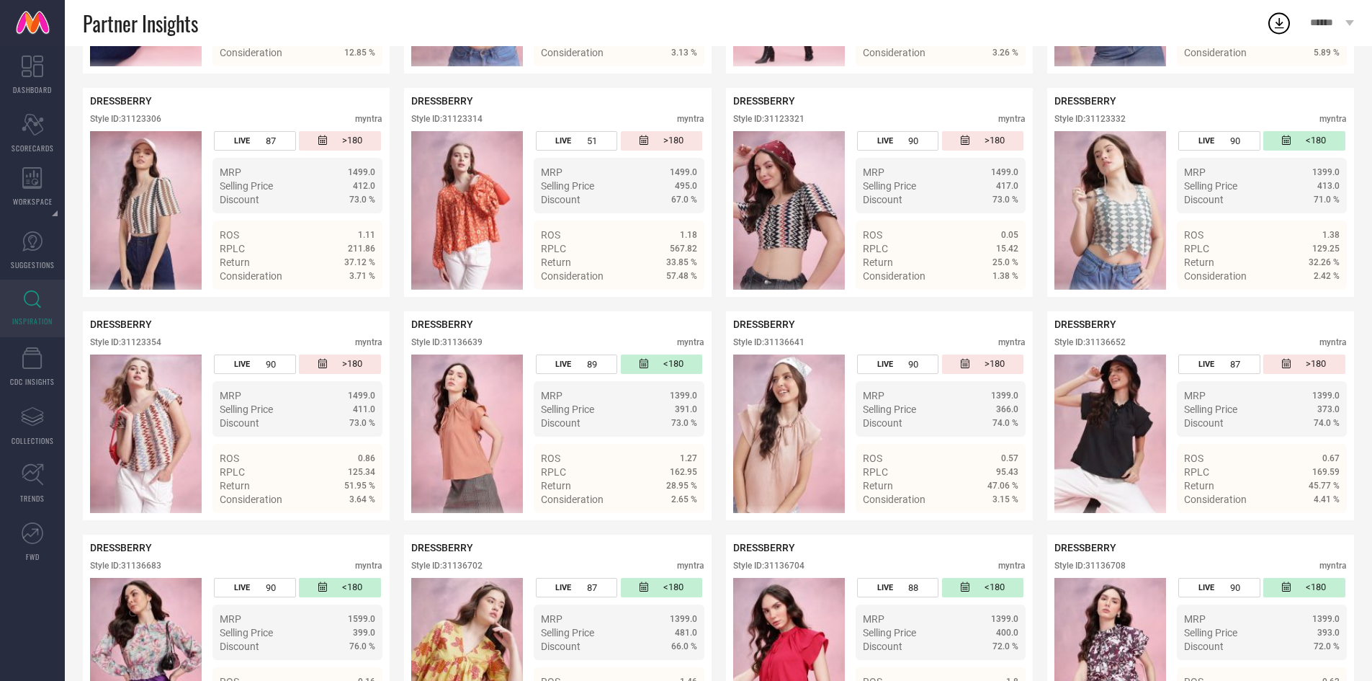
scroll to position [4846, 0]
click at [463, 113] on div "Style ID: 31123314" at bounding box center [446, 118] width 71 height 10
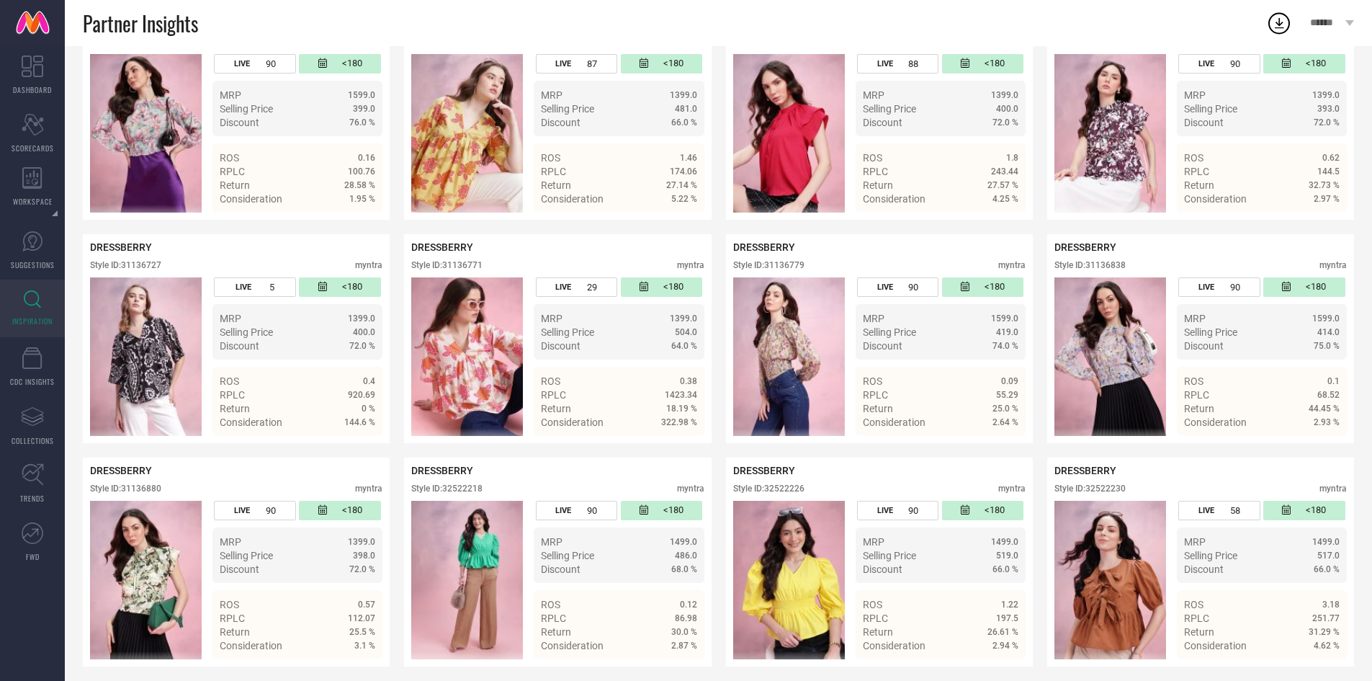
scroll to position [5378, 0]
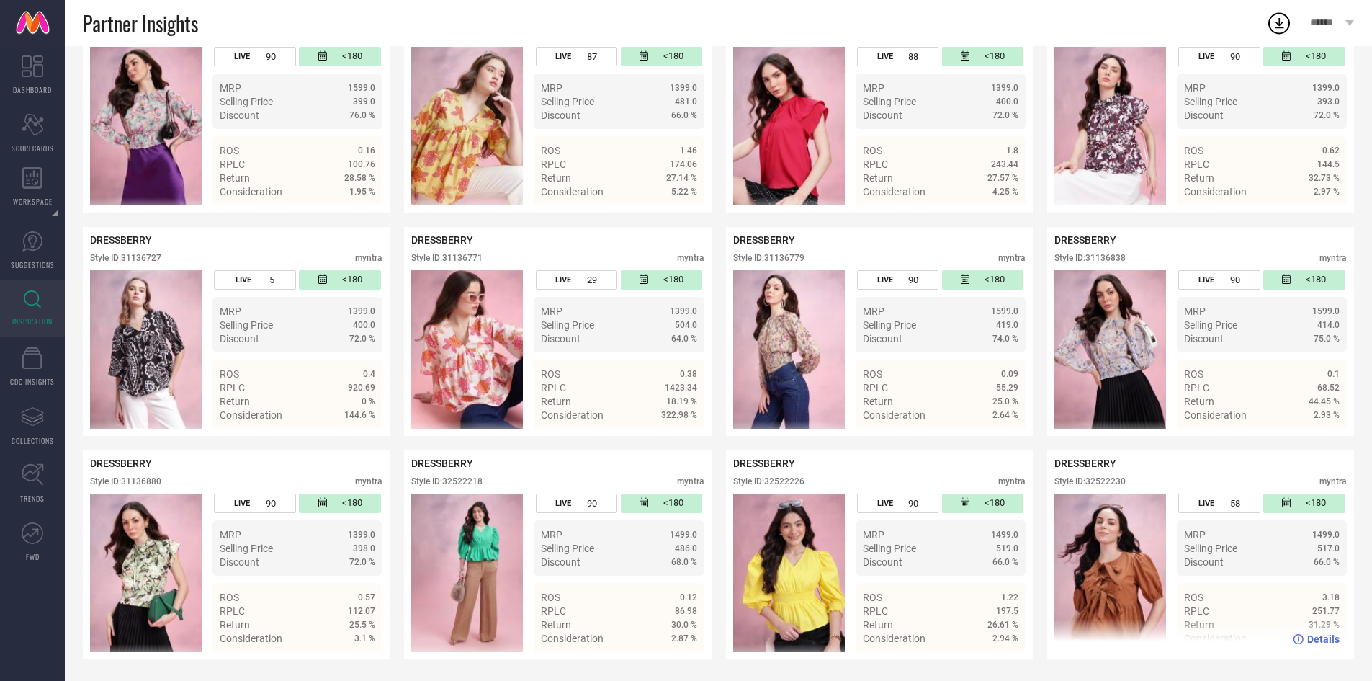
click at [1117, 479] on div "Style ID: 32522230" at bounding box center [1090, 481] width 71 height 10
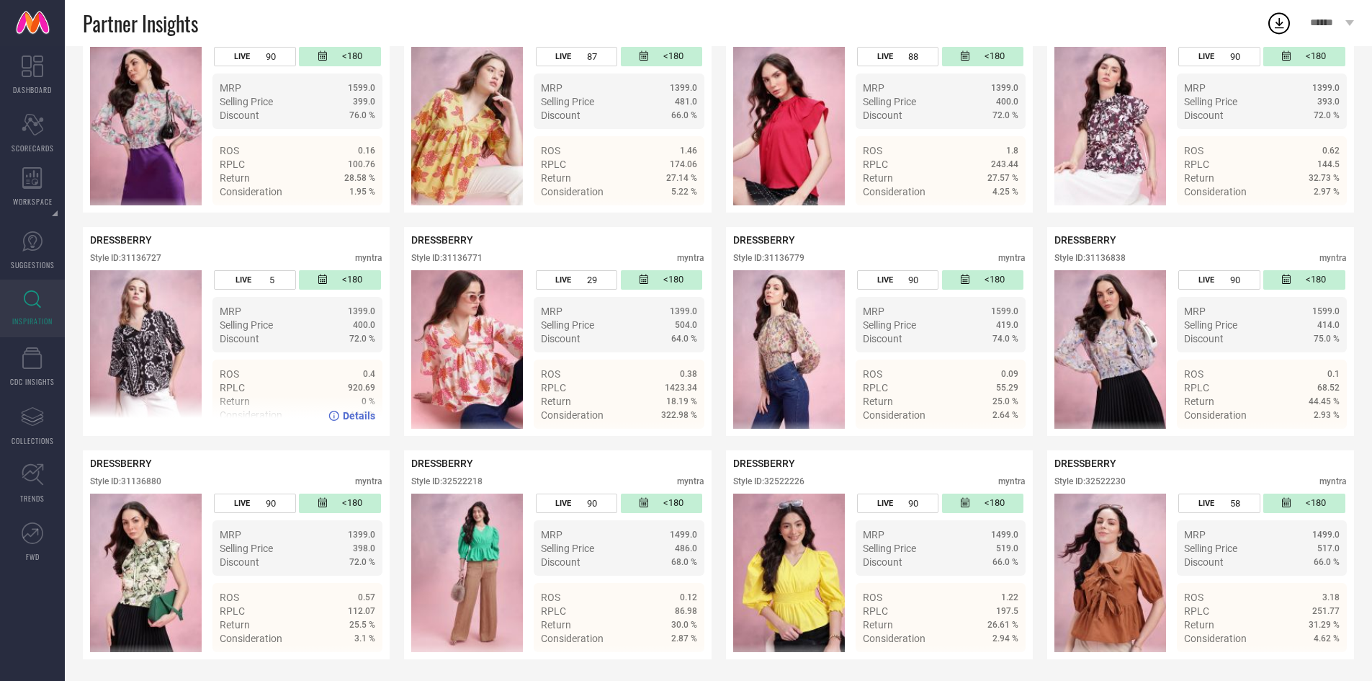
click at [137, 259] on div "Style ID: 31136727" at bounding box center [125, 258] width 71 height 10
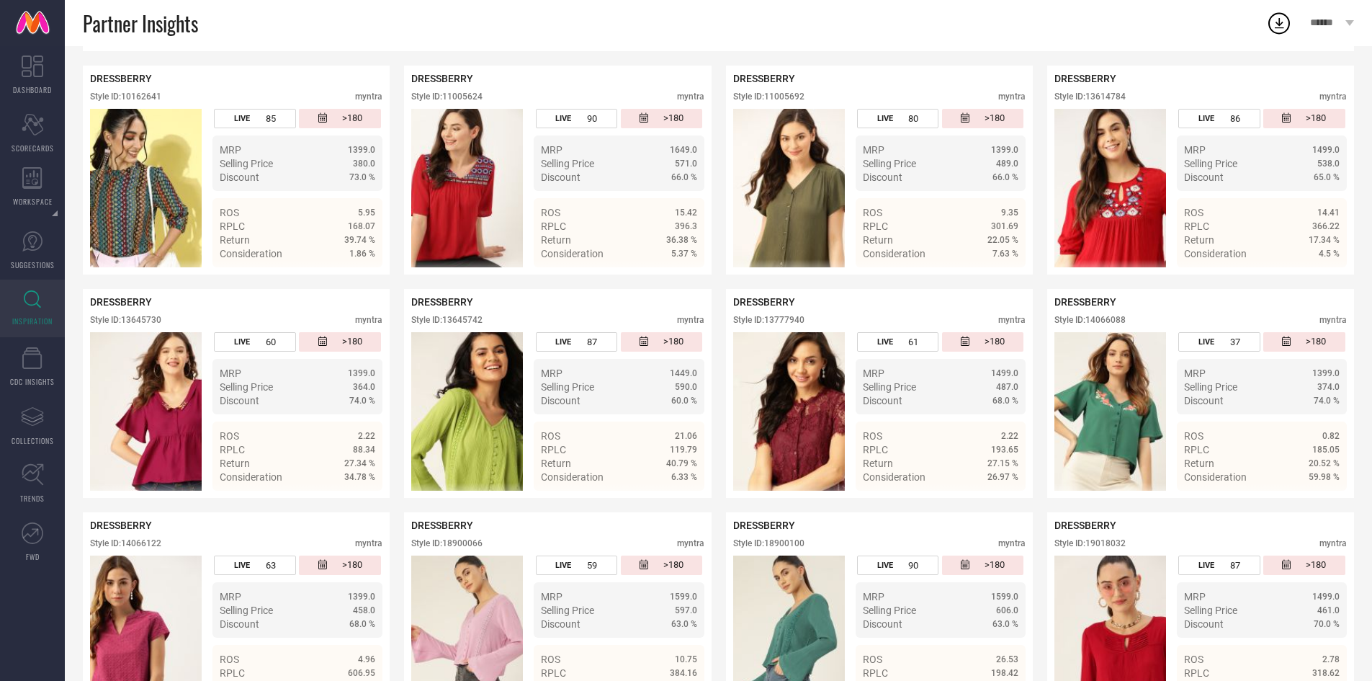
scroll to position [0, 0]
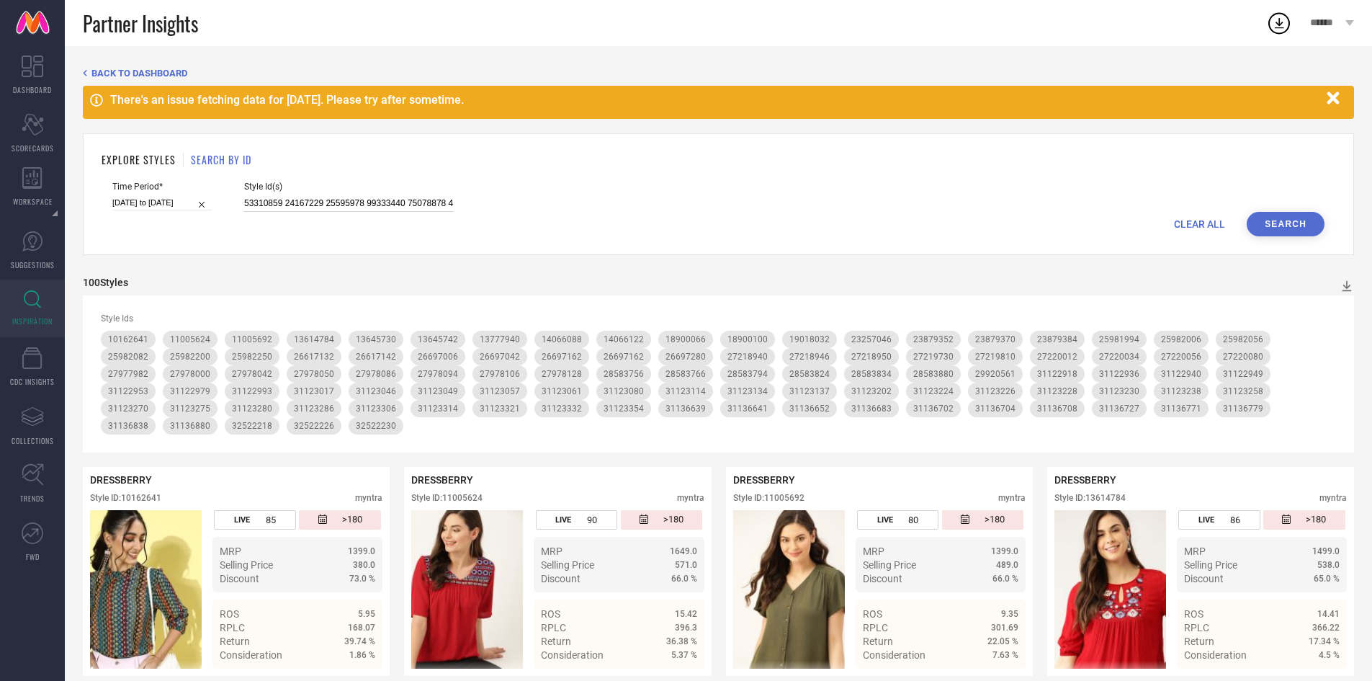
click at [334, 203] on input at bounding box center [348, 203] width 209 height 17
paste input "31123037 31123213 31123160 31123158 27219766 27219826 27219862 27219766 2721982…"
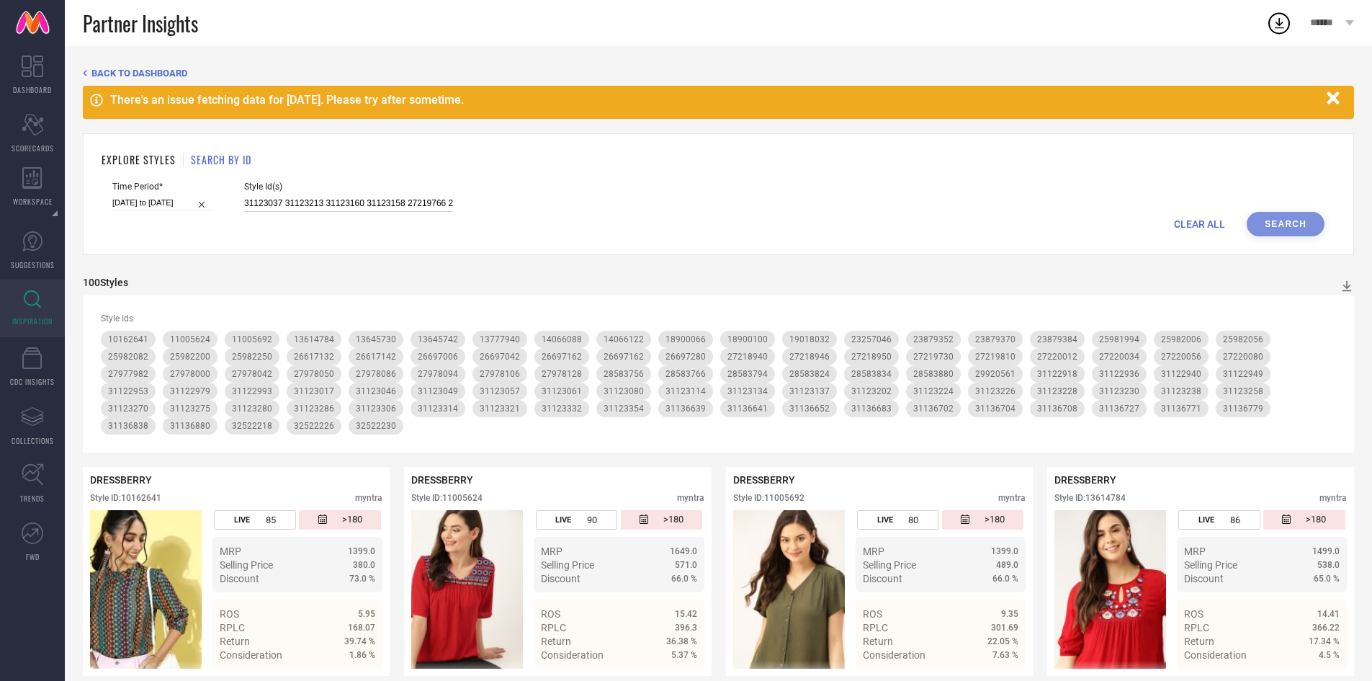
scroll to position [0, 358]
type input "31123037 31123213 31123160 31123158 27219766 27219826 27219862 27219766 2721982…"
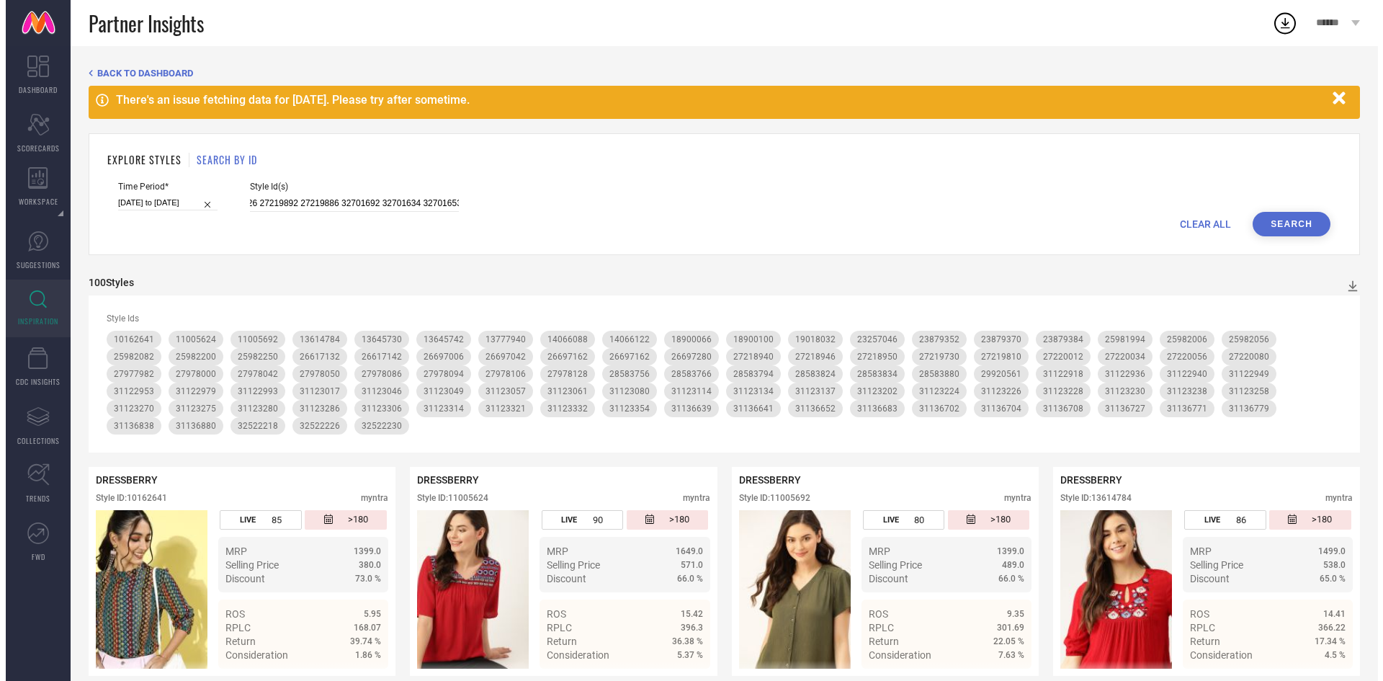
scroll to position [0, 0]
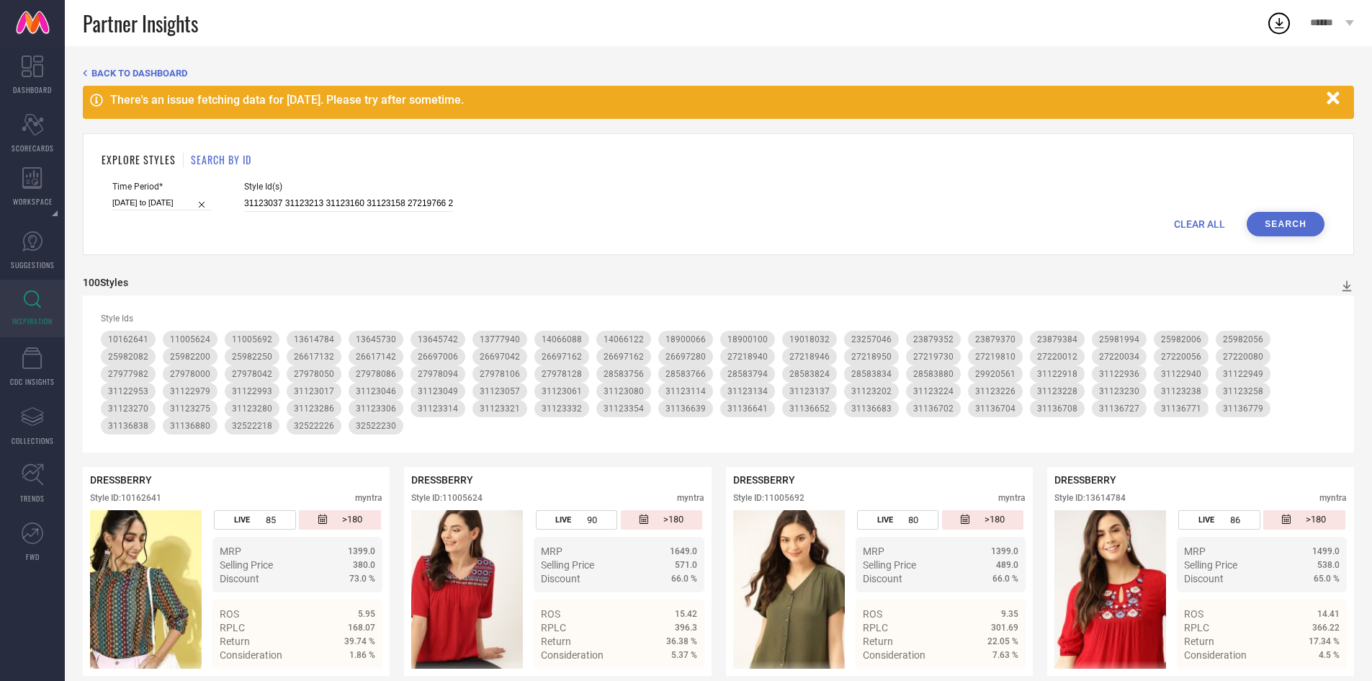
click at [1277, 213] on button "Search" at bounding box center [1286, 224] width 78 height 24
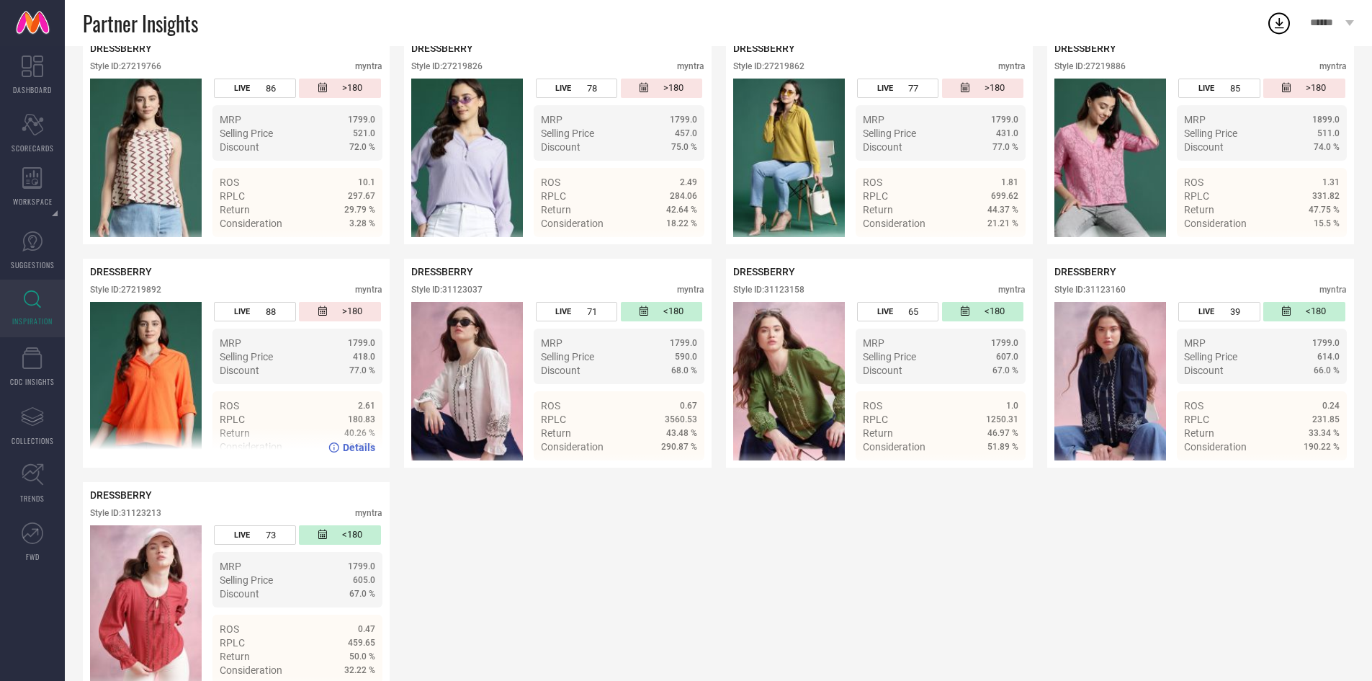
scroll to position [343, 0]
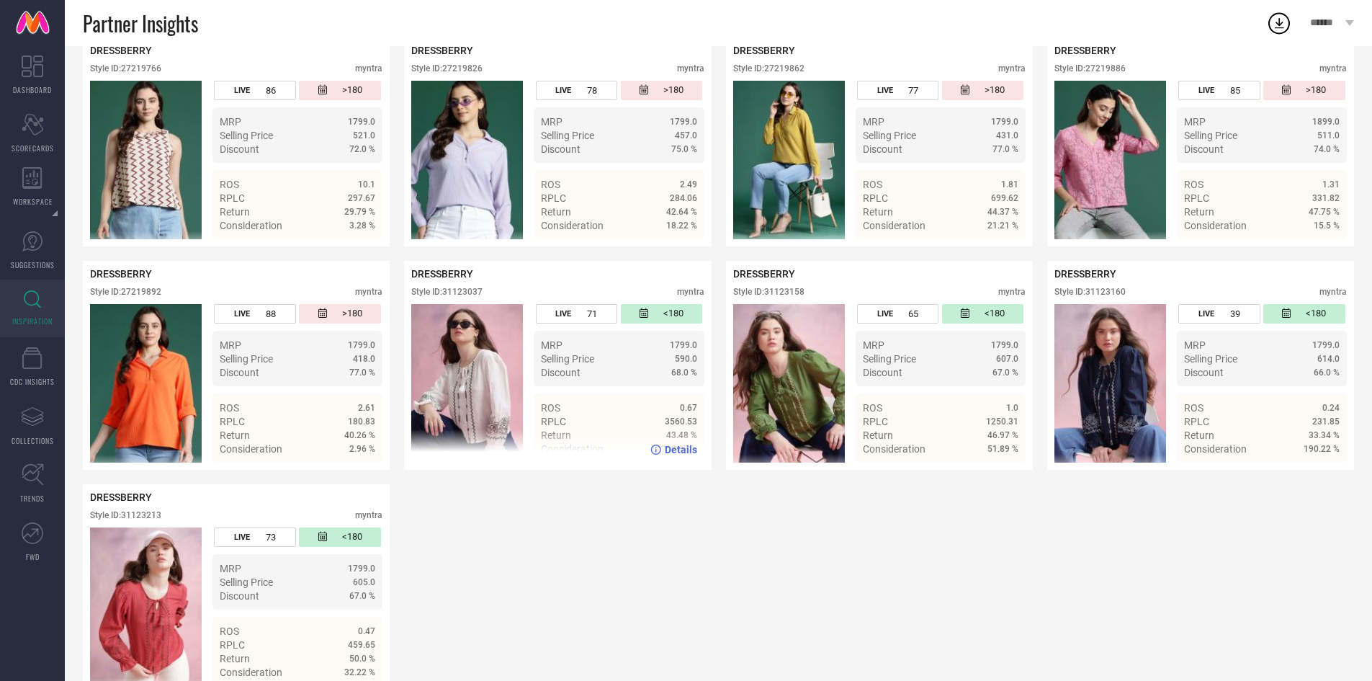
click at [461, 297] on div "Style ID: 31123037" at bounding box center [446, 292] width 71 height 10
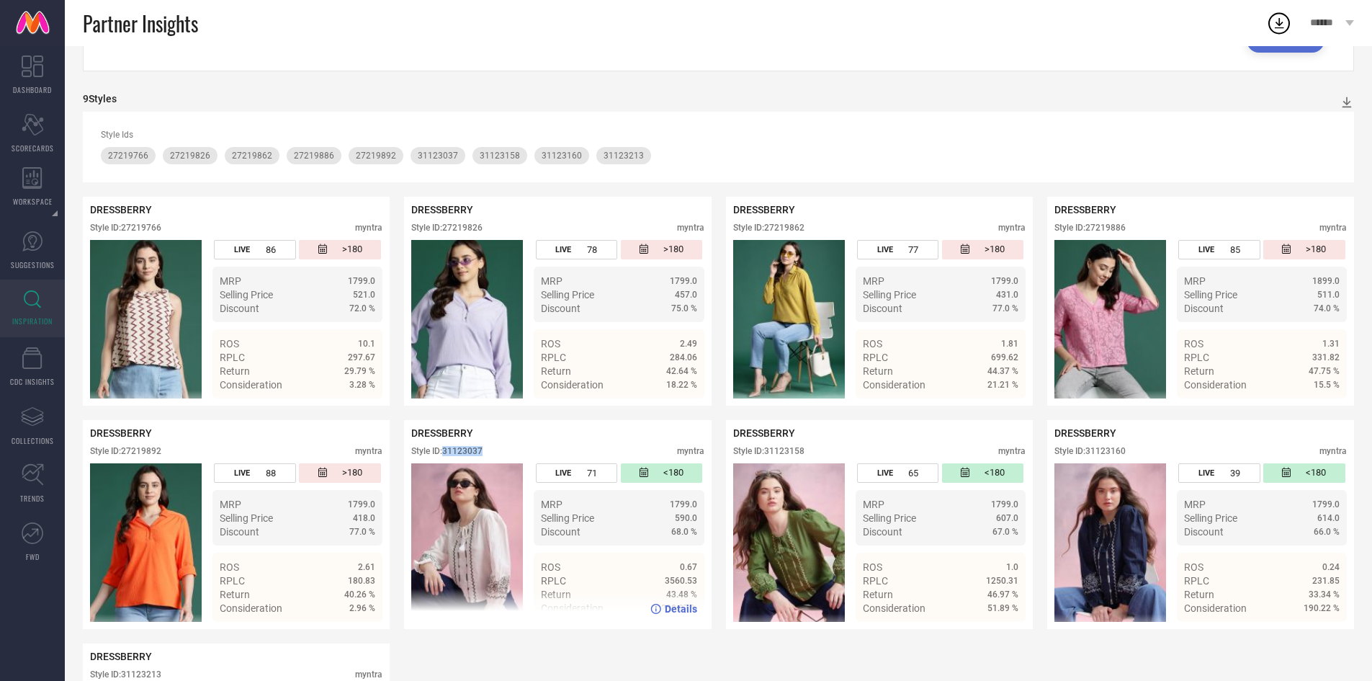
scroll to position [183, 0]
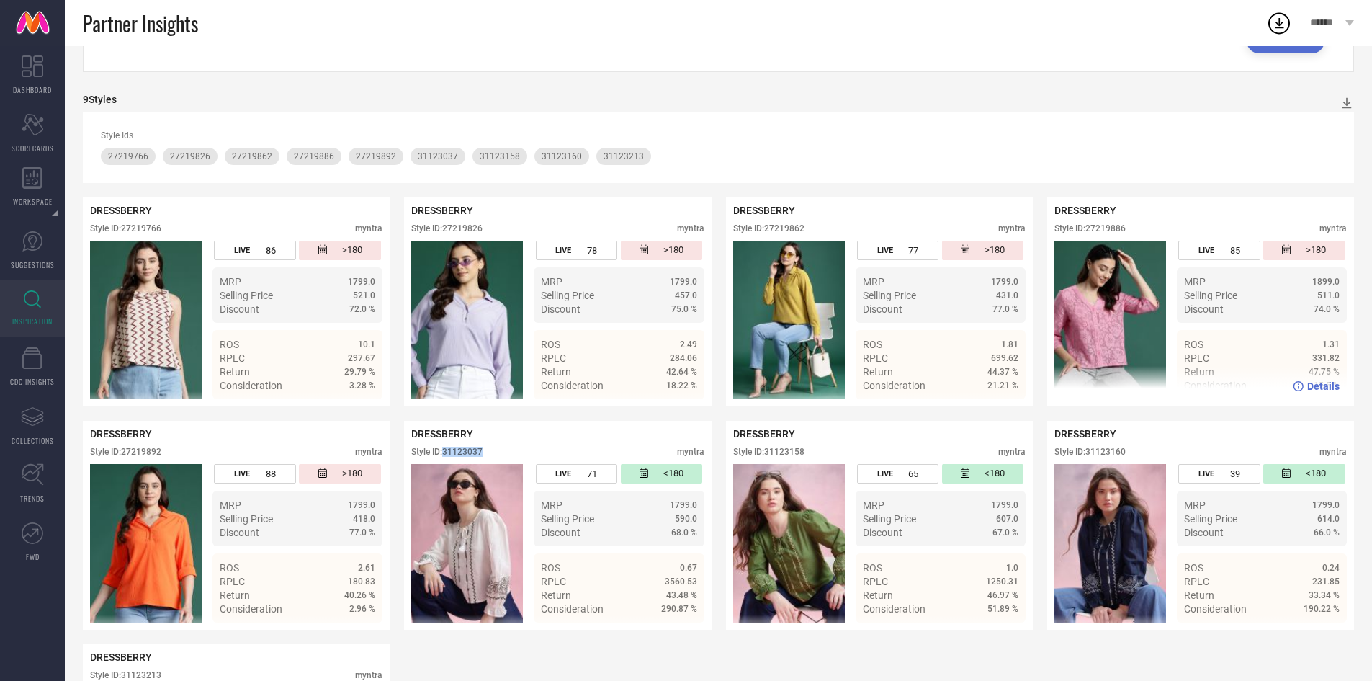
drag, startPoint x: 1125, startPoint y: 220, endPoint x: 1088, endPoint y: 235, distance: 40.1
click at [1088, 235] on div "DRESSBERRY Style ID: 27219886 myntra" at bounding box center [1201, 223] width 292 height 36
click at [1111, 230] on div "Style ID: 27219886" at bounding box center [1090, 228] width 71 height 10
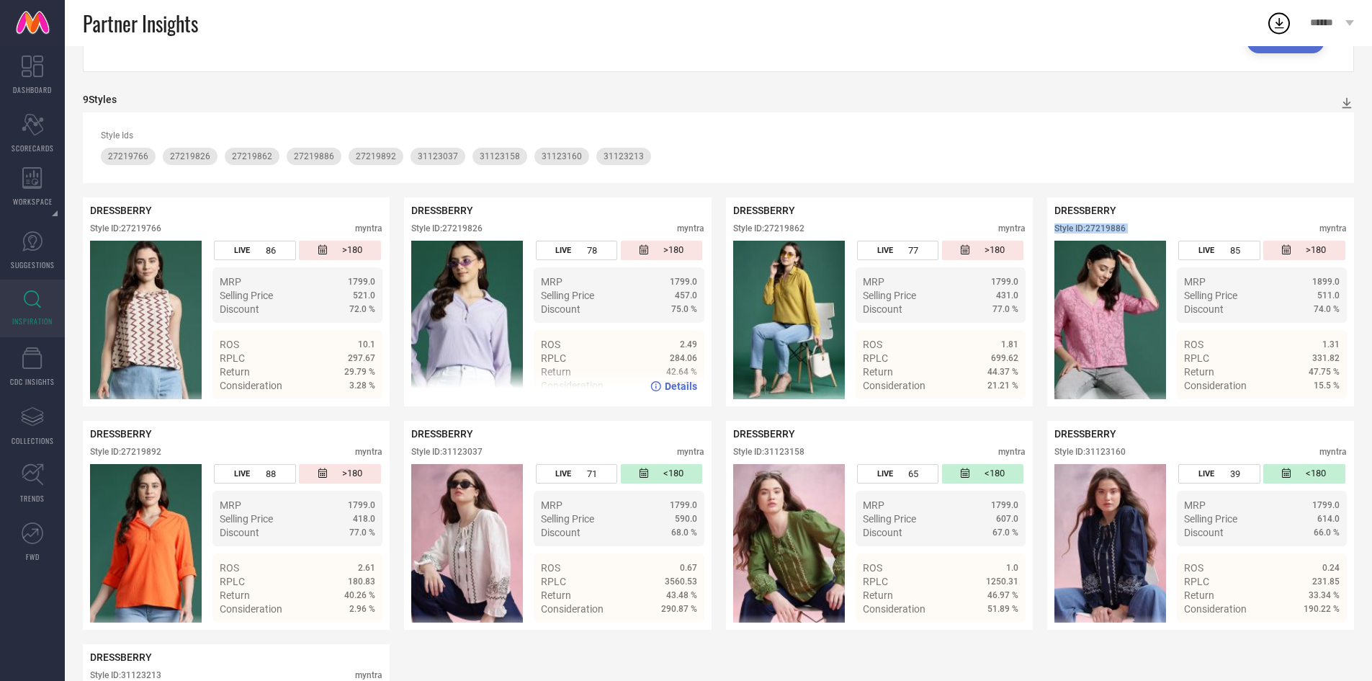
scroll to position [0, 0]
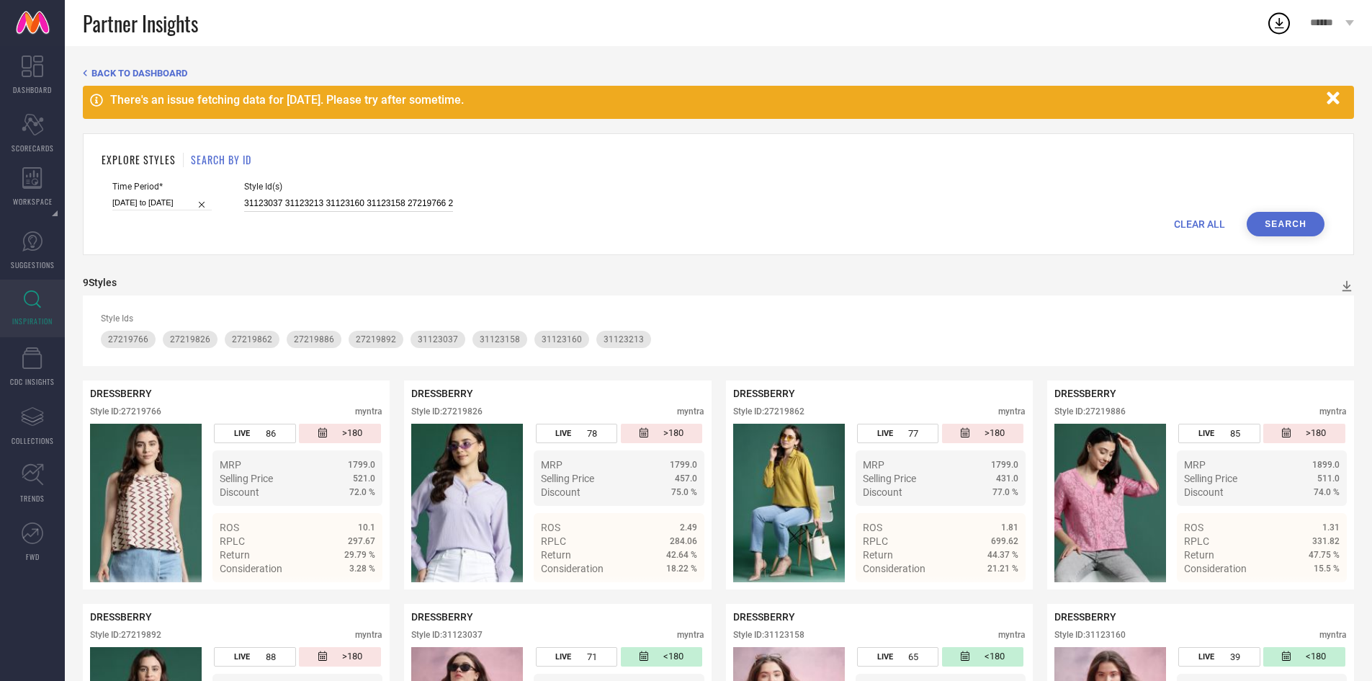
click at [358, 204] on input "31123037 31123213 31123160 31123158 27219766 27219826 27219862 27219766 2721982…" at bounding box center [348, 203] width 209 height 17
paste input "31123353 31123006 31123032 31123013 31123025 31123358 31123043 31123018 3112310…"
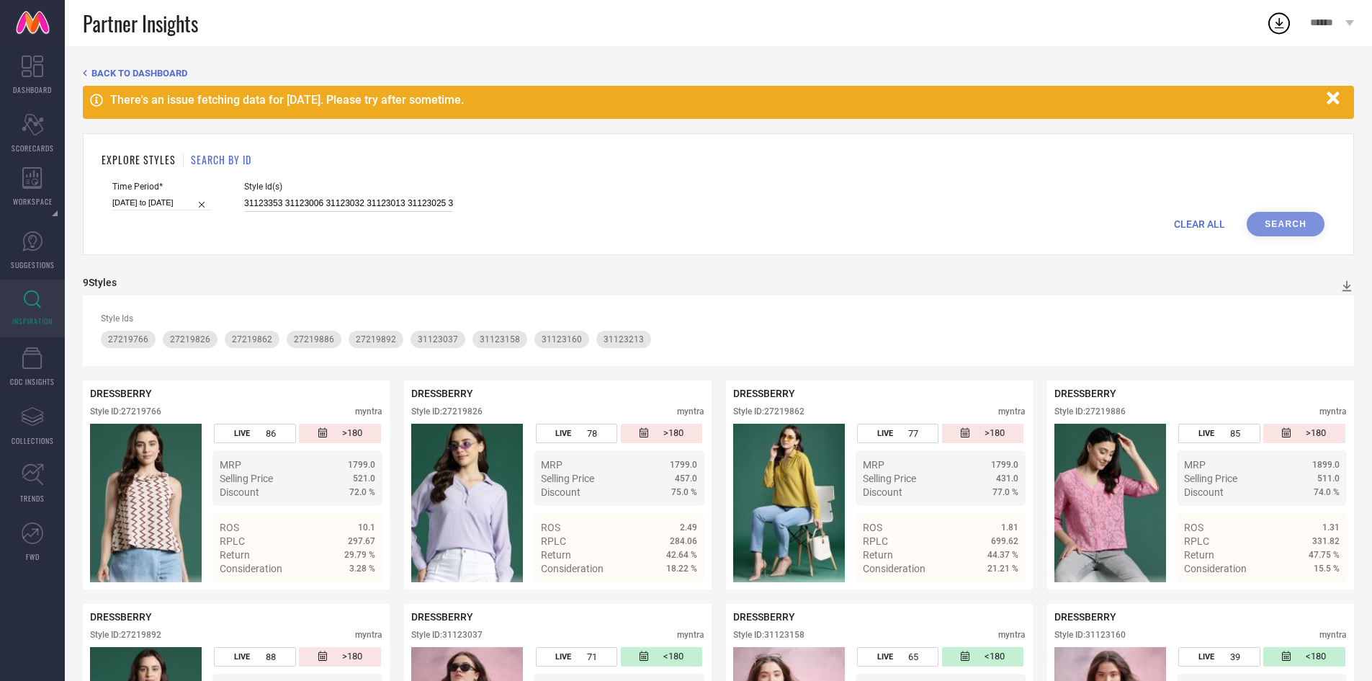
scroll to position [0, 1495]
type input "31123353 31123006 31123032 31123013 31123025 31123358 31123043 31123018 3112310…"
click at [1270, 223] on button "Search" at bounding box center [1286, 224] width 78 height 24
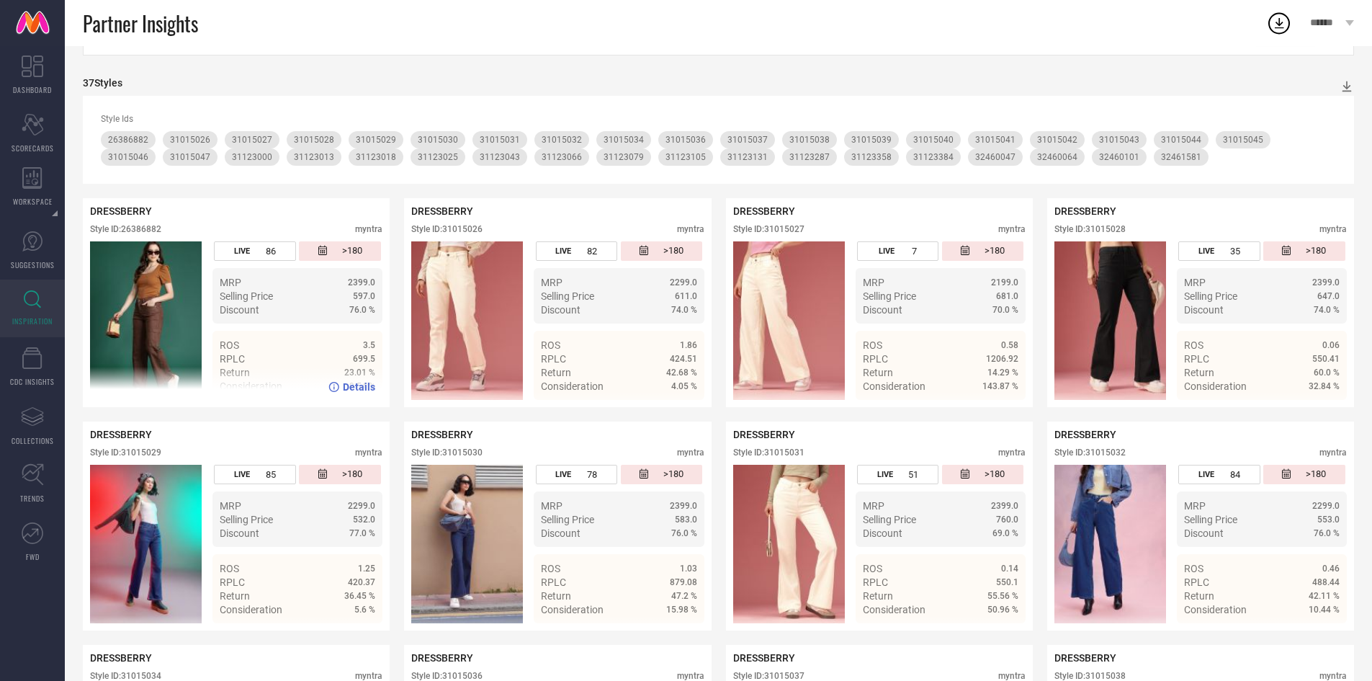
scroll to position [187, 0]
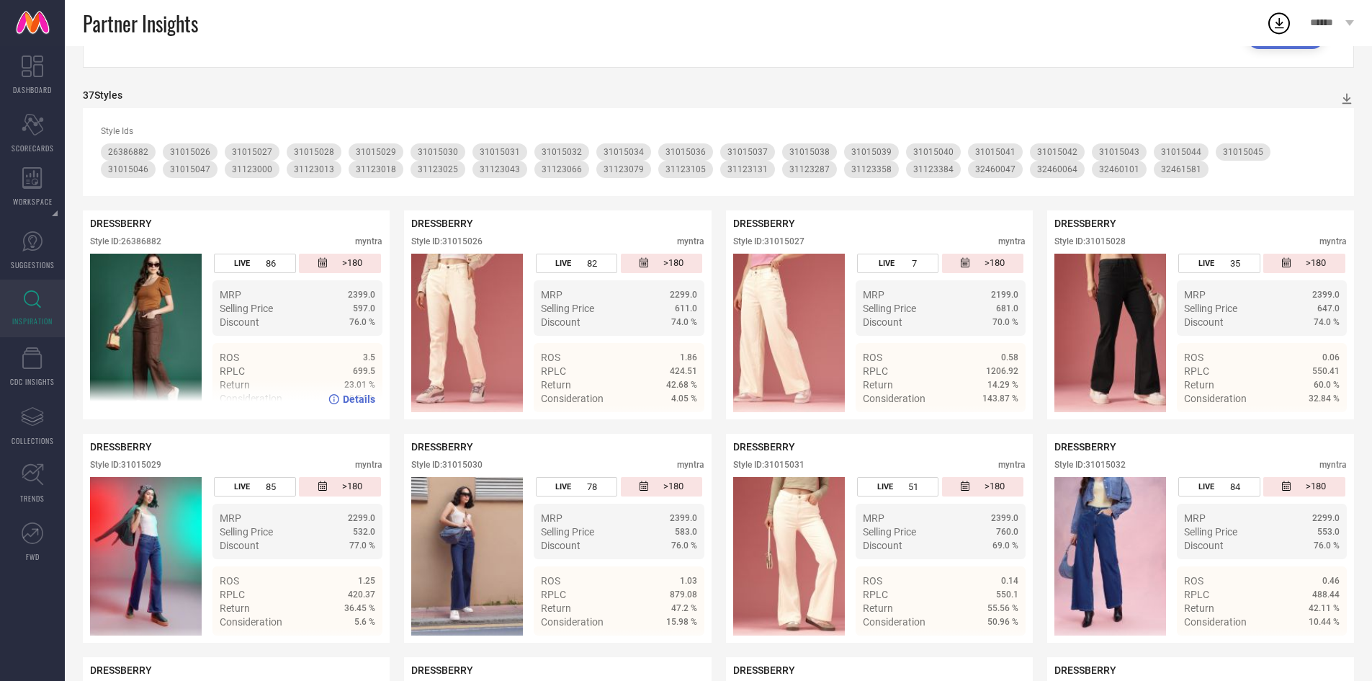
click at [152, 241] on div "Style ID: 26386882" at bounding box center [125, 241] width 71 height 10
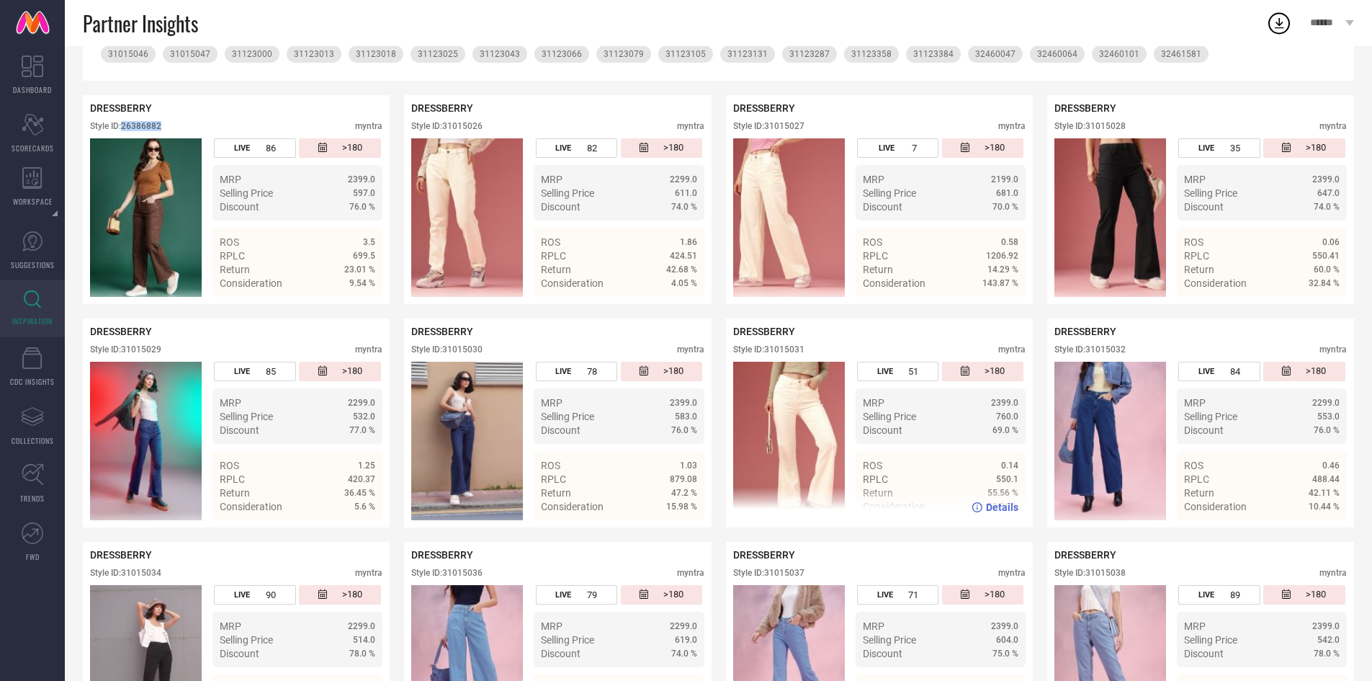
scroll to position [315, 0]
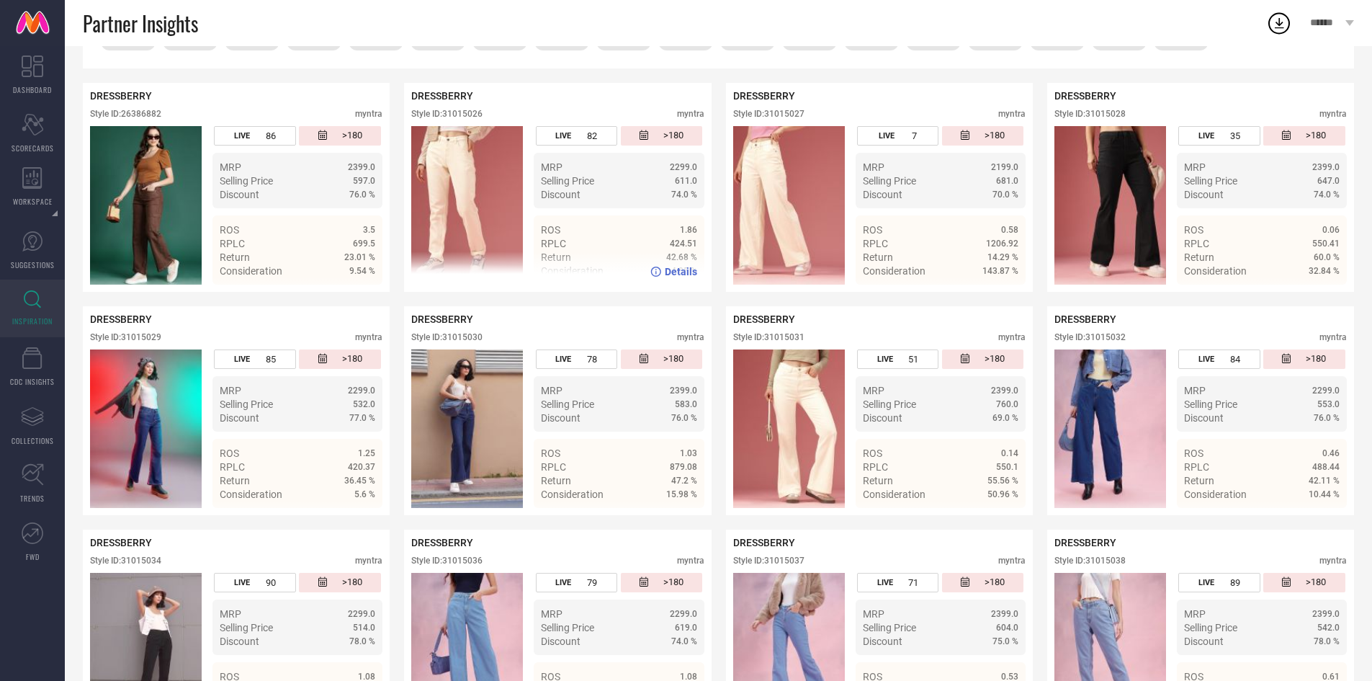
click at [452, 113] on div "Style ID: 31015026" at bounding box center [446, 114] width 71 height 10
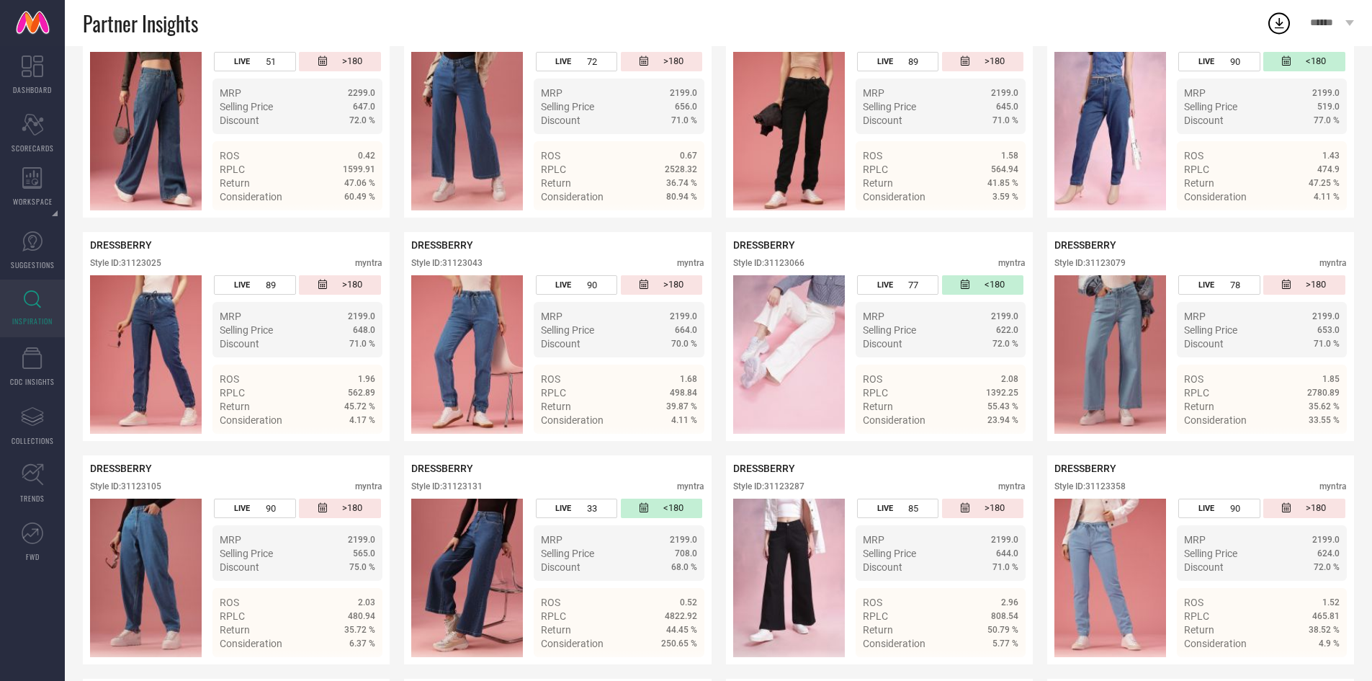
scroll to position [1506, 0]
click at [140, 490] on div "Style ID: 31123105" at bounding box center [125, 486] width 71 height 10
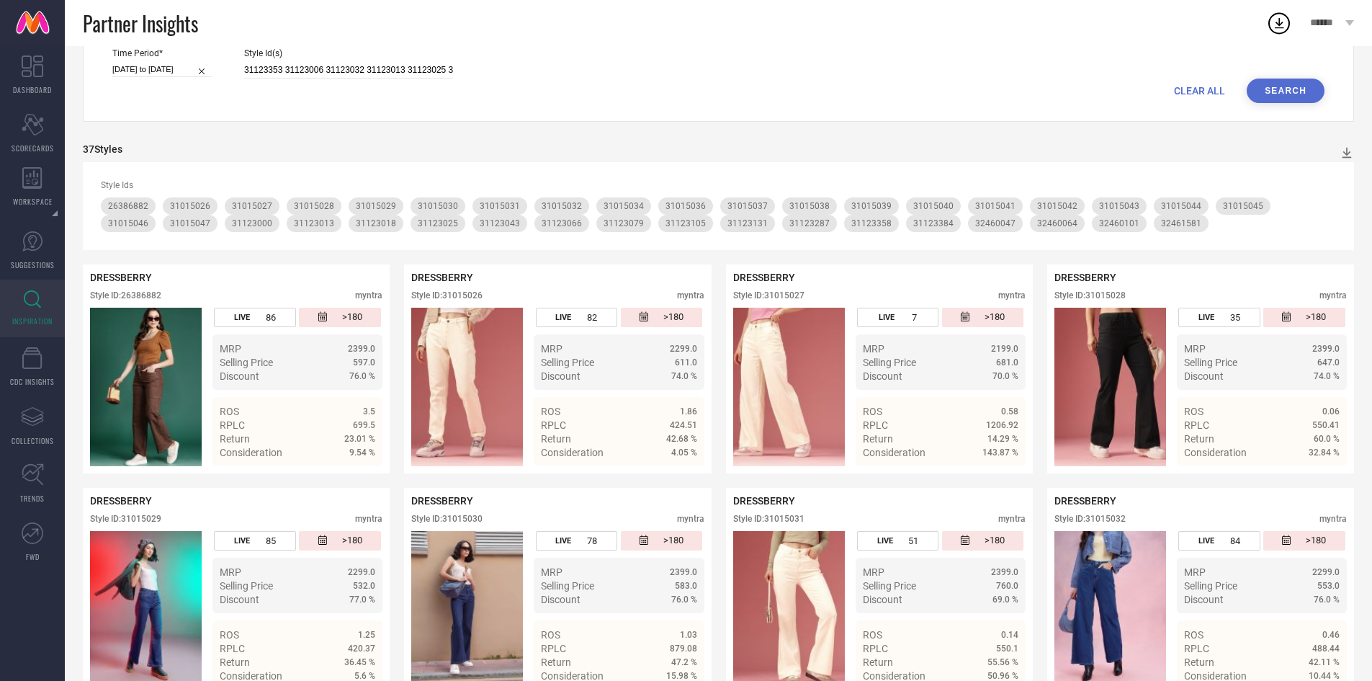
scroll to position [0, 0]
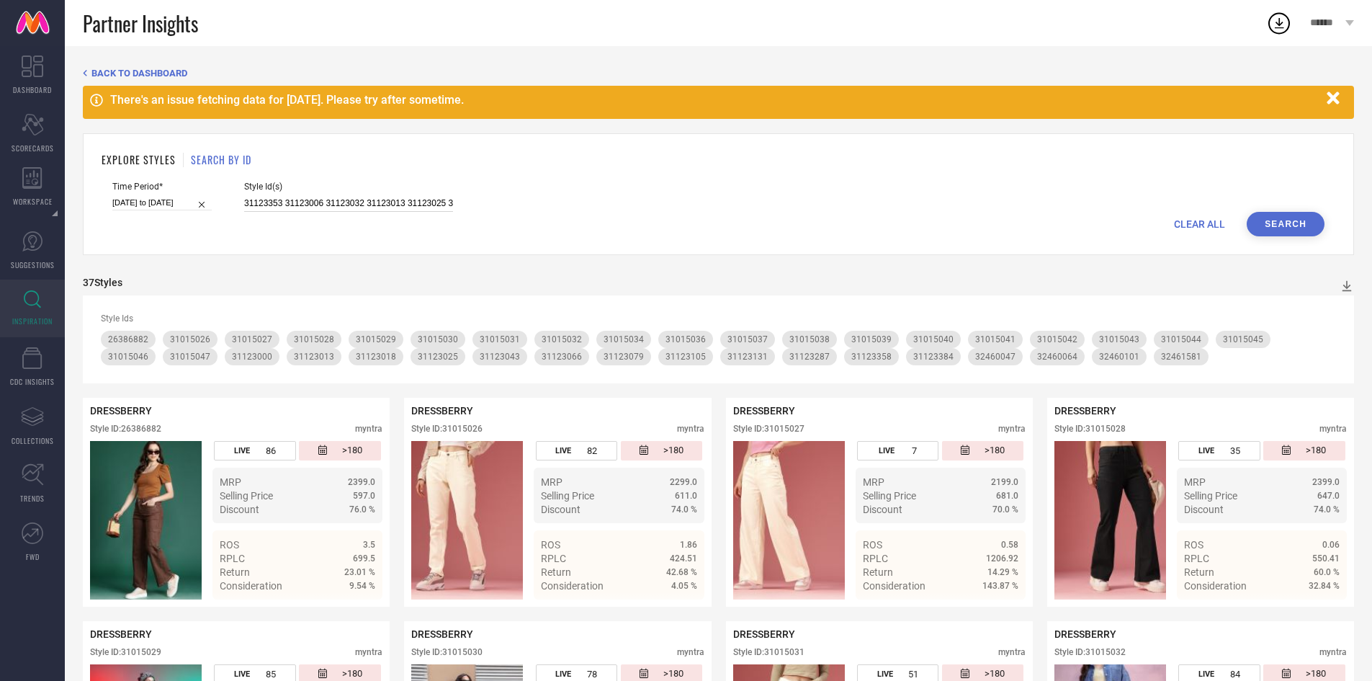
click at [389, 195] on input "31123353 31123006 31123032 31123013 31123025 31123358 31123043 31123018 3112310…" at bounding box center [348, 203] width 209 height 17
paste input "25254990 25254978 25254984 15056152 32045066 32045095 32045134 32045044 3204511…"
click at [1280, 216] on button "Search" at bounding box center [1286, 224] width 78 height 24
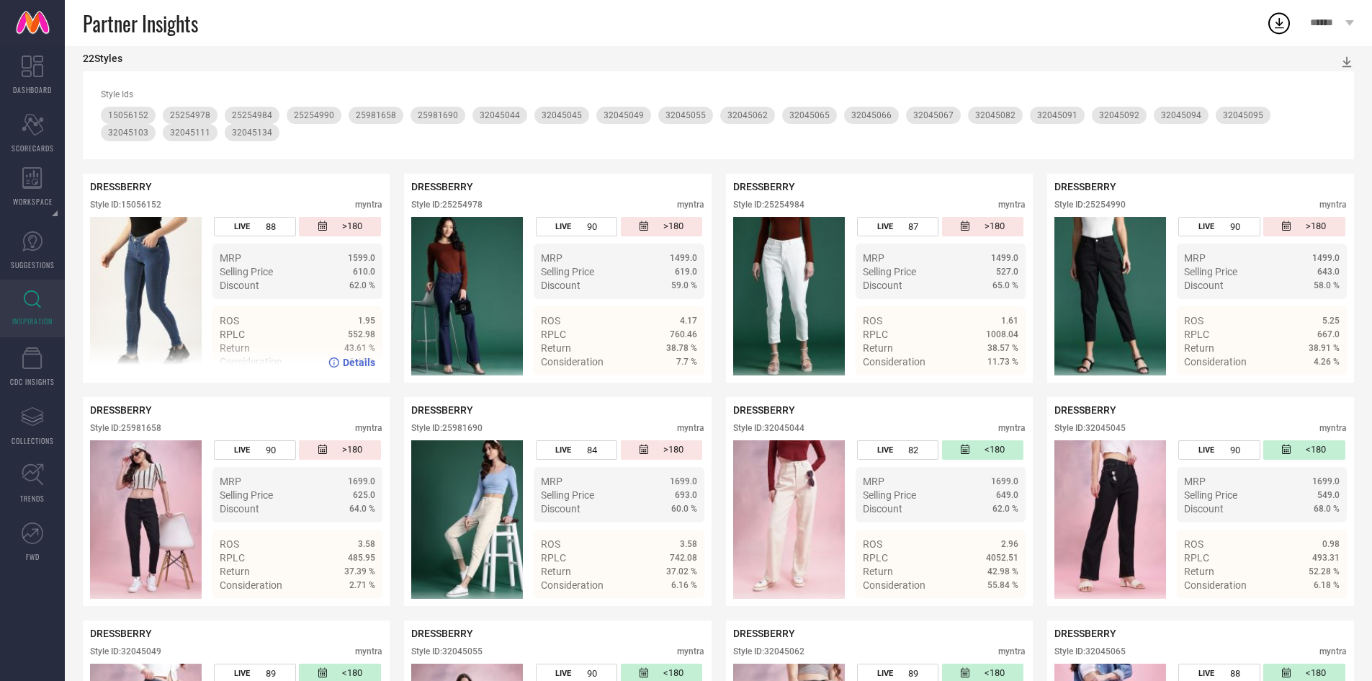
scroll to position [220, 0]
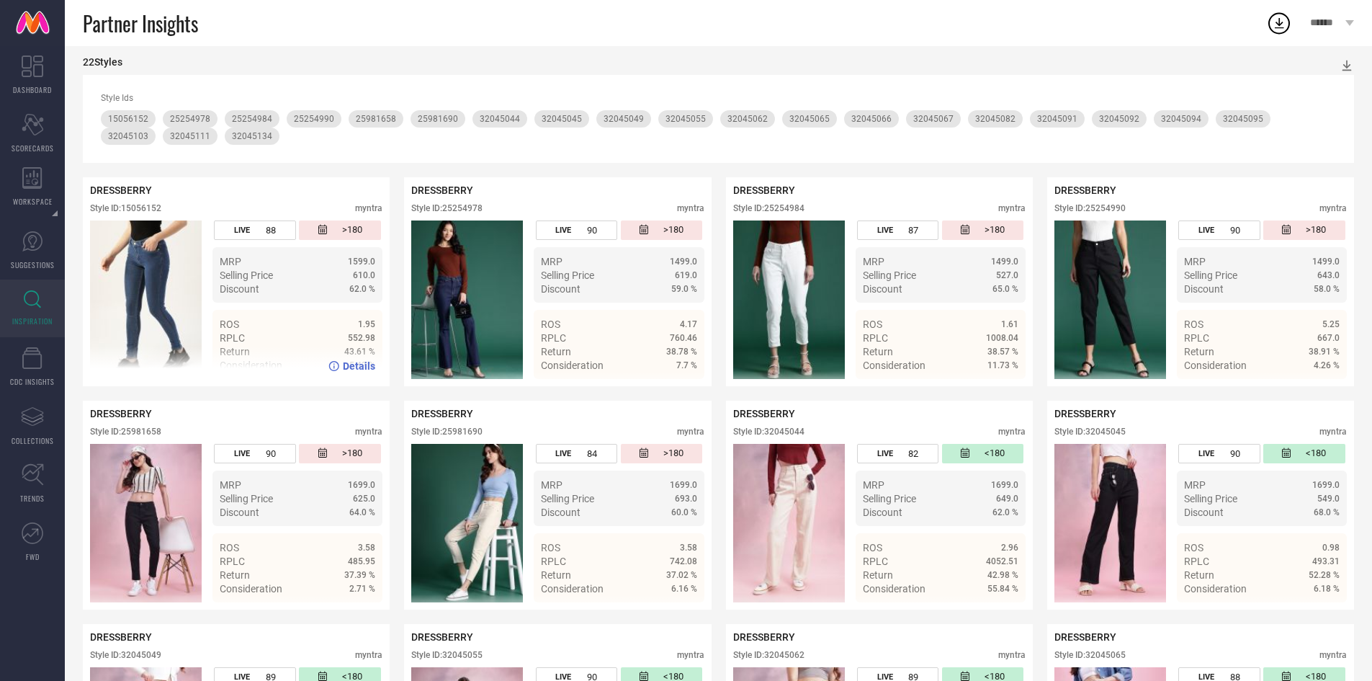
click at [128, 215] on div "Style ID: 15056152 myntra" at bounding box center [236, 211] width 292 height 17
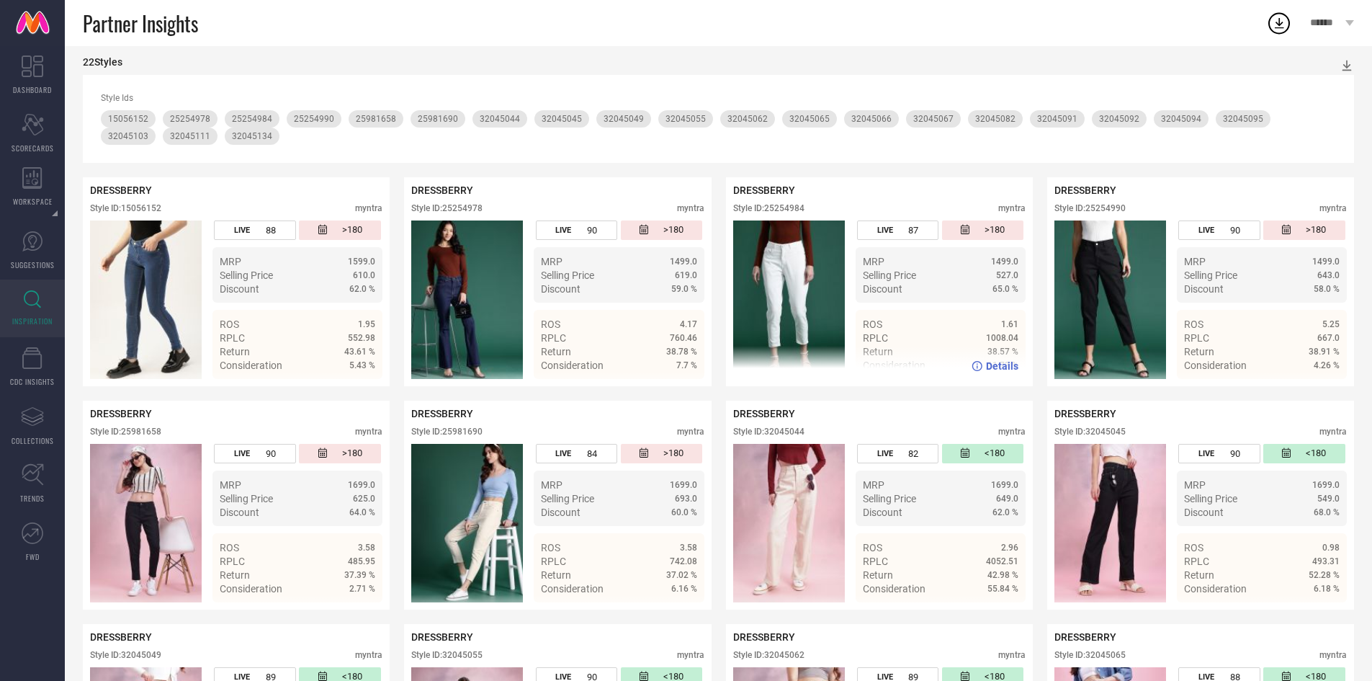
click at [791, 210] on div "Style ID: 25254984" at bounding box center [768, 208] width 71 height 10
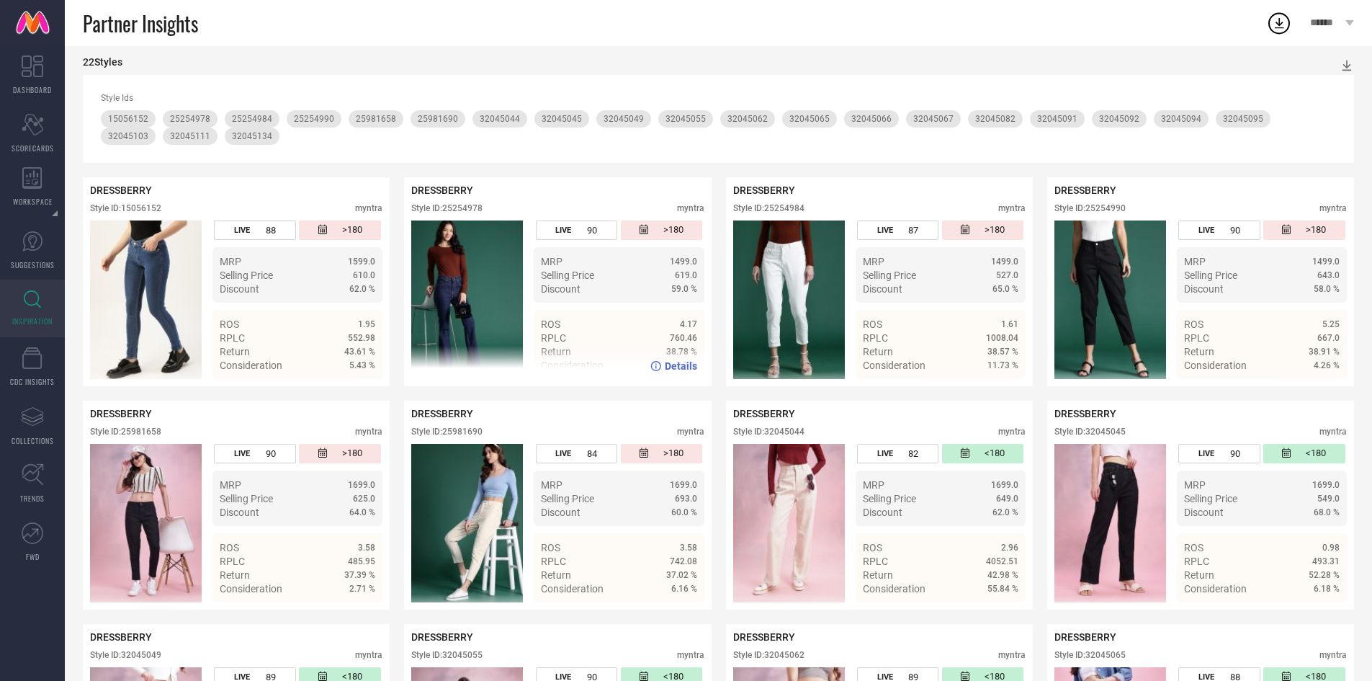
click at [467, 215] on div "Style ID: 25254978 myntra" at bounding box center [557, 211] width 292 height 17
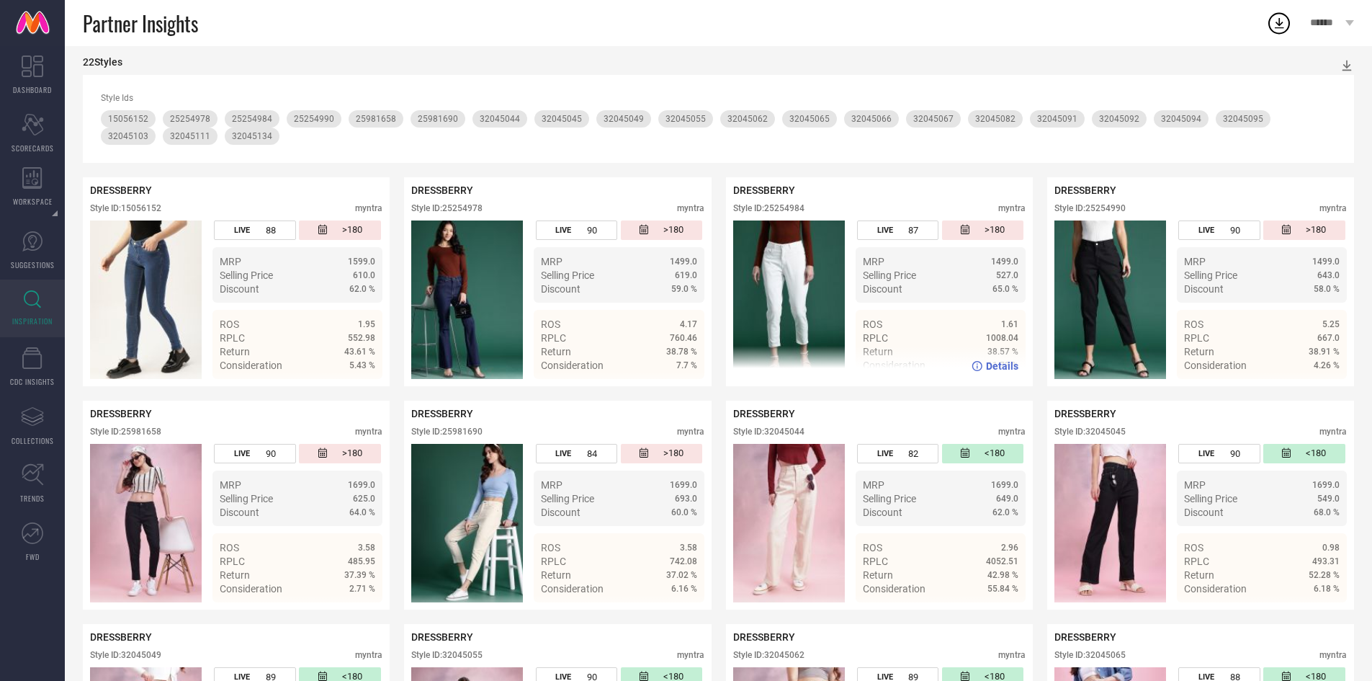
click at [773, 212] on div "Style ID: 25254984" at bounding box center [768, 208] width 71 height 10
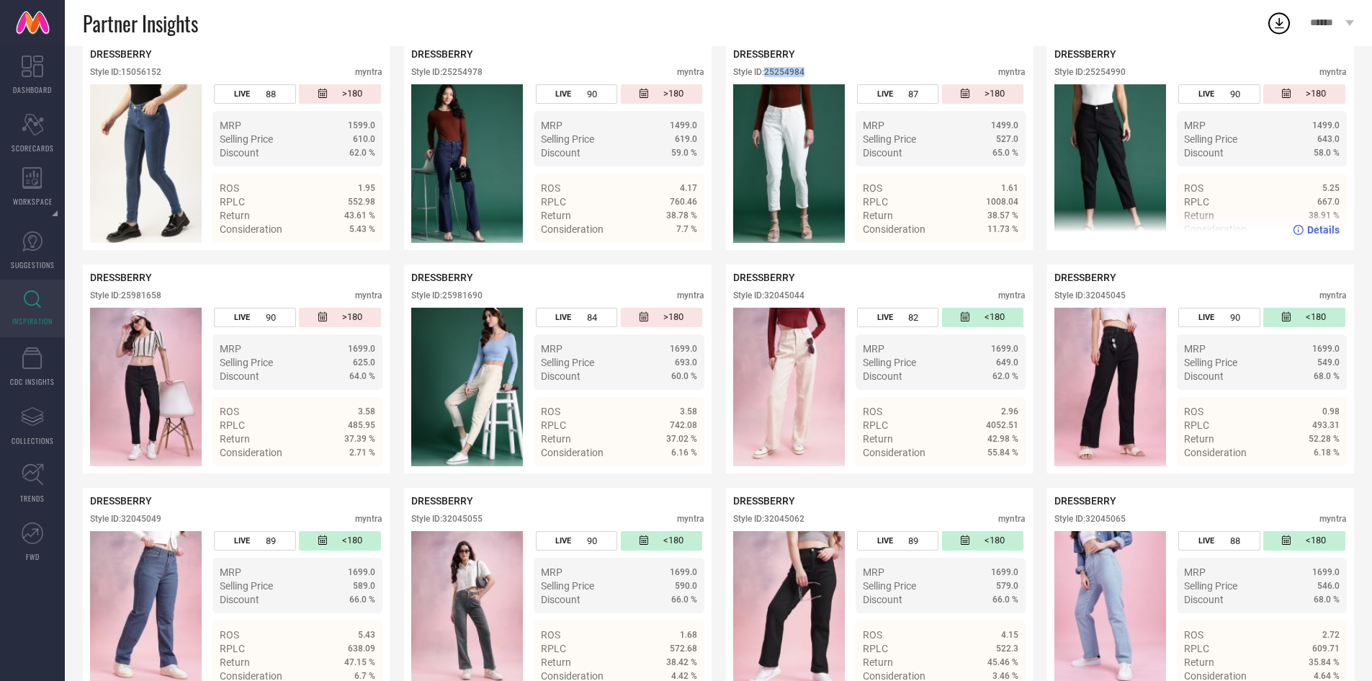
scroll to position [397, 0]
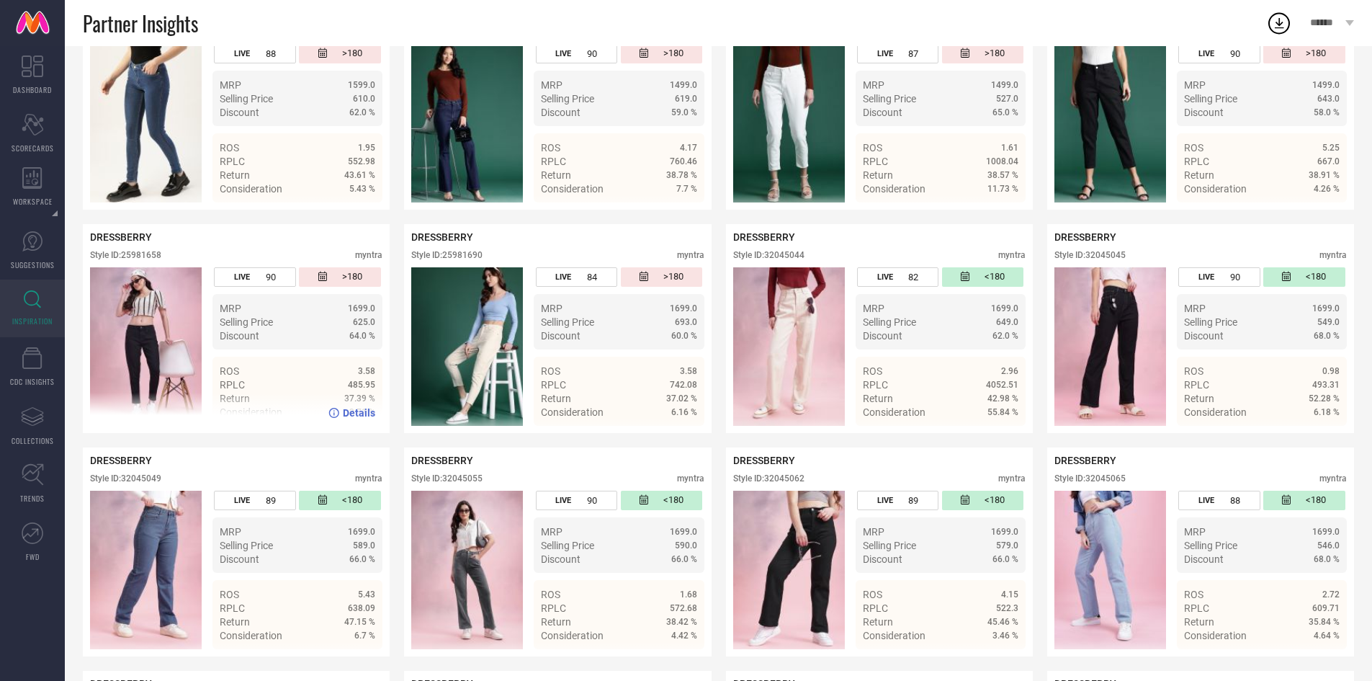
click at [140, 249] on div "DRESSBERRY Style ID: 25981658 myntra" at bounding box center [236, 249] width 292 height 36
click at [140, 255] on div "Style ID: 25981658" at bounding box center [125, 255] width 71 height 10
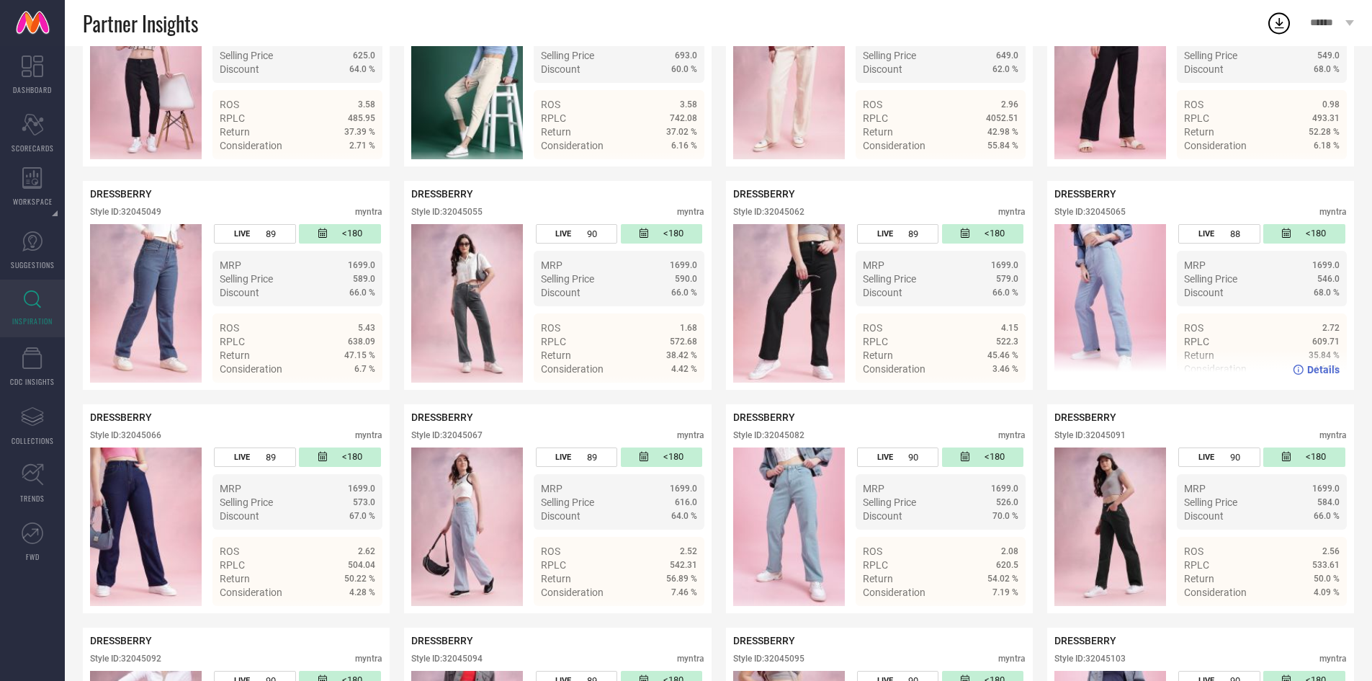
scroll to position [664, 0]
click at [1100, 215] on div "Style ID: 32045065" at bounding box center [1090, 211] width 71 height 10
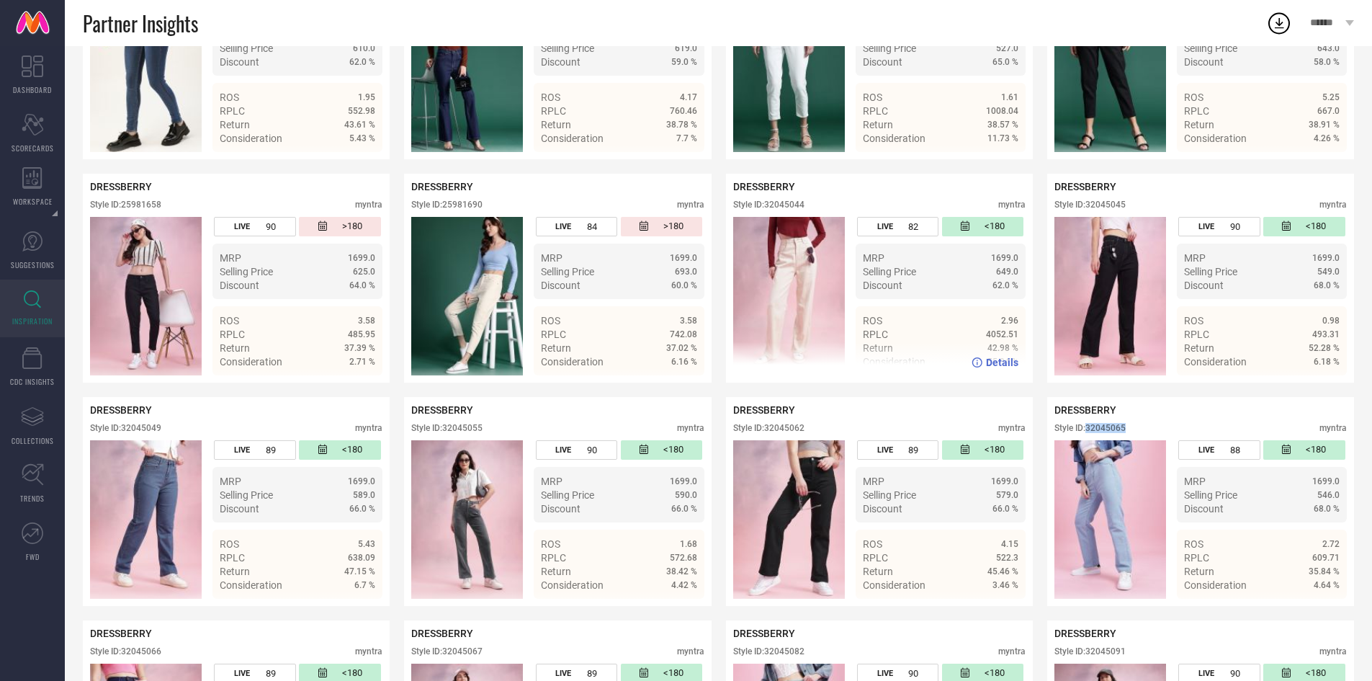
scroll to position [456, 0]
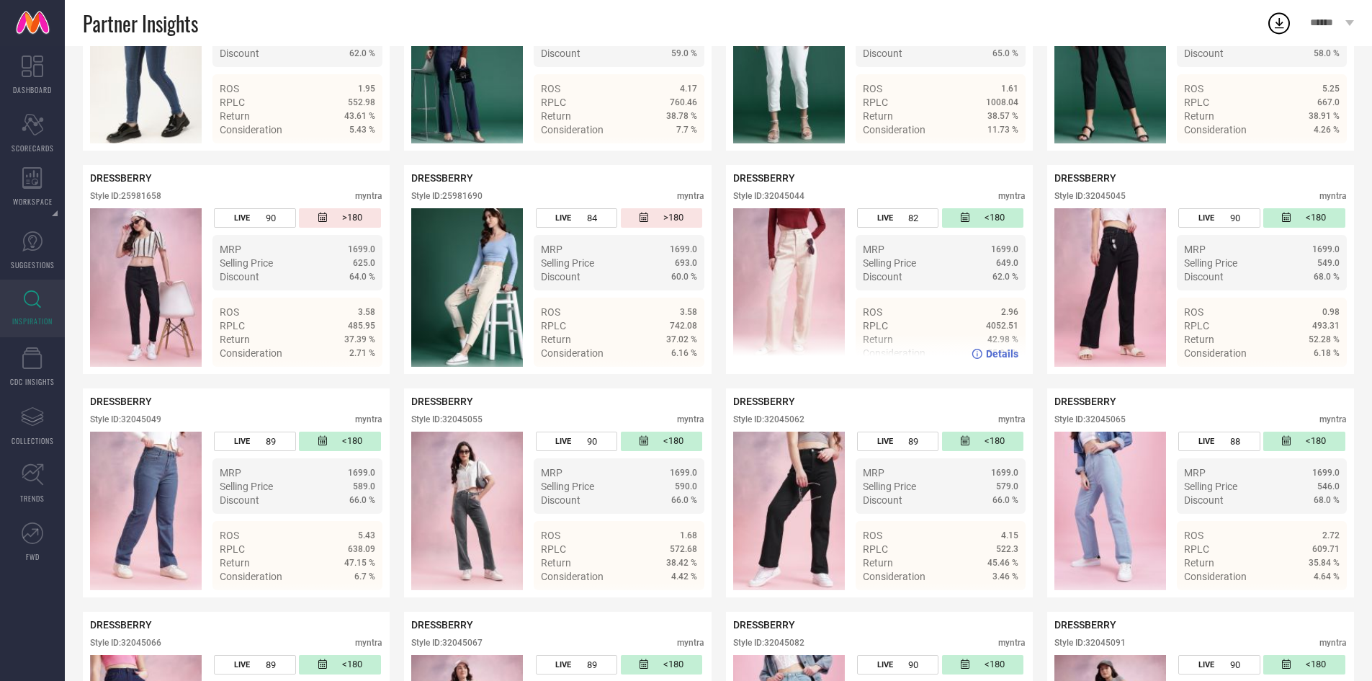
click at [786, 196] on div "Style ID: 32045044" at bounding box center [768, 196] width 71 height 10
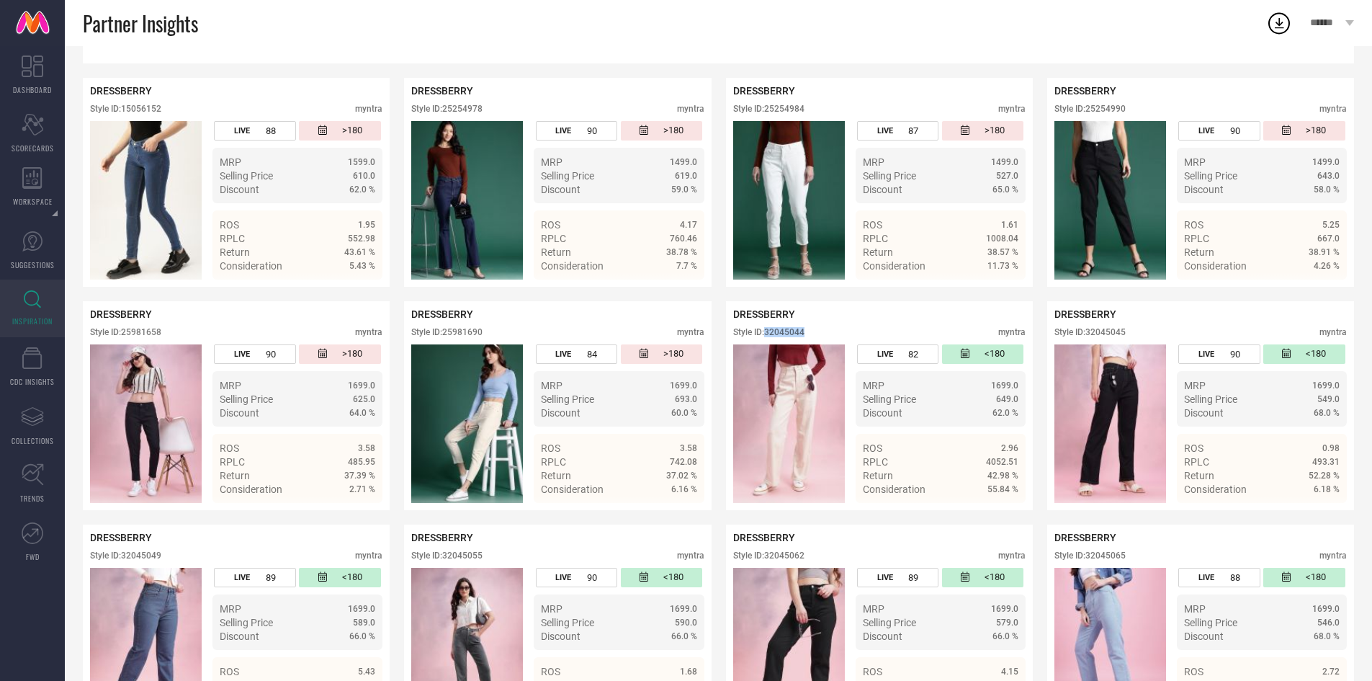
scroll to position [0, 0]
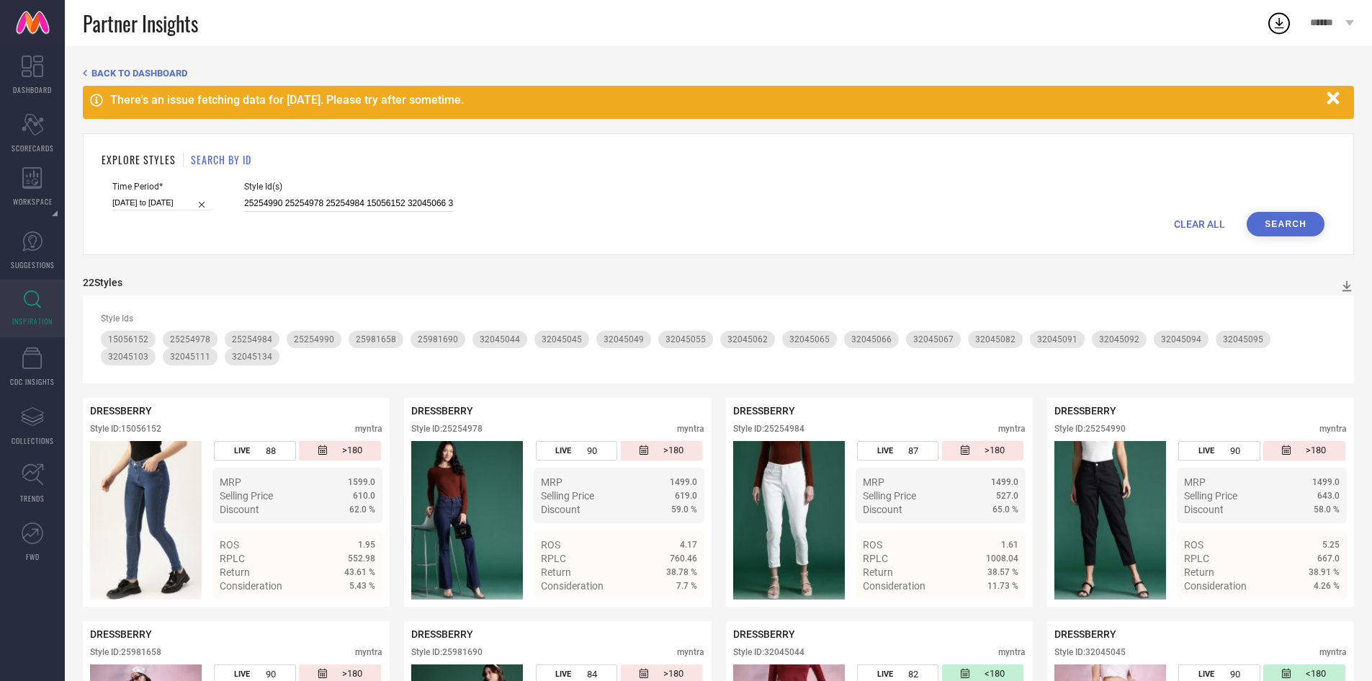
click at [375, 196] on input "25254990 25254978 25254984 15056152 32045066 32045095 32045134 32045044 3204511…" at bounding box center [348, 203] width 209 height 17
paste input "981674 23886348 31123390 31123023 31123386 31123397 31123303 31123334 31123020 …"
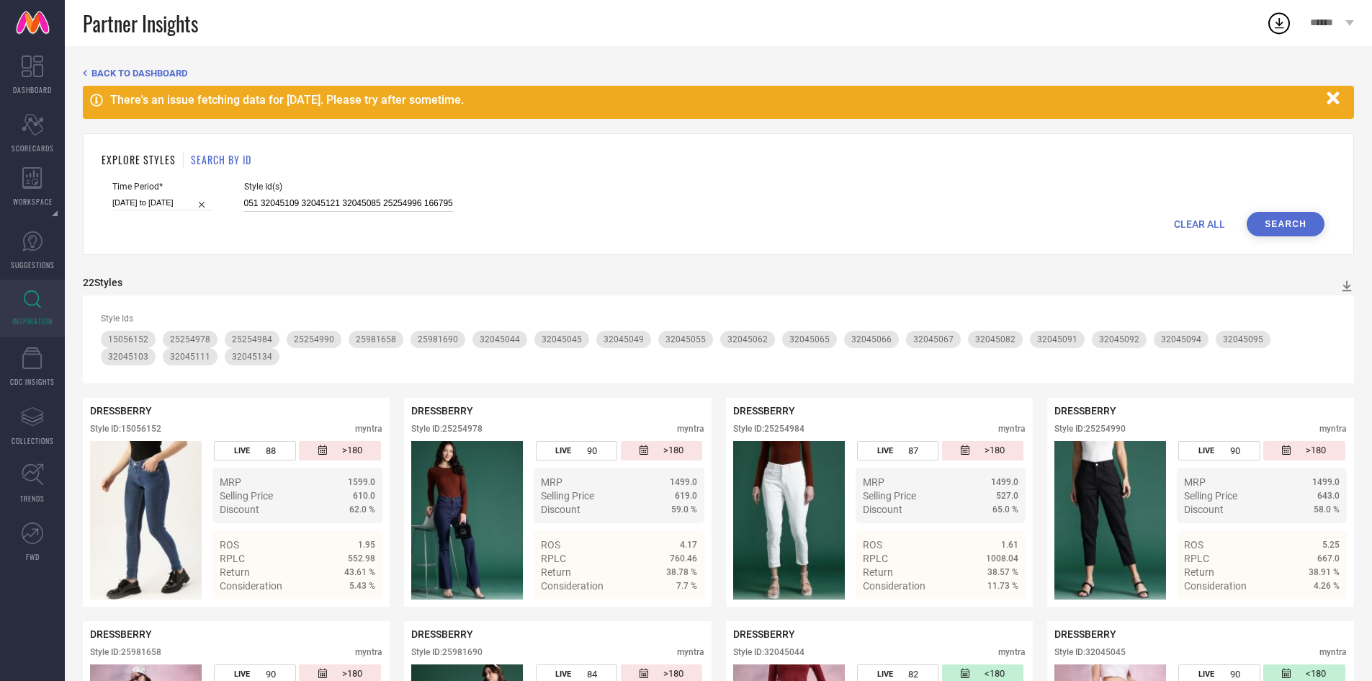
type input "25981674 23886348 31123390 31123023 31123386 31123397 31123303 31123334 3112302…"
click at [1300, 214] on button "Search" at bounding box center [1286, 224] width 78 height 24
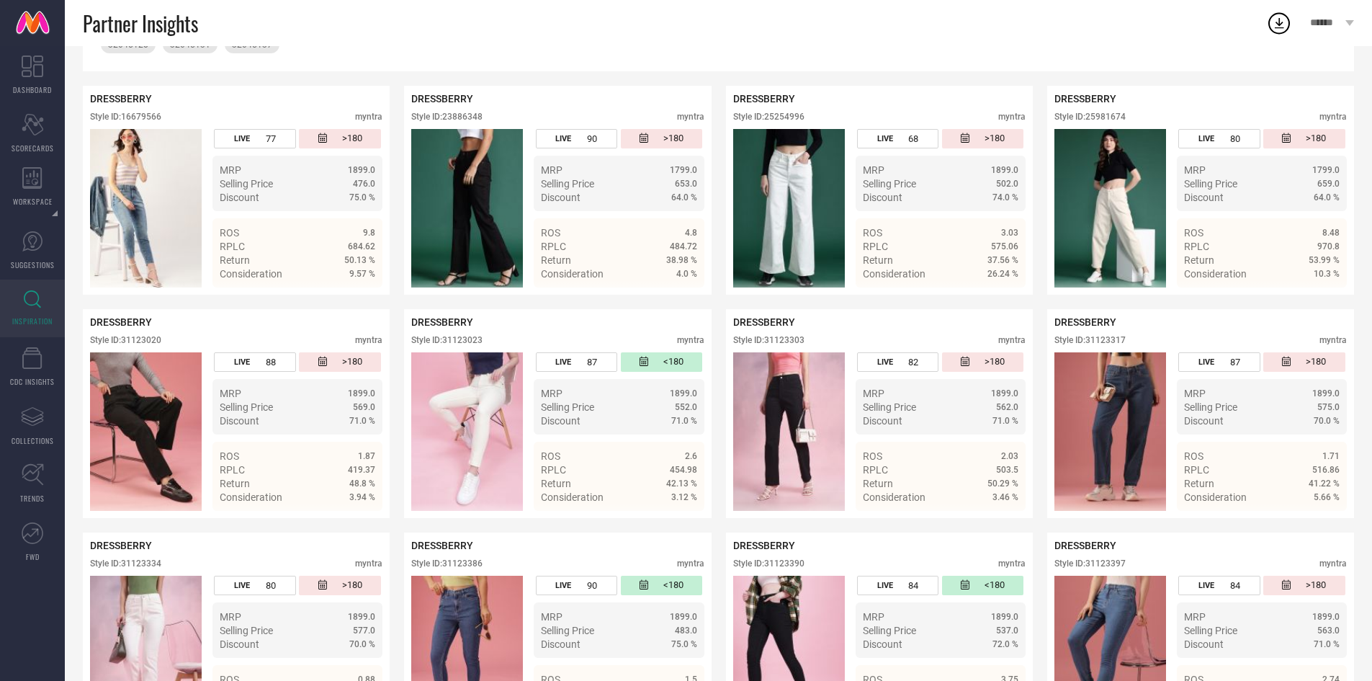
scroll to position [346, 0]
click at [153, 112] on div "Style ID: 16679566" at bounding box center [125, 117] width 71 height 10
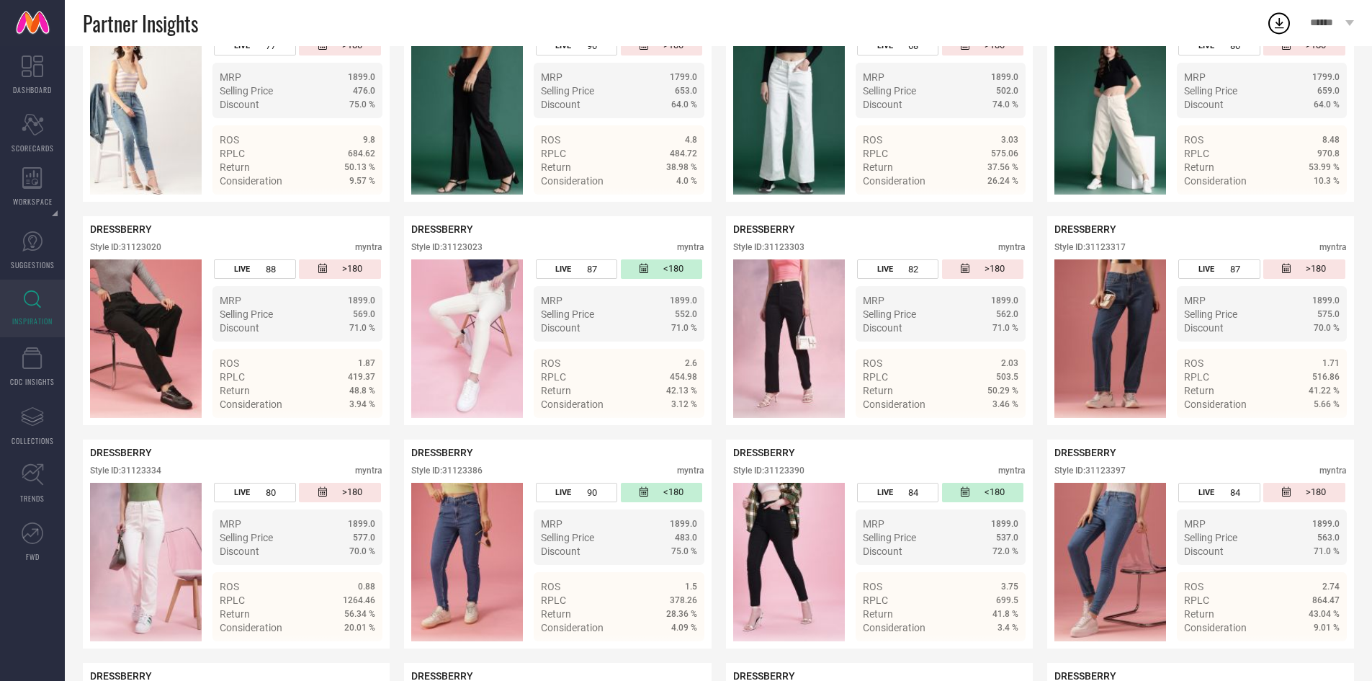
scroll to position [456, 0]
